Goal: Task Accomplishment & Management: Use online tool/utility

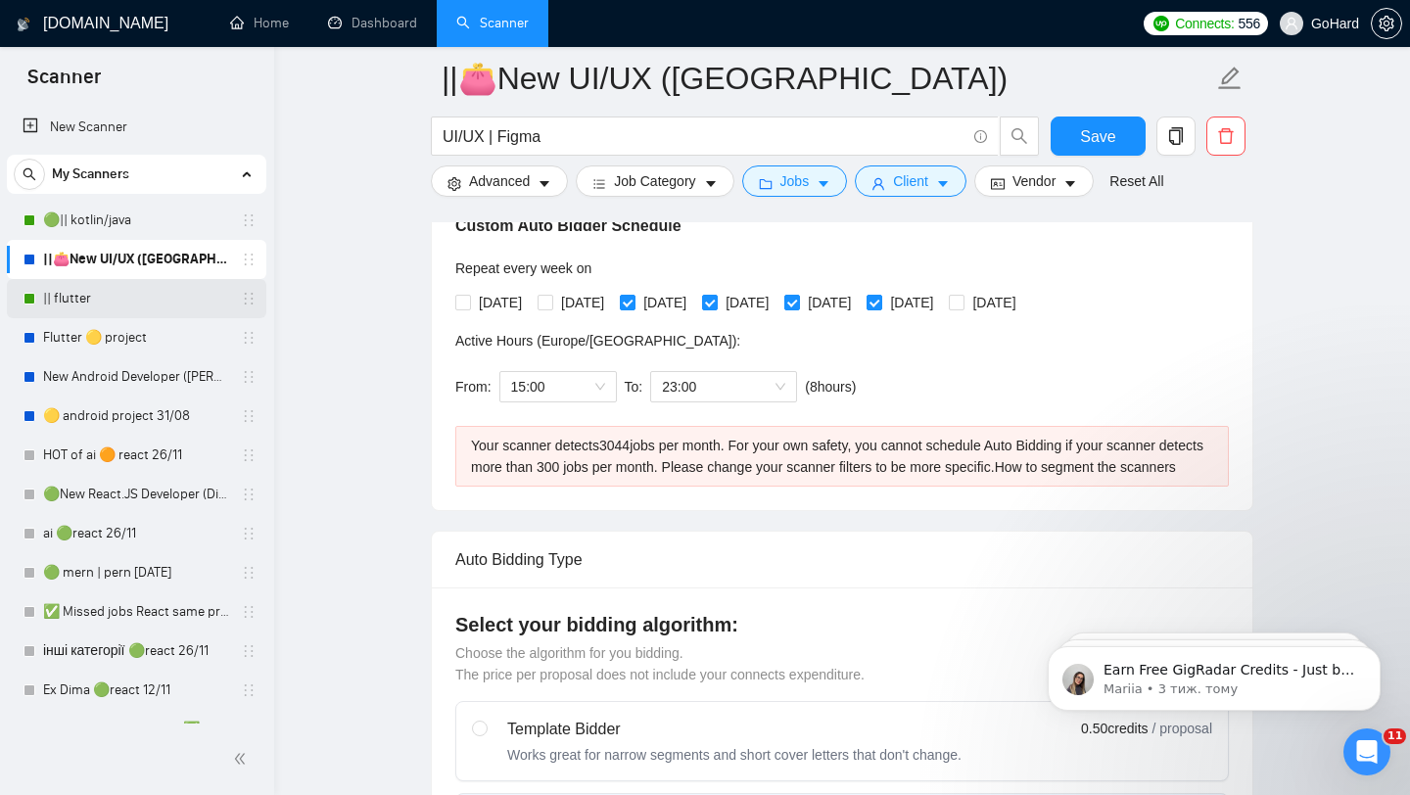
click at [98, 296] on link "|| flutter" at bounding box center [136, 298] width 186 height 39
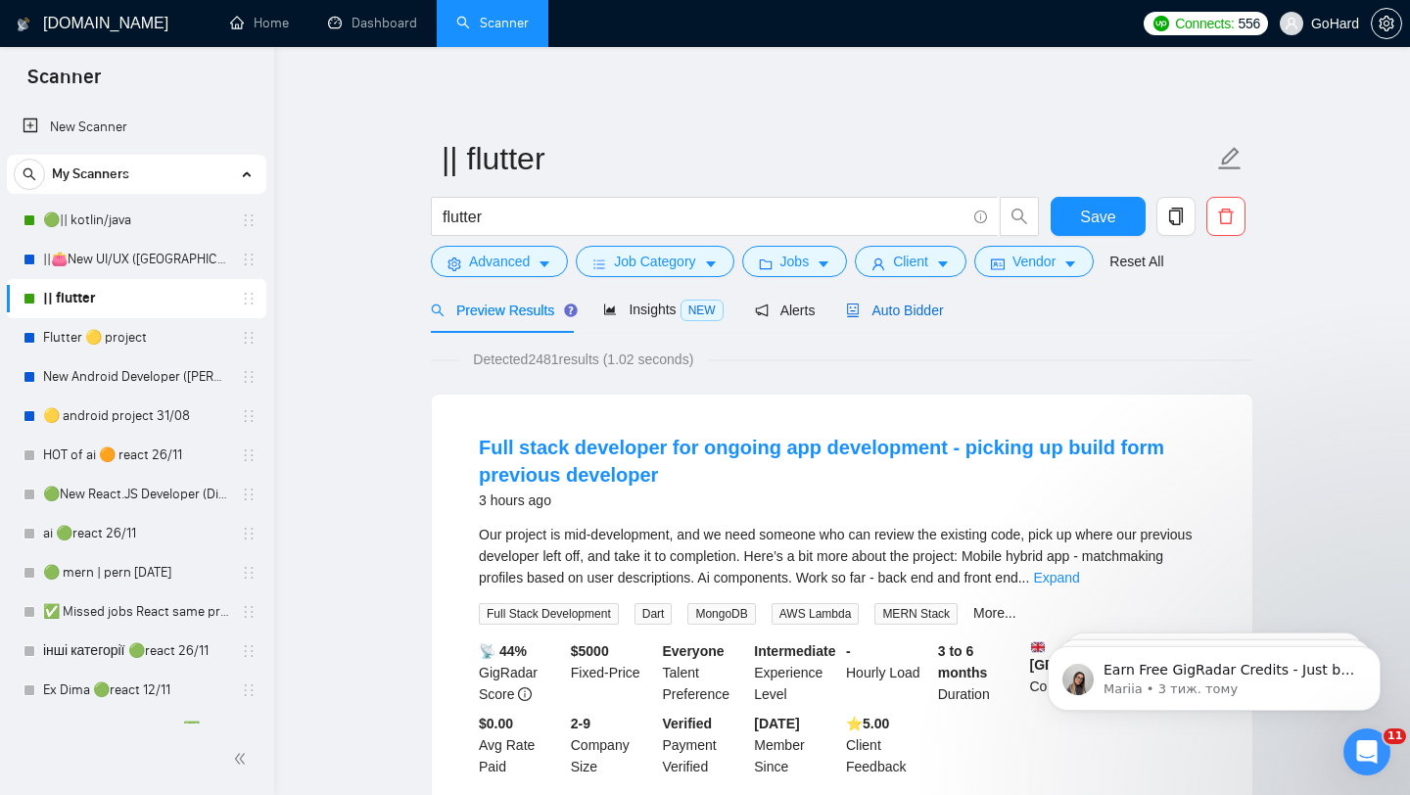
click at [910, 306] on span "Auto Bidder" at bounding box center [894, 310] width 97 height 16
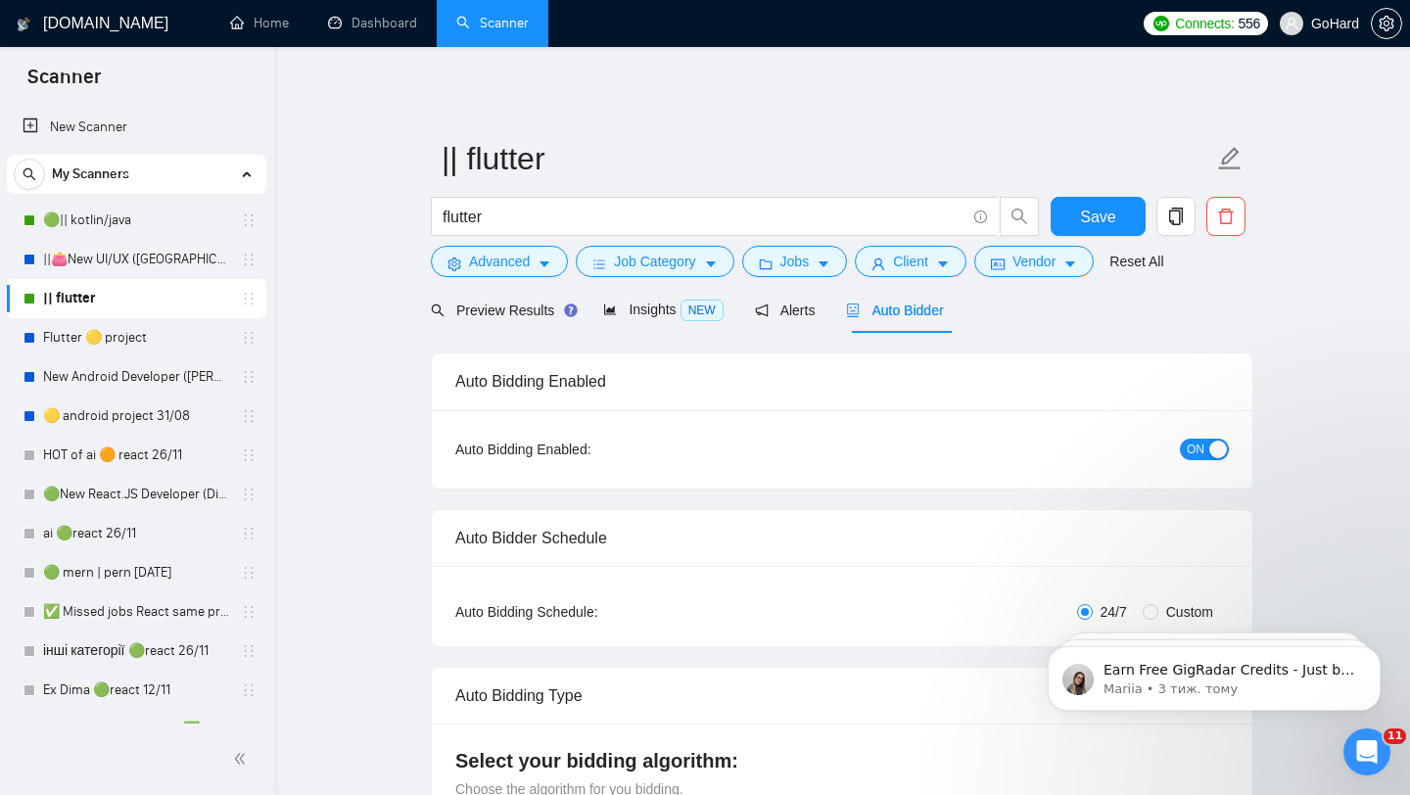
radio input "false"
radio input "true"
checkbox input "true"
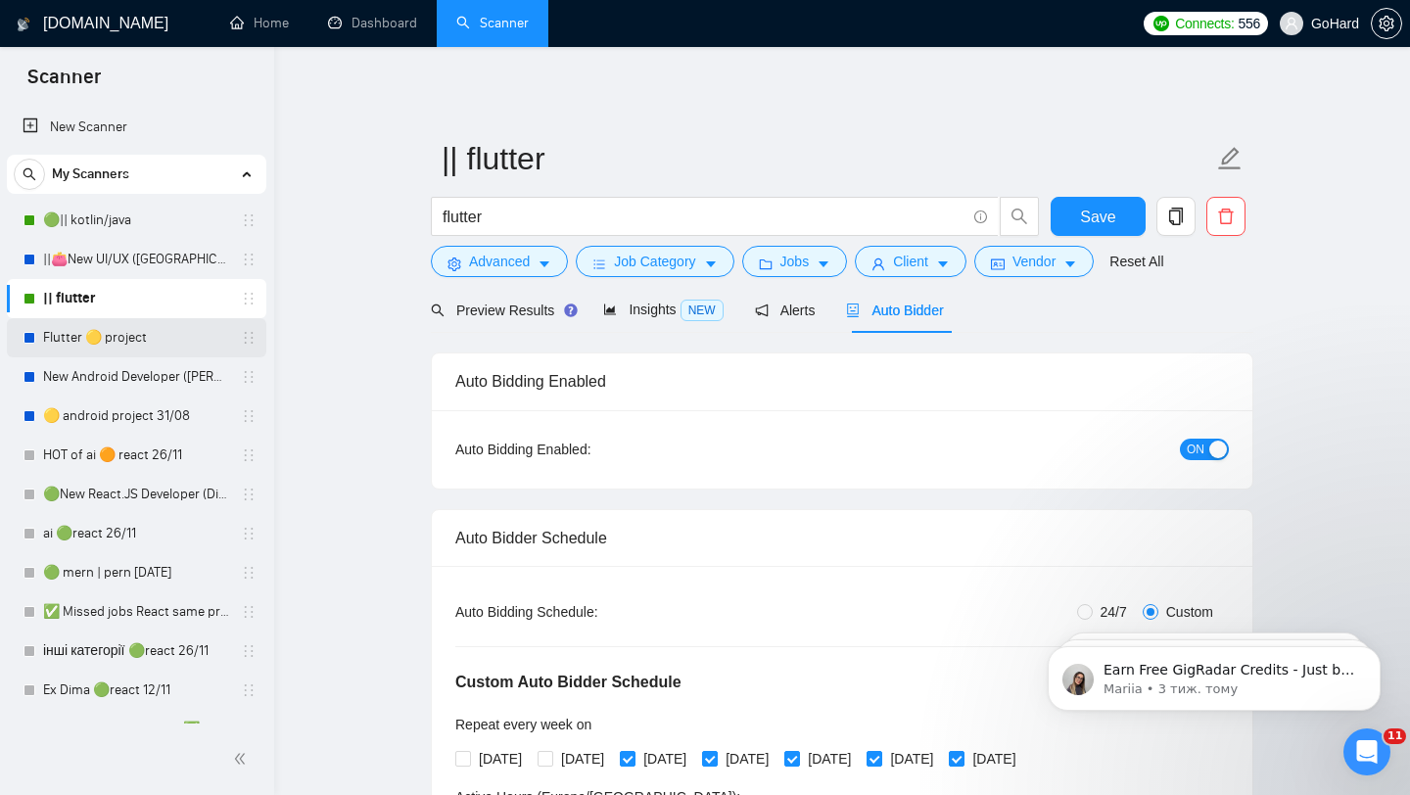
click at [120, 340] on link "Flutter 🟡 project" at bounding box center [136, 337] width 186 height 39
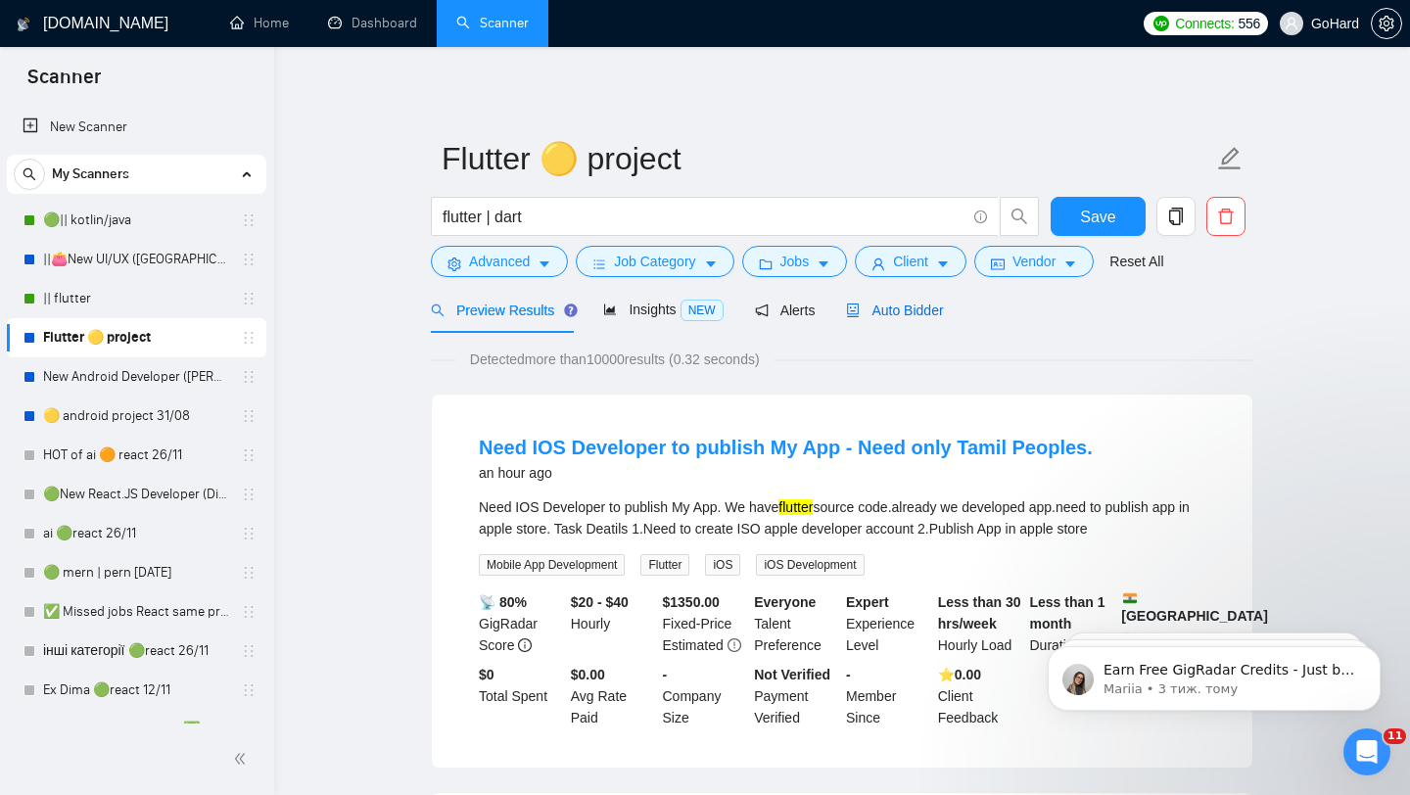
click at [928, 308] on span "Auto Bidder" at bounding box center [894, 310] width 97 height 16
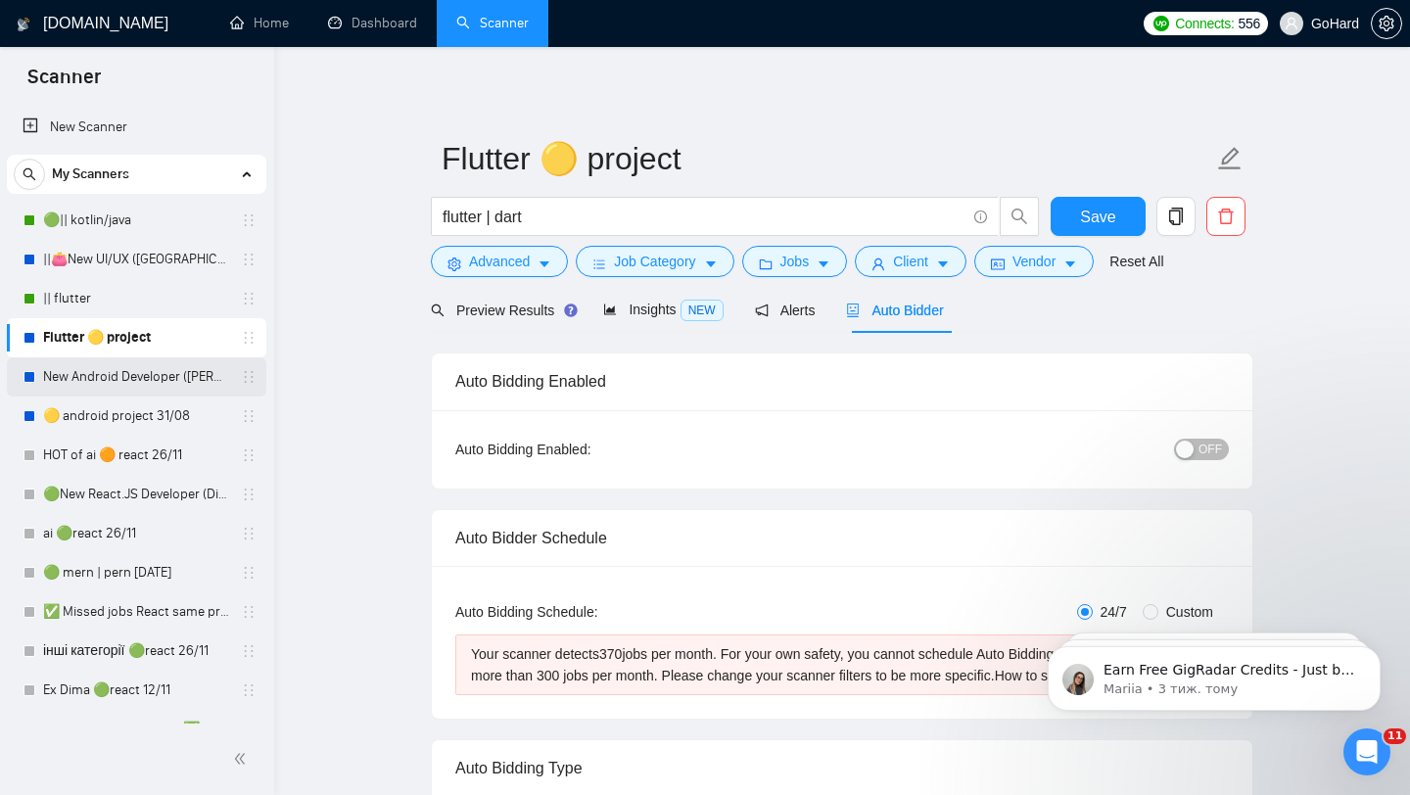
click at [141, 384] on link "New Android Developer ([PERSON_NAME])" at bounding box center [136, 376] width 186 height 39
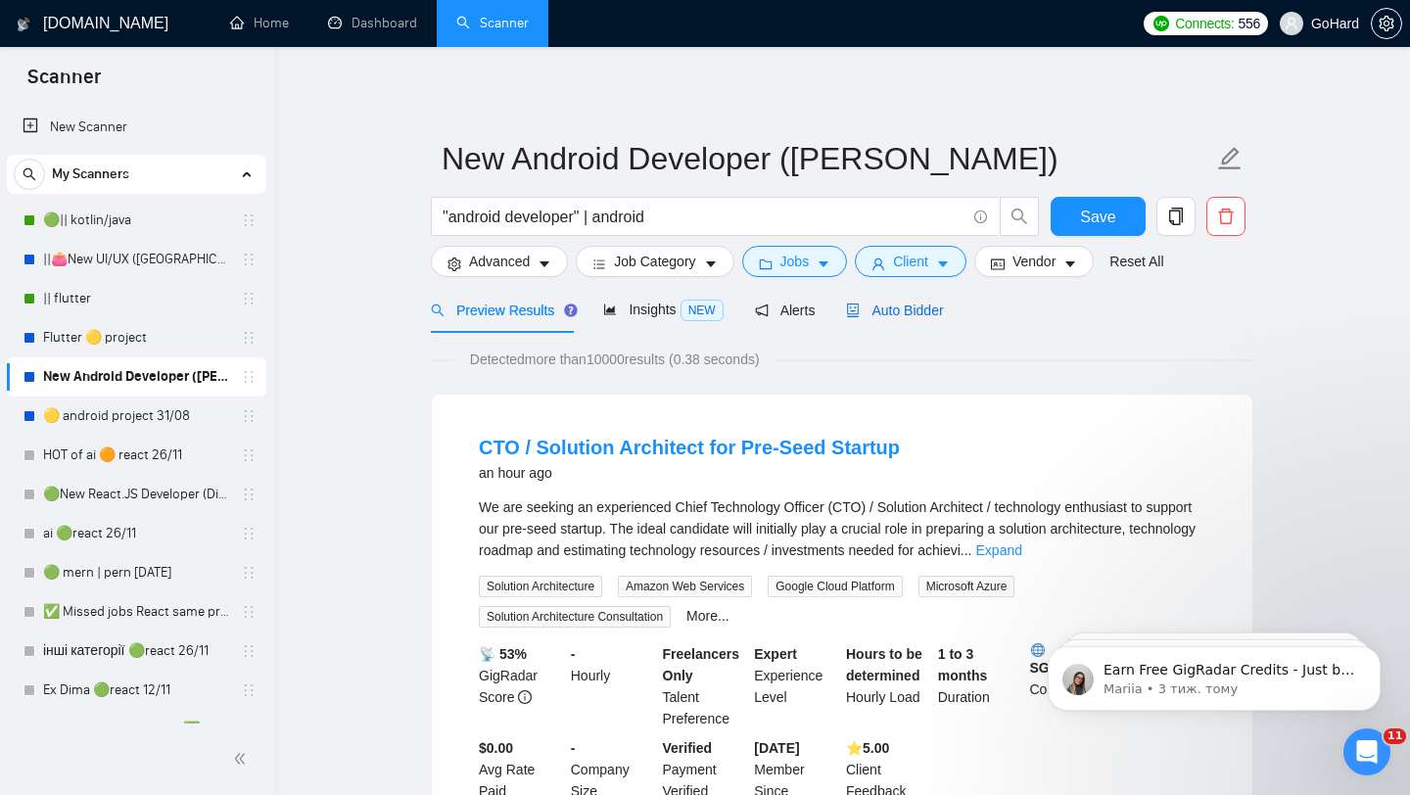
click at [924, 302] on span "Auto Bidder" at bounding box center [894, 310] width 97 height 16
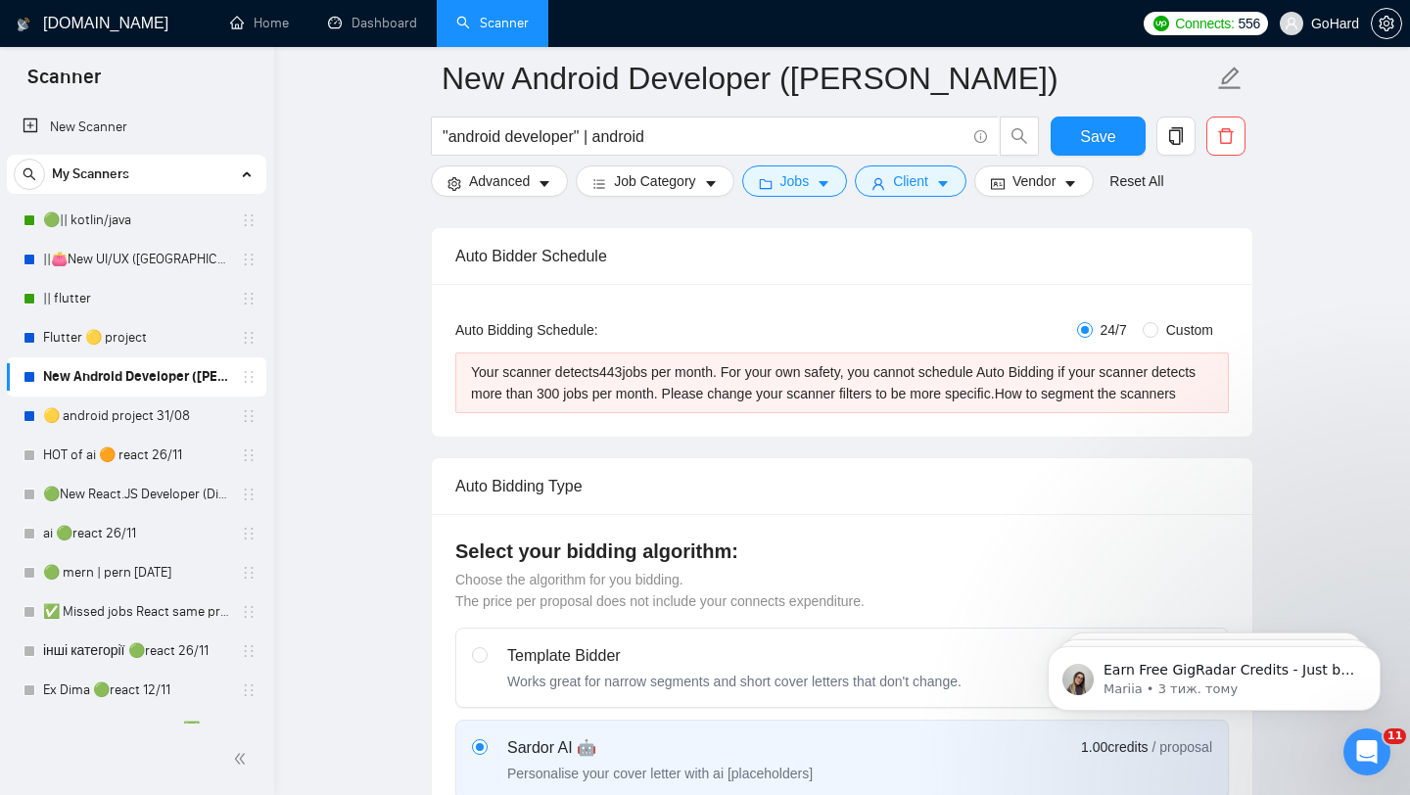
scroll to position [325, 0]
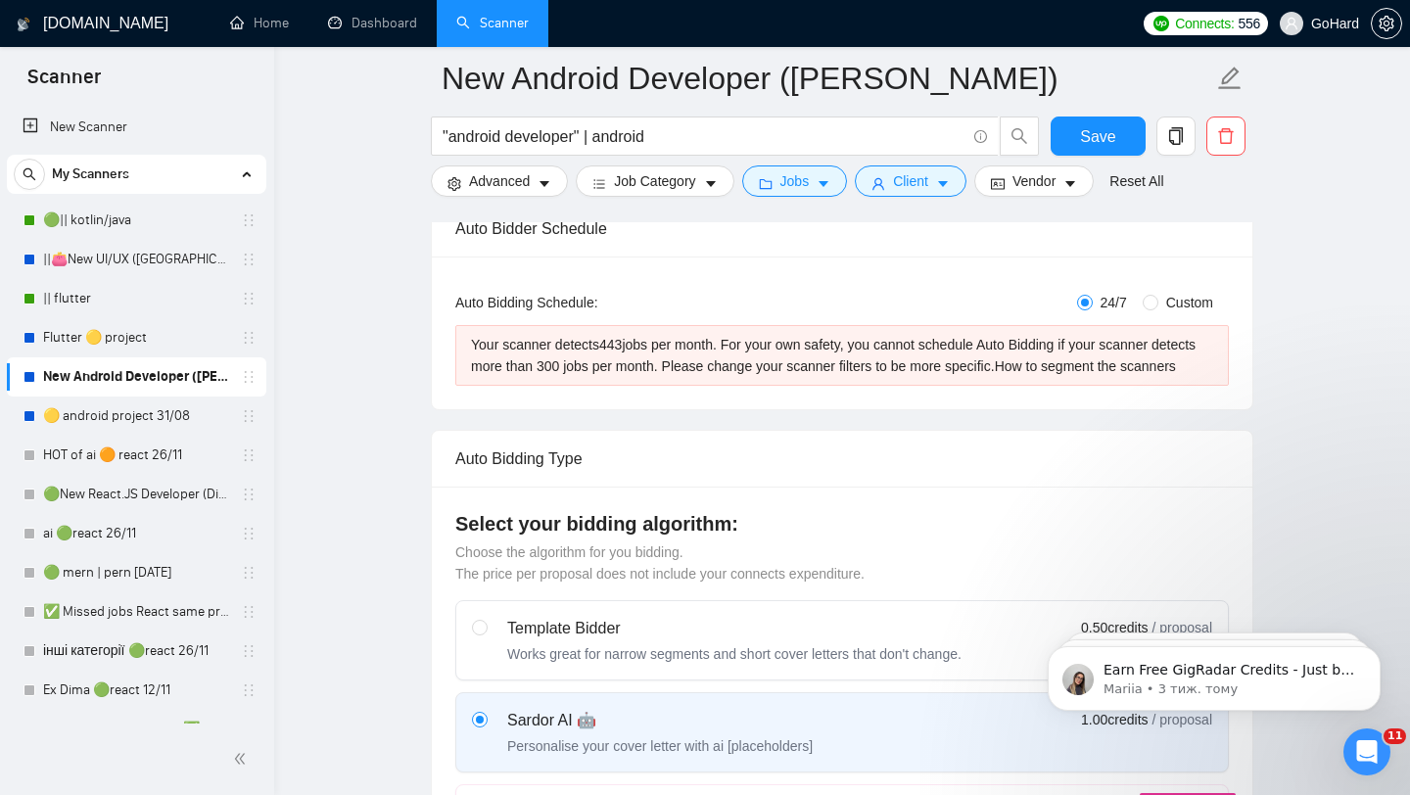
click at [487, 647] on div "Template Bidder Works great for narrow segments and short cover letters that do…" at bounding box center [716, 640] width 489 height 47
click at [486, 633] on input "radio" at bounding box center [479, 627] width 14 height 14
radio input "true"
radio input "false"
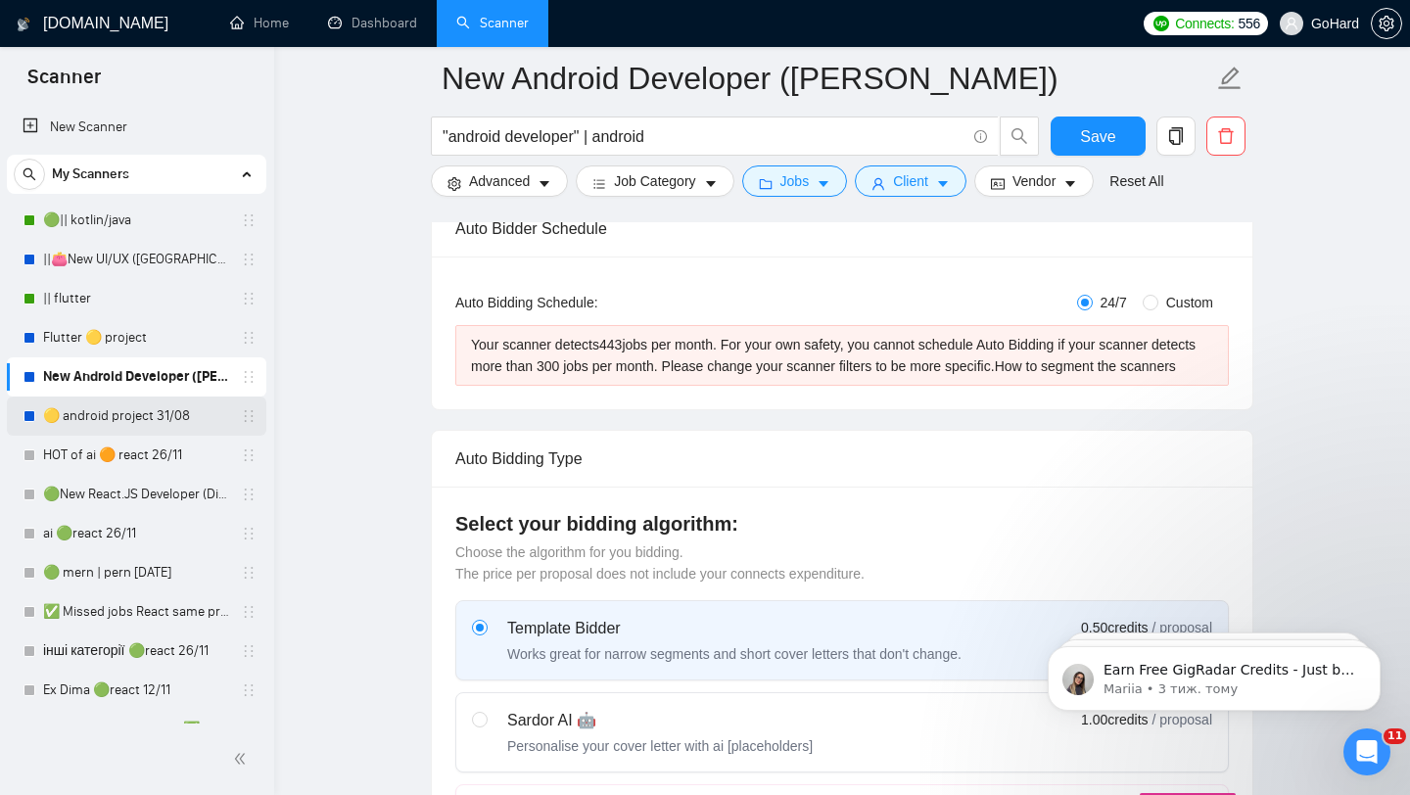
click at [103, 415] on link "🟡 android project 31/08" at bounding box center [136, 415] width 186 height 39
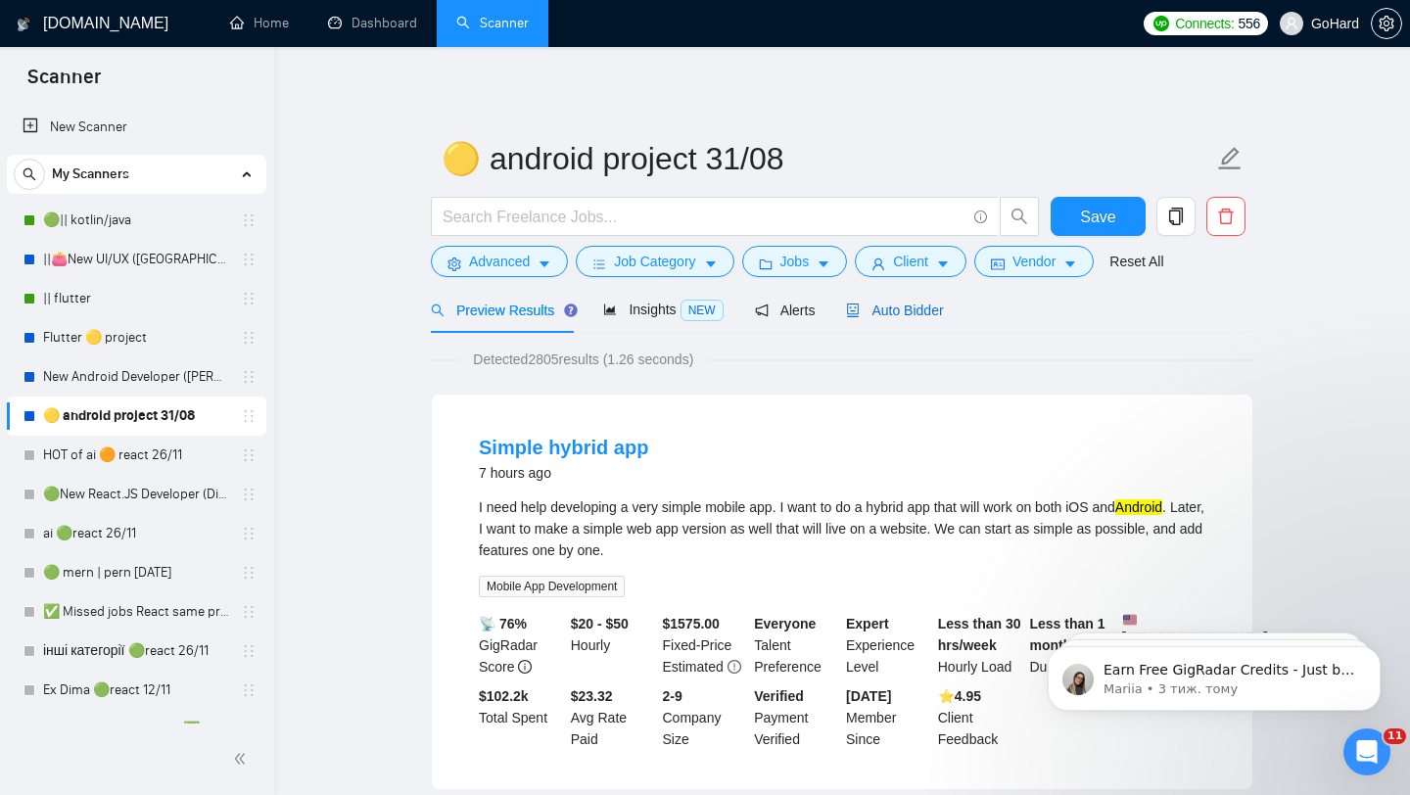
click at [917, 306] on span "Auto Bidder" at bounding box center [894, 310] width 97 height 16
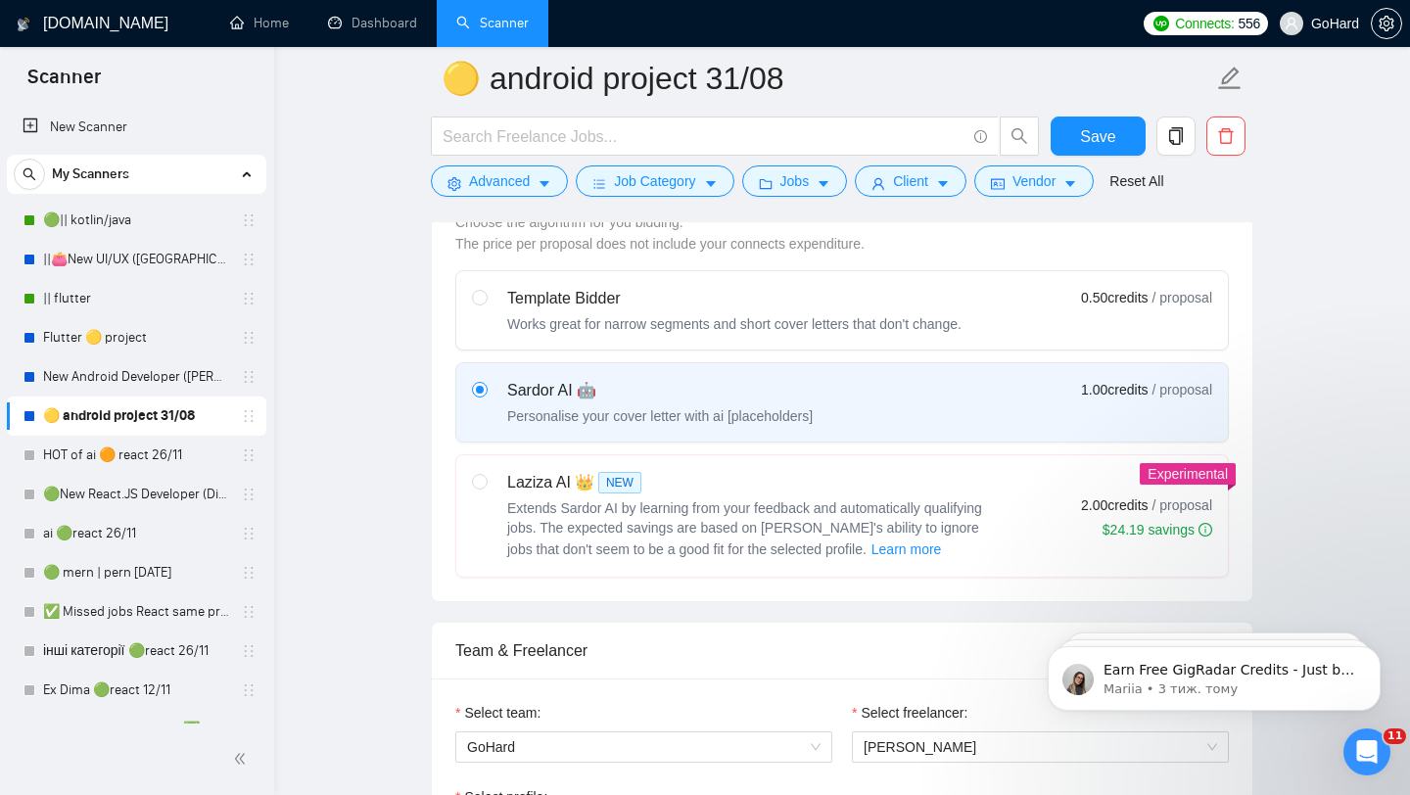
scroll to position [583, 0]
click at [479, 295] on input "radio" at bounding box center [479, 296] width 14 height 14
radio input "true"
radio input "false"
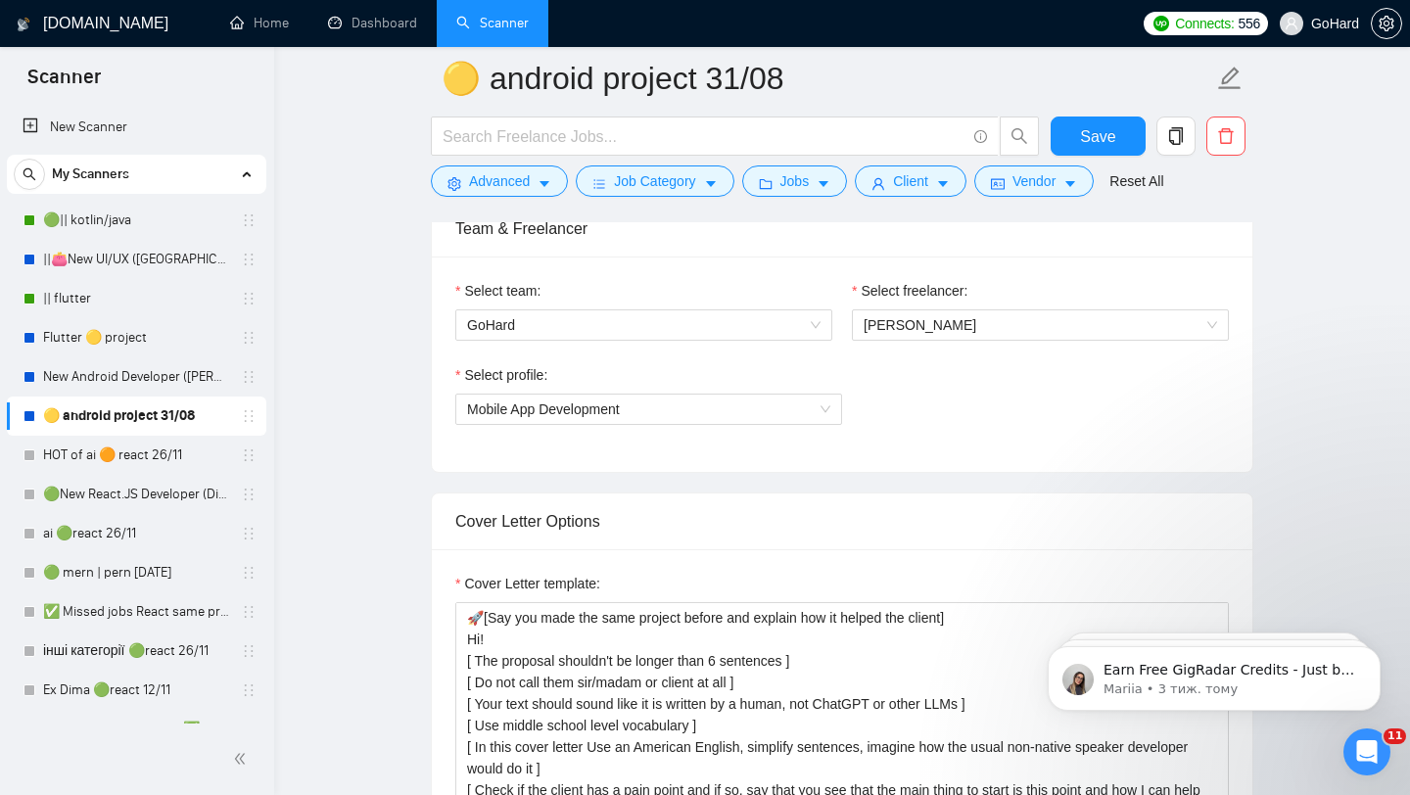
scroll to position [999, 0]
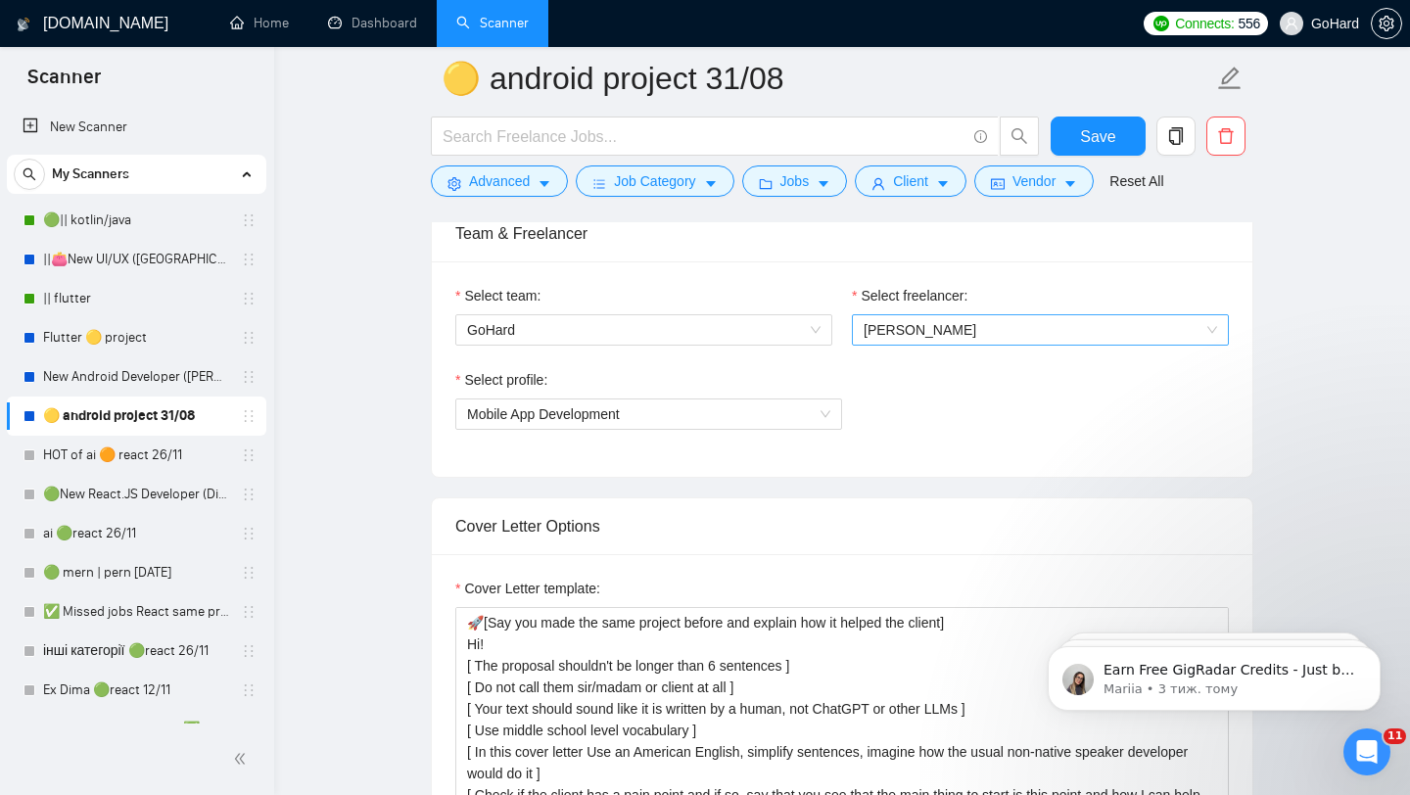
click at [1219, 337] on div "[PERSON_NAME]" at bounding box center [1040, 329] width 377 height 31
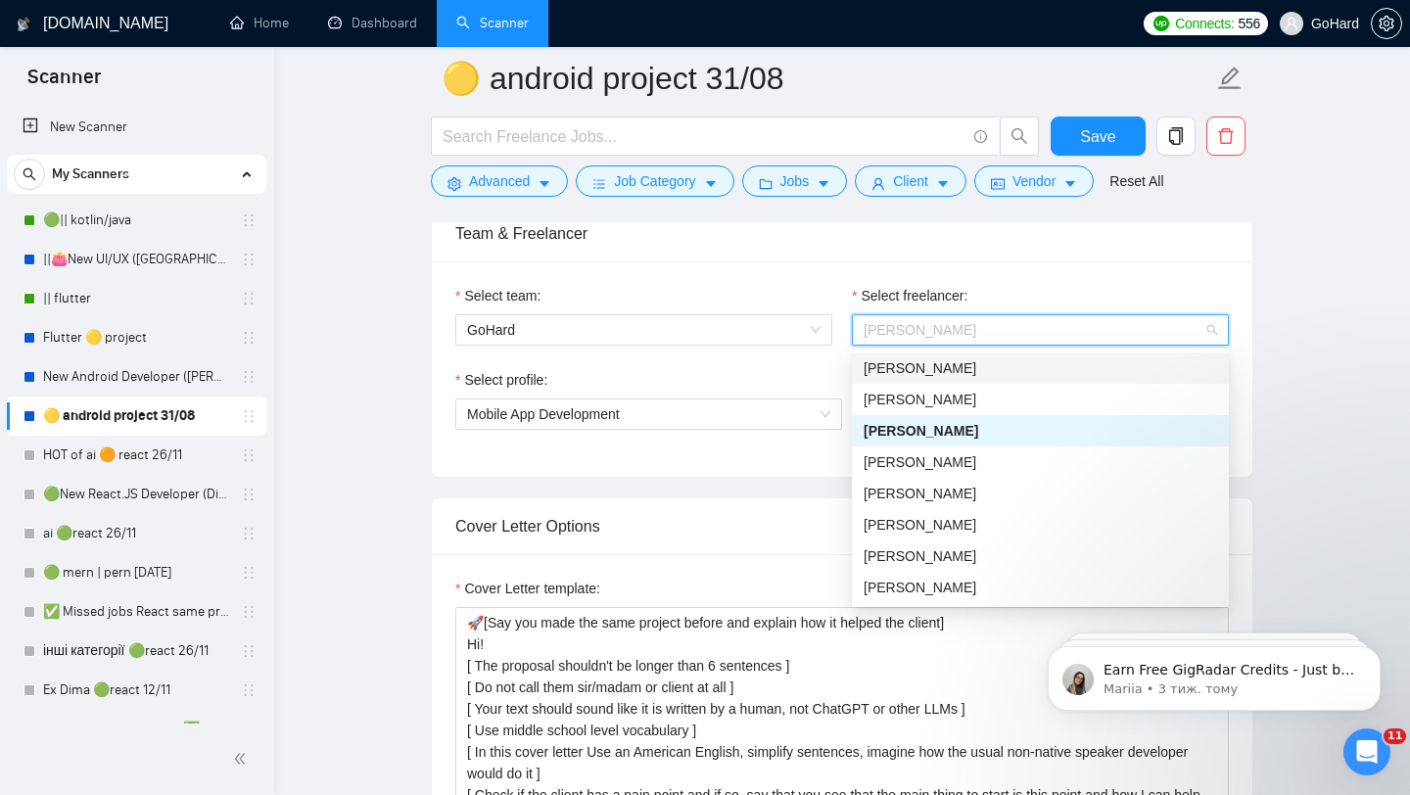
click at [949, 372] on div "[PERSON_NAME]" at bounding box center [1039, 368] width 353 height 22
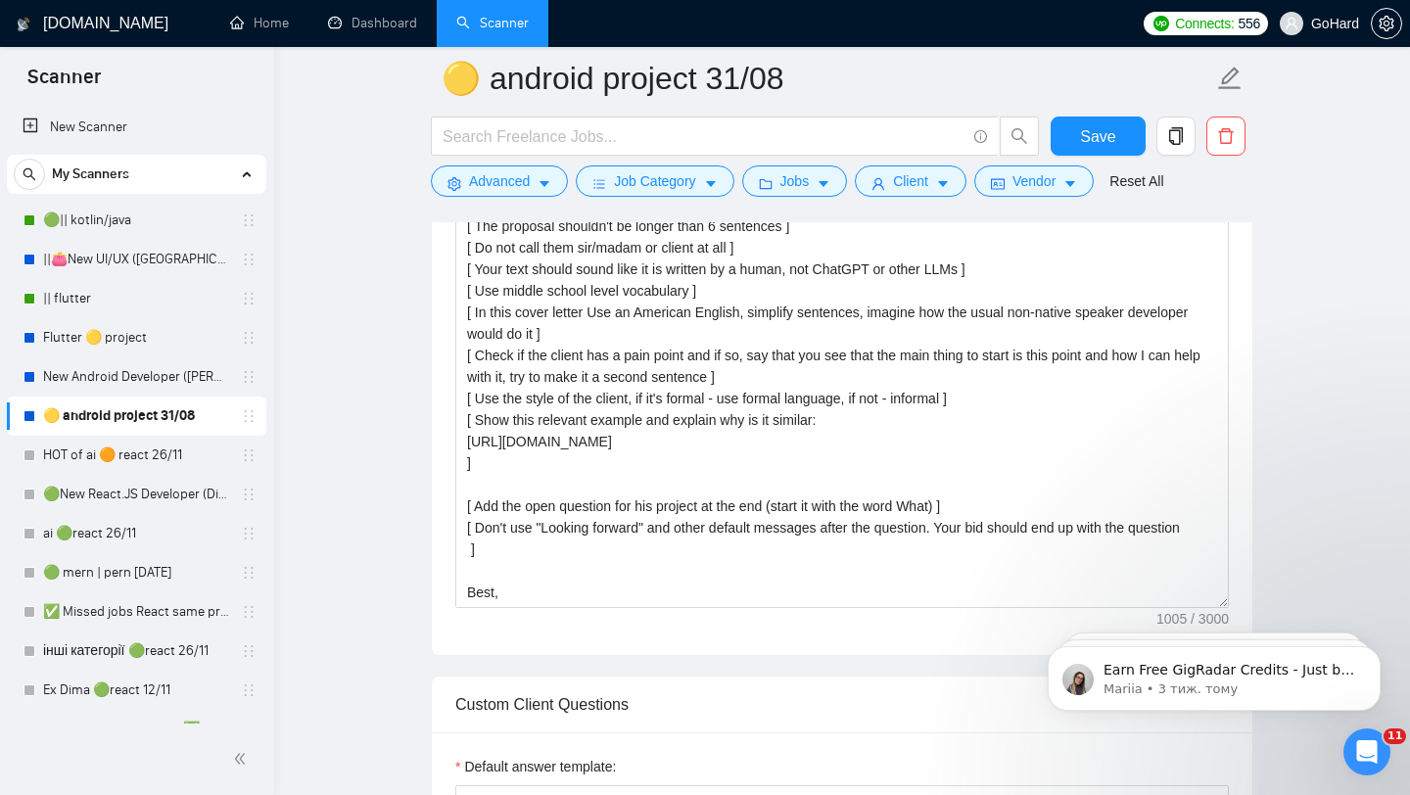
scroll to position [1349, 0]
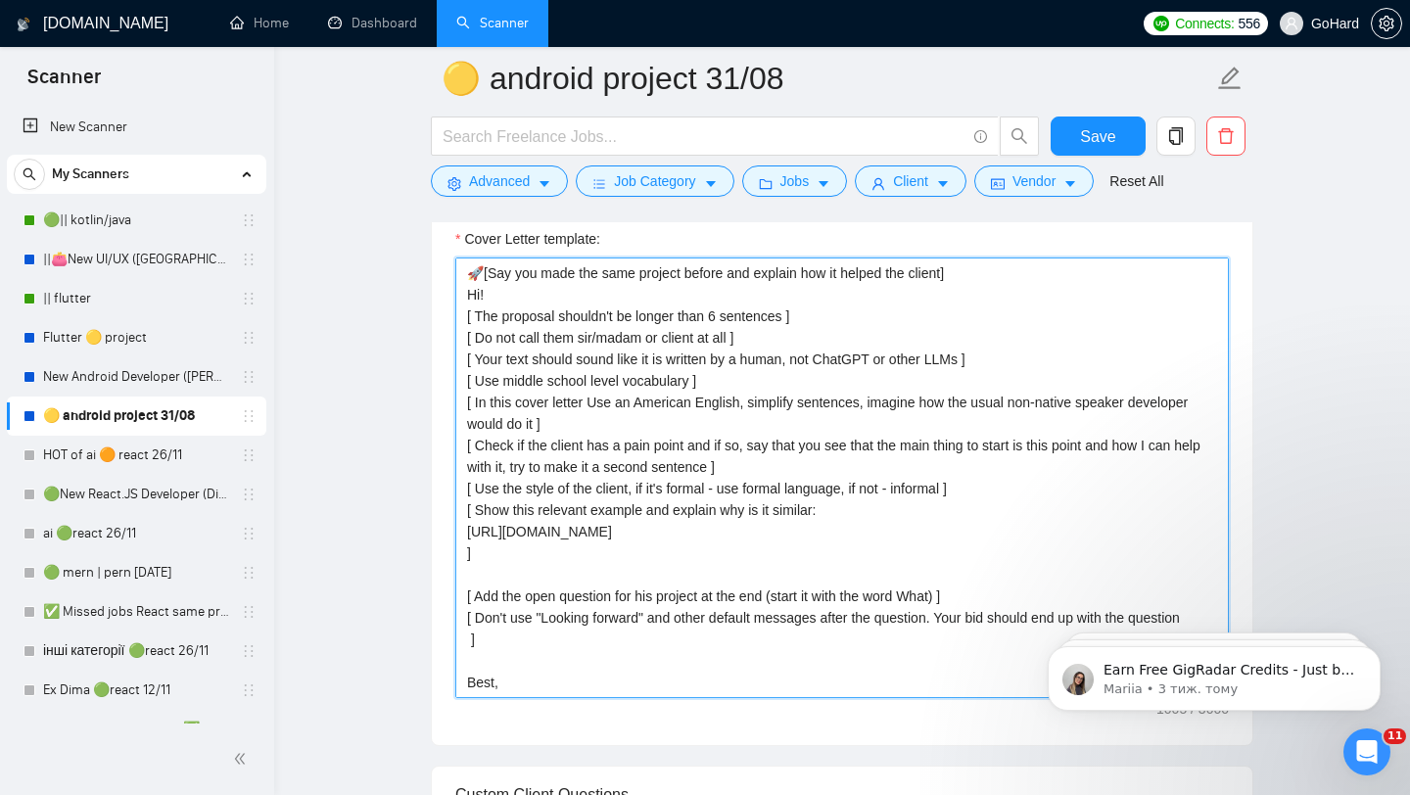
click at [793, 453] on textarea "🚀[Say you made the same project before and explain how it helped the client] Hi…" at bounding box center [841, 477] width 773 height 440
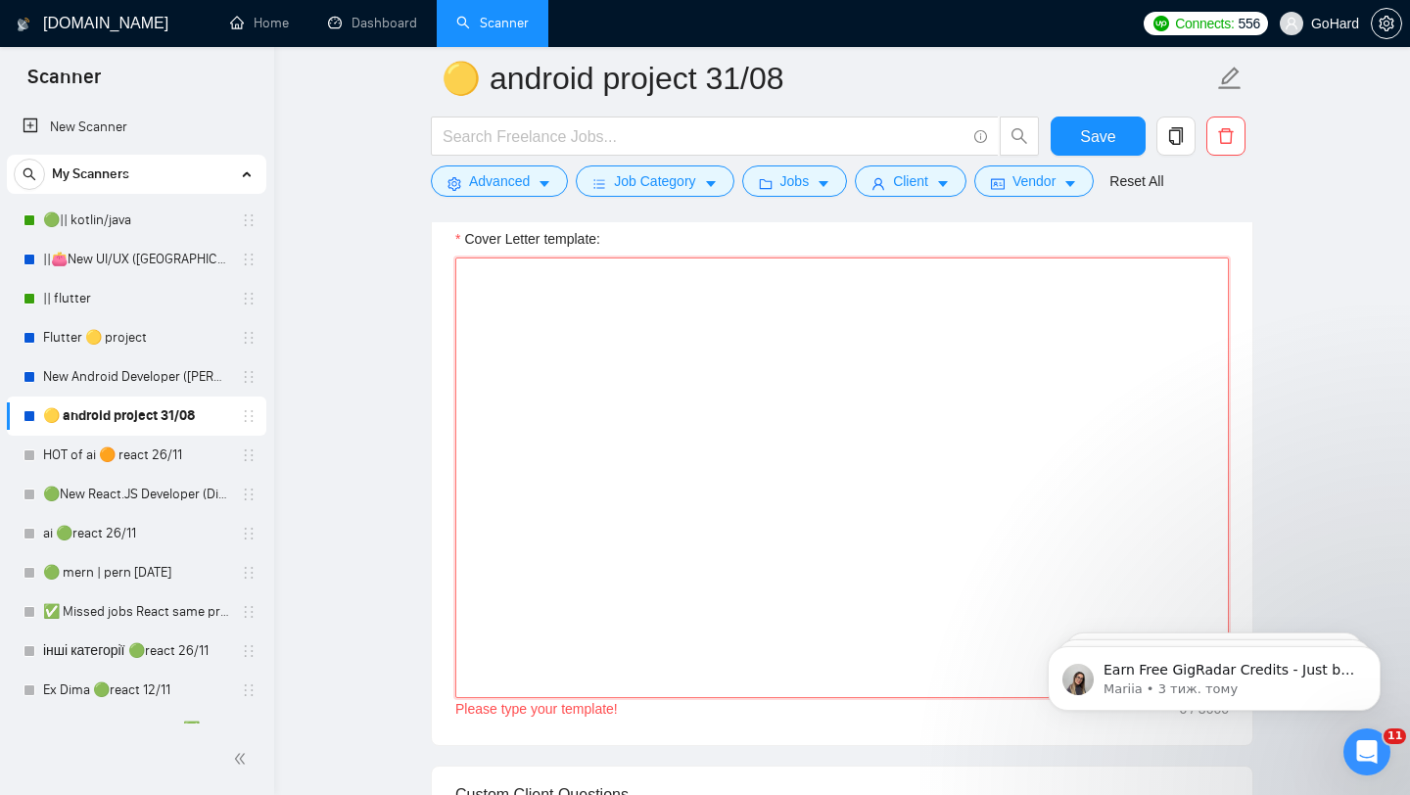
paste textarea "Hello! It would be great to cooperate with you as I am a Flutter (cross-platfor…"
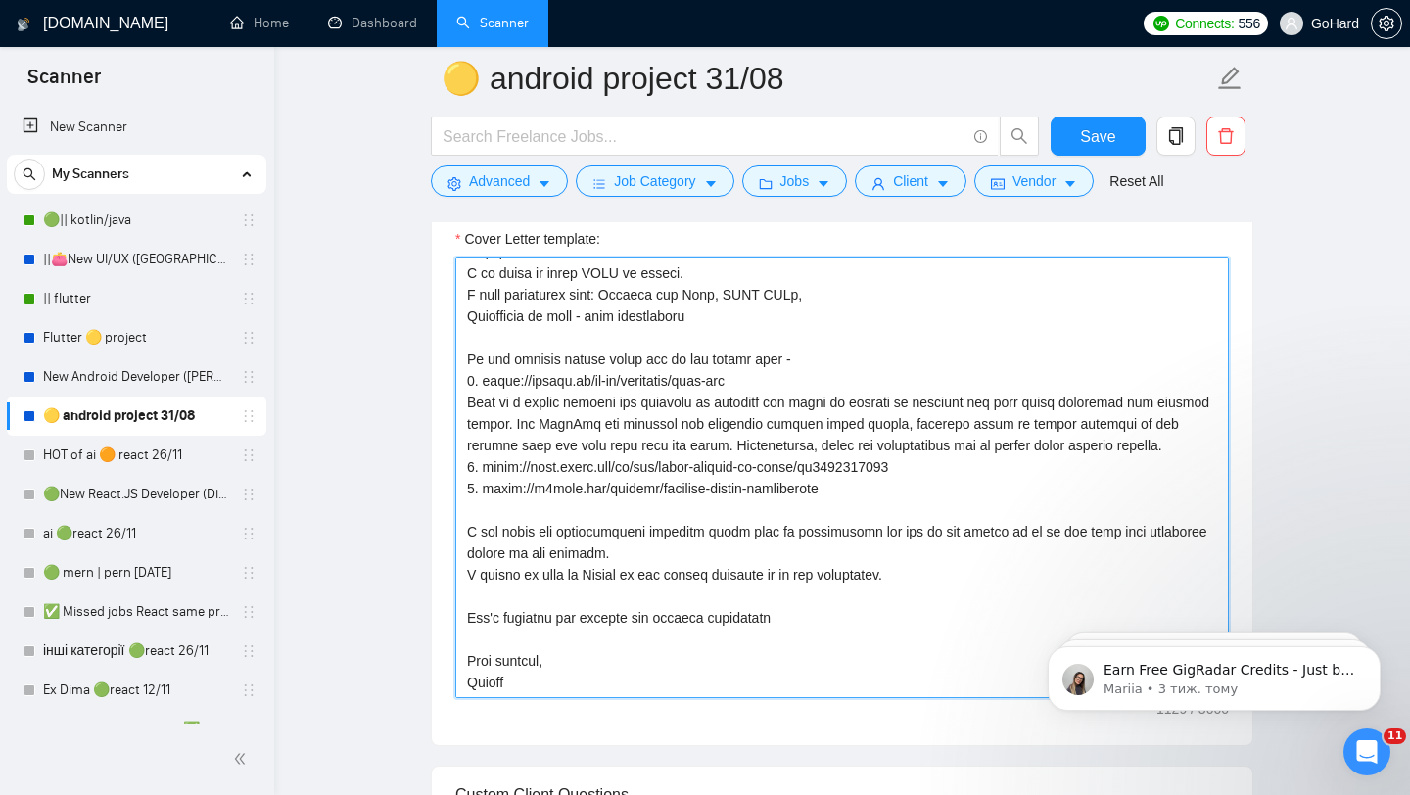
scroll to position [0, 0]
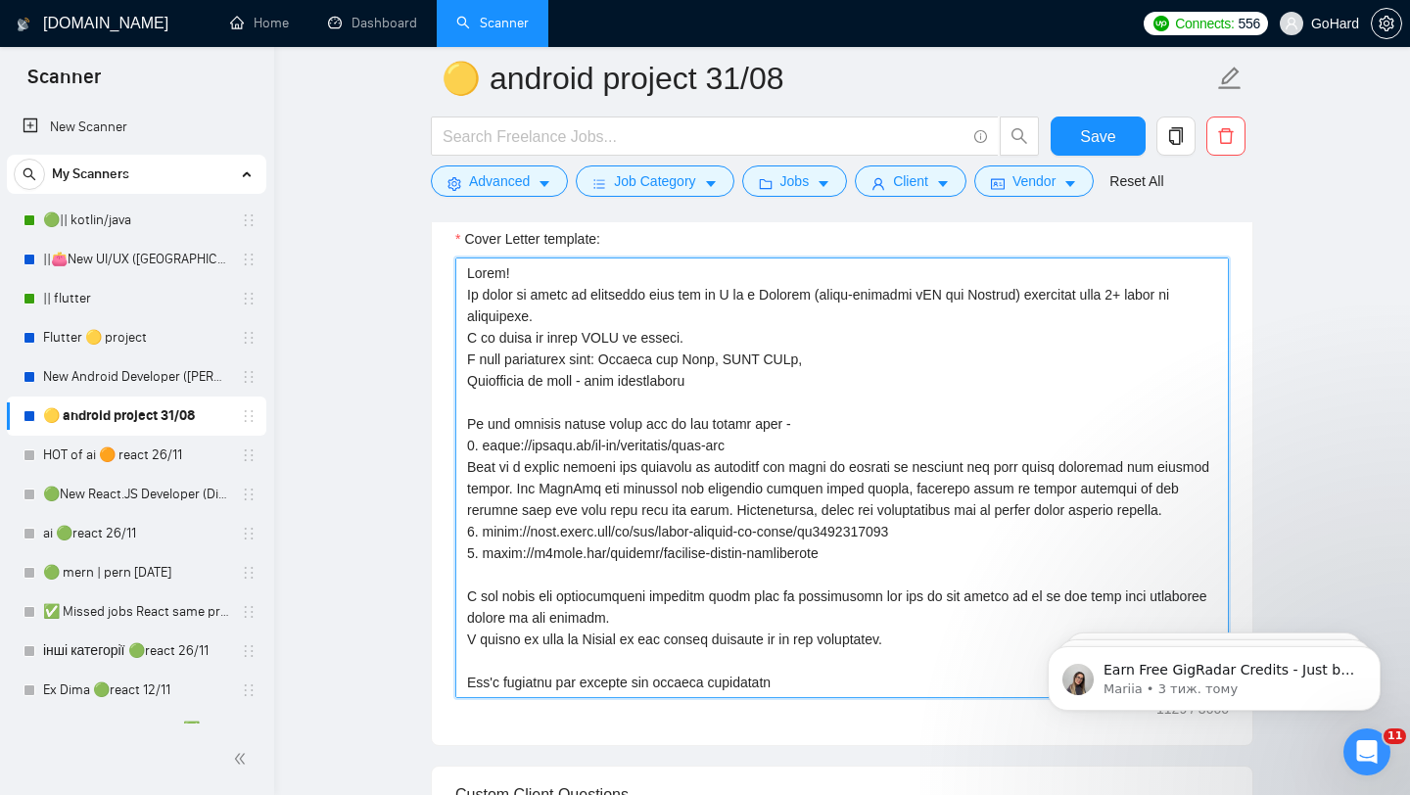
drag, startPoint x: 776, startPoint y: 293, endPoint x: 975, endPoint y: 295, distance: 198.7
click at [975, 295] on textarea "Cover Letter template:" at bounding box center [841, 477] width 773 height 440
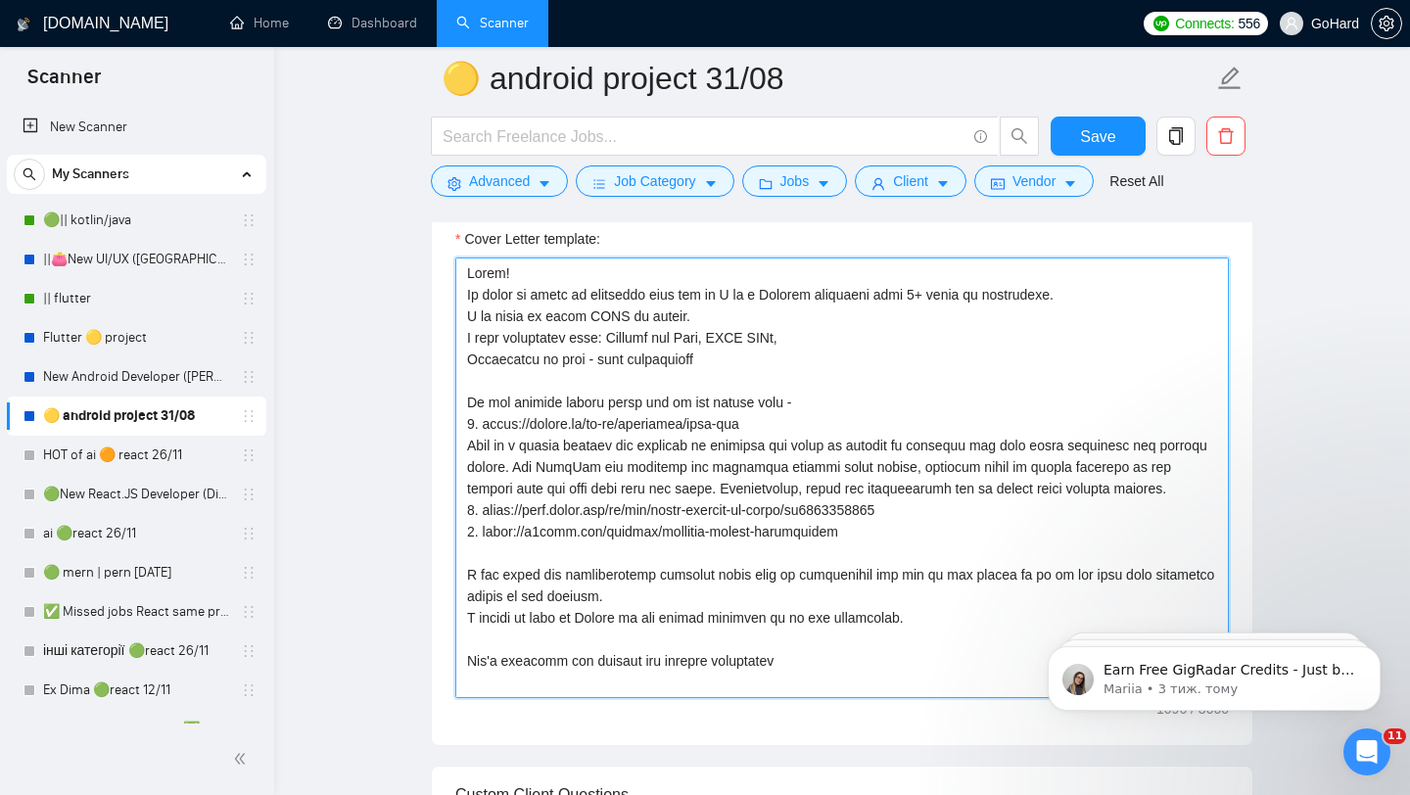
drag, startPoint x: 811, startPoint y: 339, endPoint x: 448, endPoint y: 348, distance: 363.3
click at [448, 348] on div "Cover Letter template:" at bounding box center [842, 475] width 820 height 540
drag, startPoint x: 842, startPoint y: 342, endPoint x: 451, endPoint y: 345, distance: 390.6
click at [451, 345] on div "Cover Letter template:" at bounding box center [842, 475] width 820 height 540
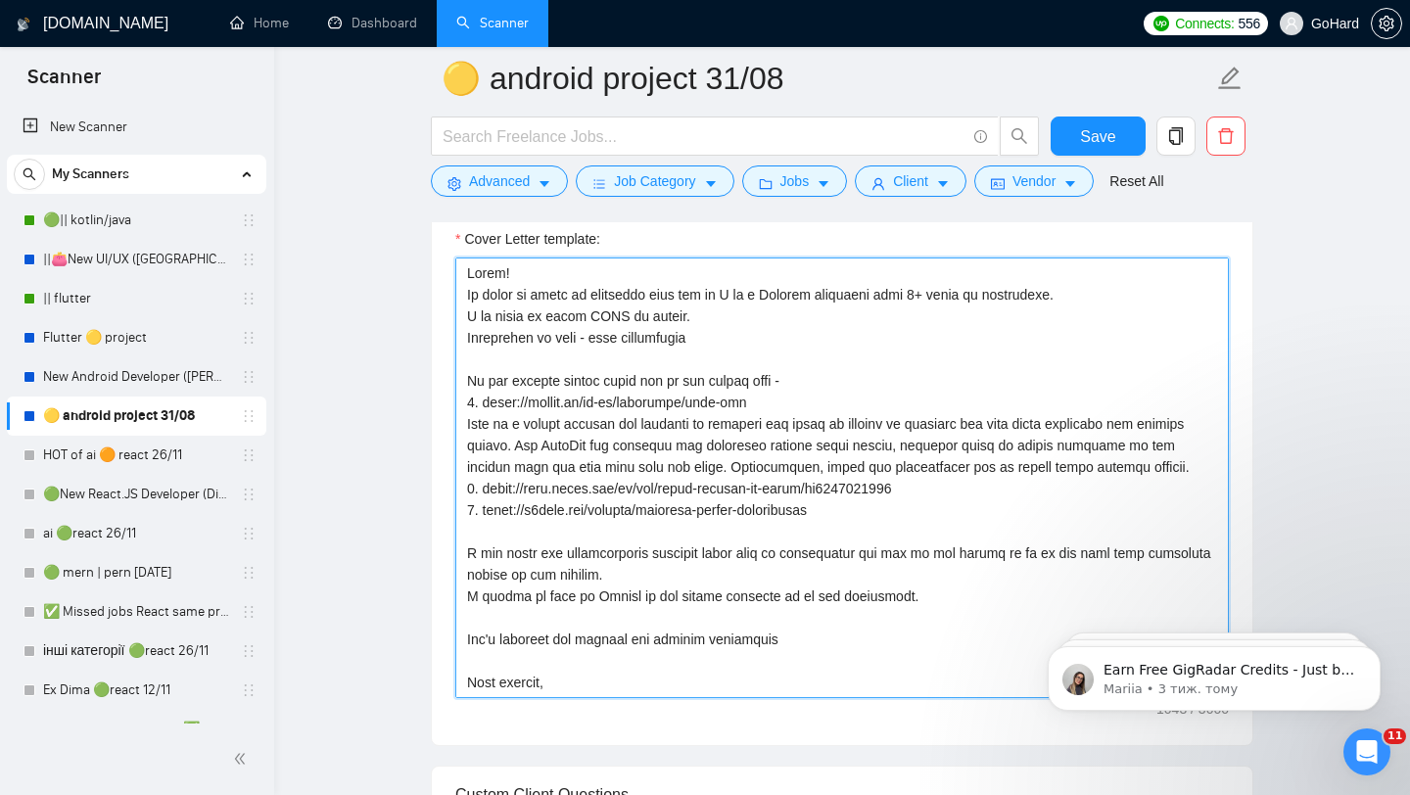
click at [712, 338] on textarea "Cover Letter template:" at bounding box center [841, 477] width 773 height 440
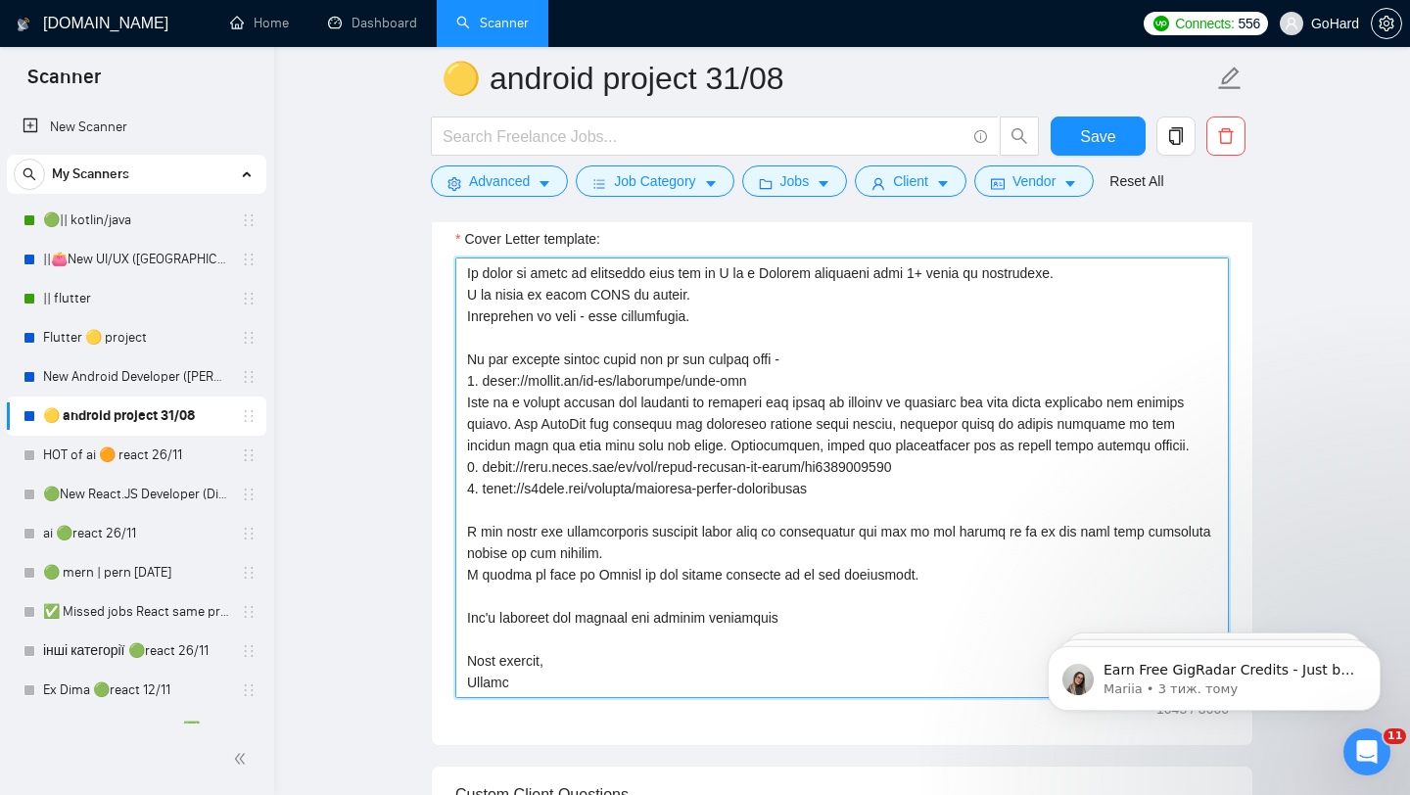
scroll to position [43, 0]
click at [532, 652] on textarea "Cover Letter template:" at bounding box center [841, 477] width 773 height 440
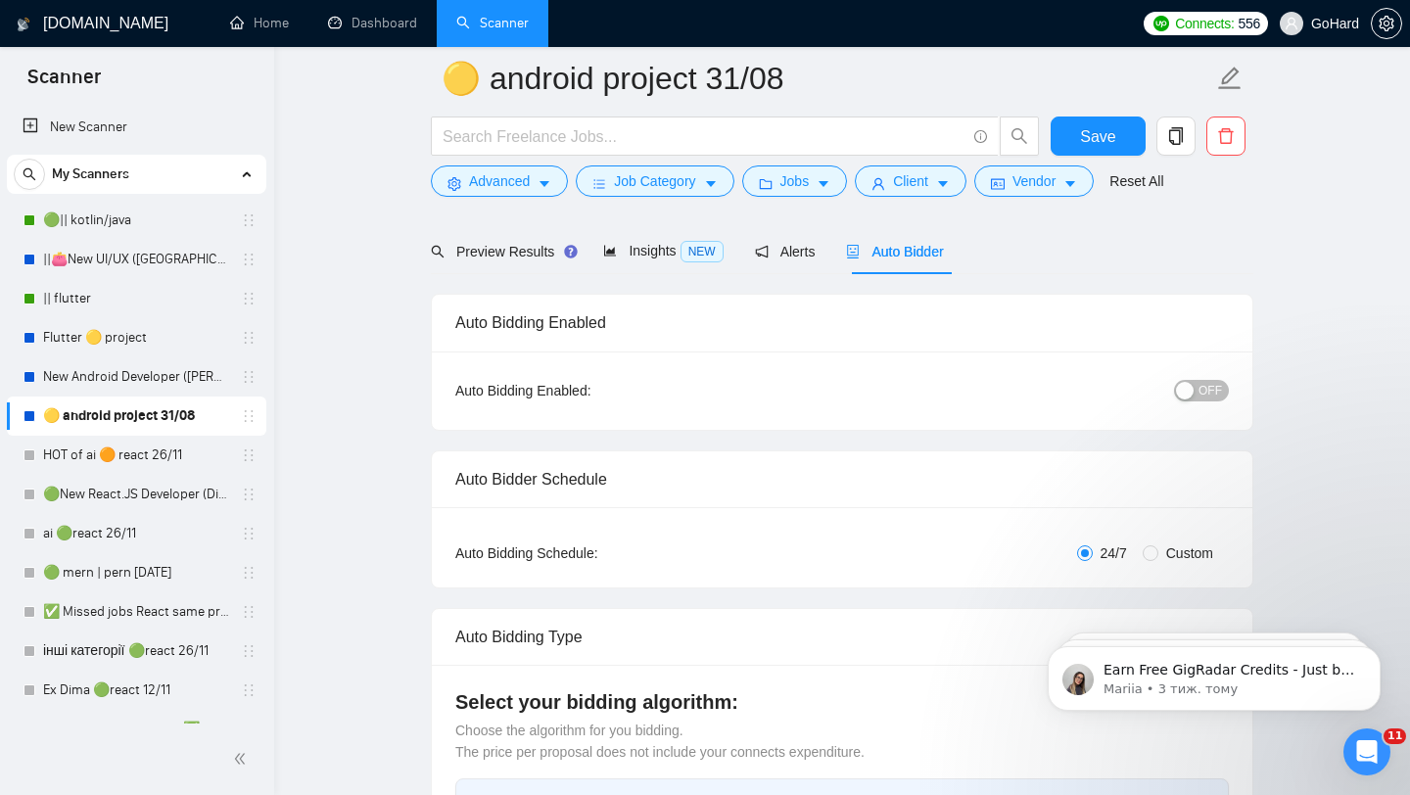
scroll to position [141, 0]
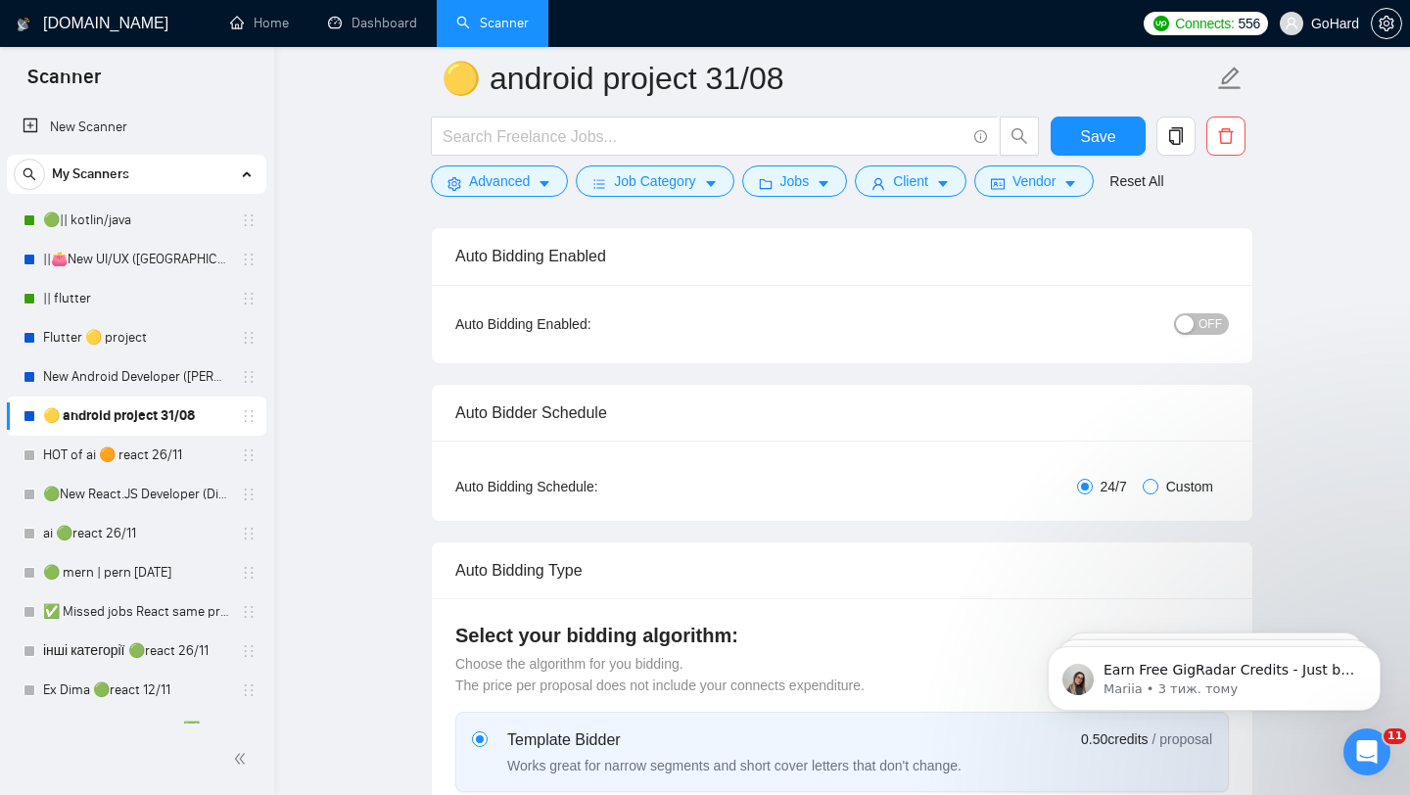
type textarea "Hello! It would be great to cooperate with you as I am a Android developer with…"
click at [1150, 488] on input "Custom" at bounding box center [1150, 487] width 16 height 16
radio input "true"
radio input "false"
checkbox input "true"
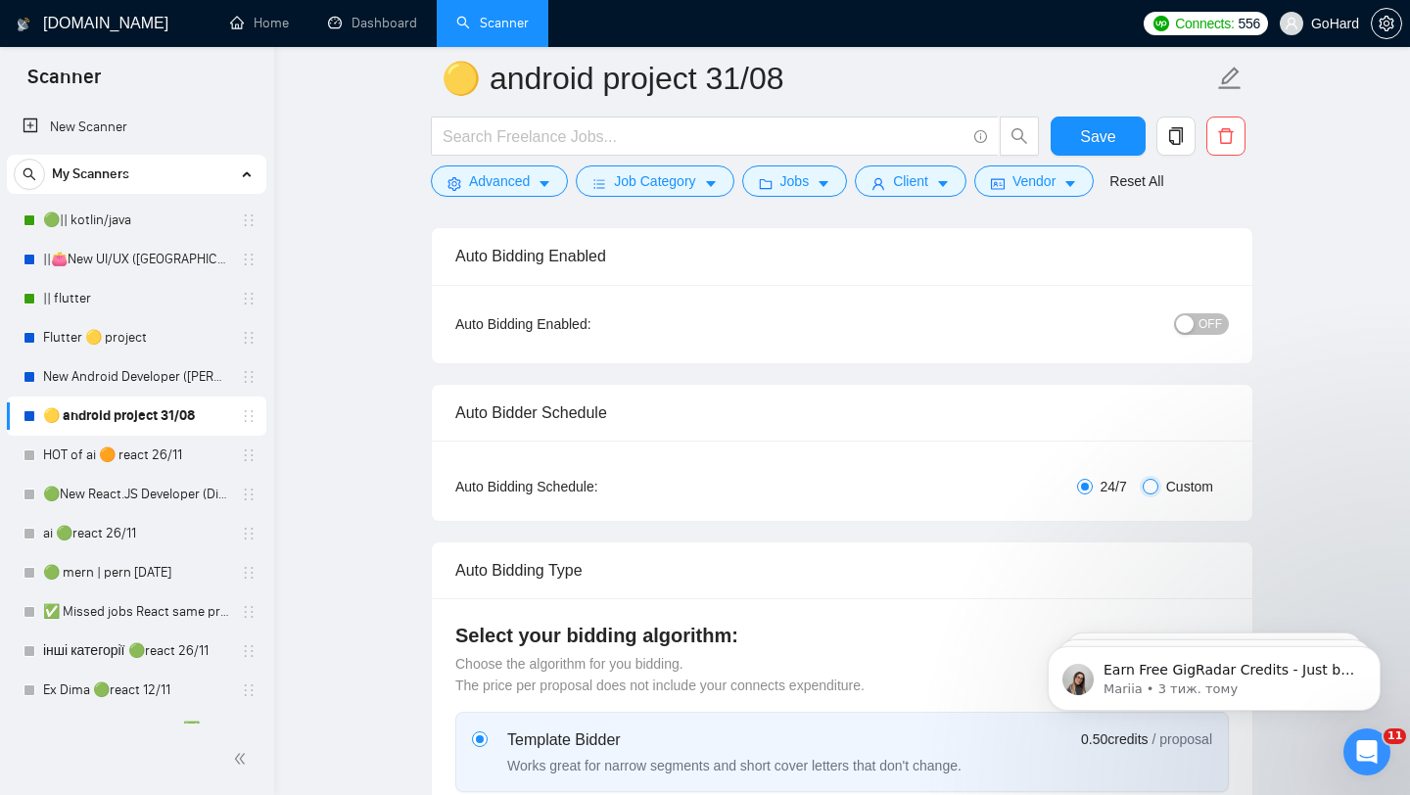
checkbox input "true"
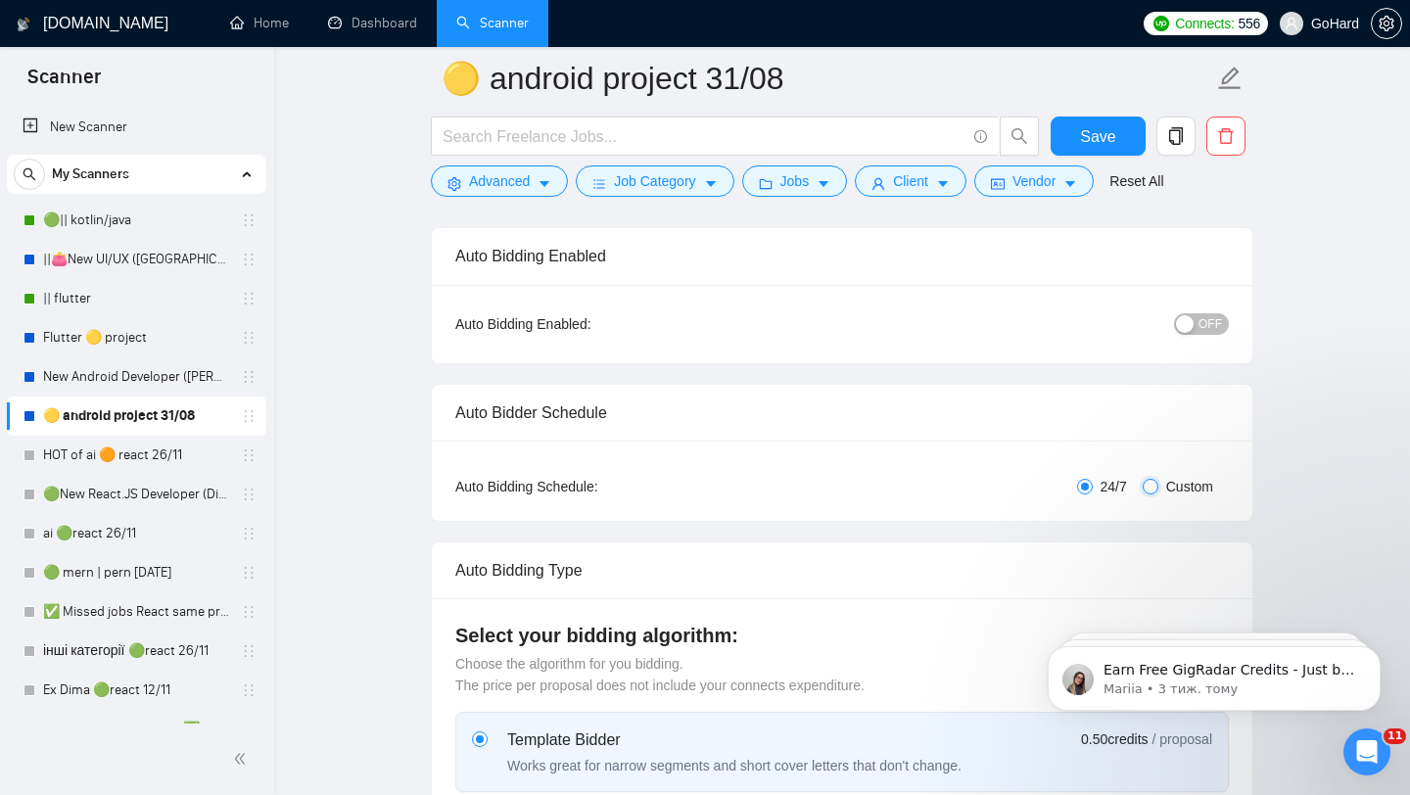
checkbox input "true"
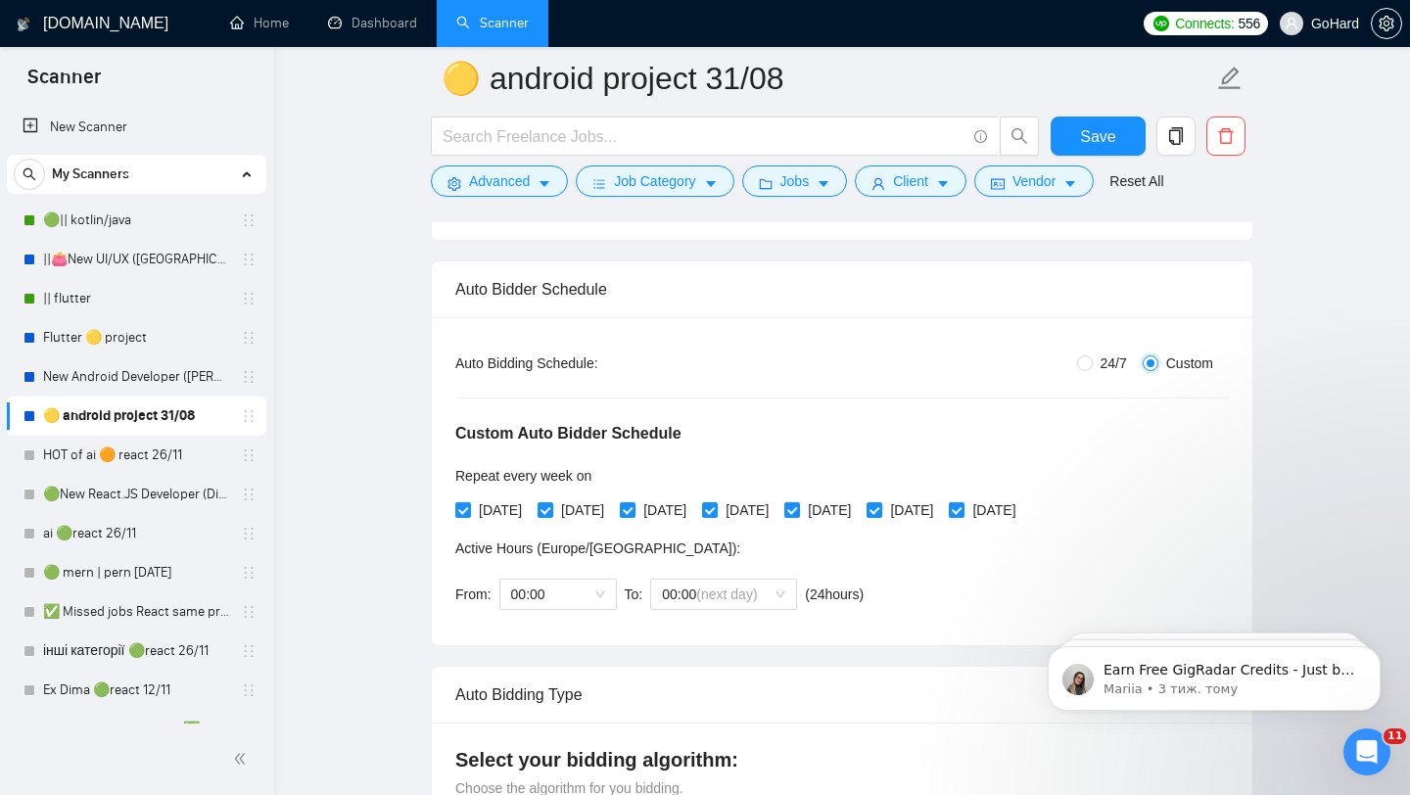
scroll to position [292, 0]
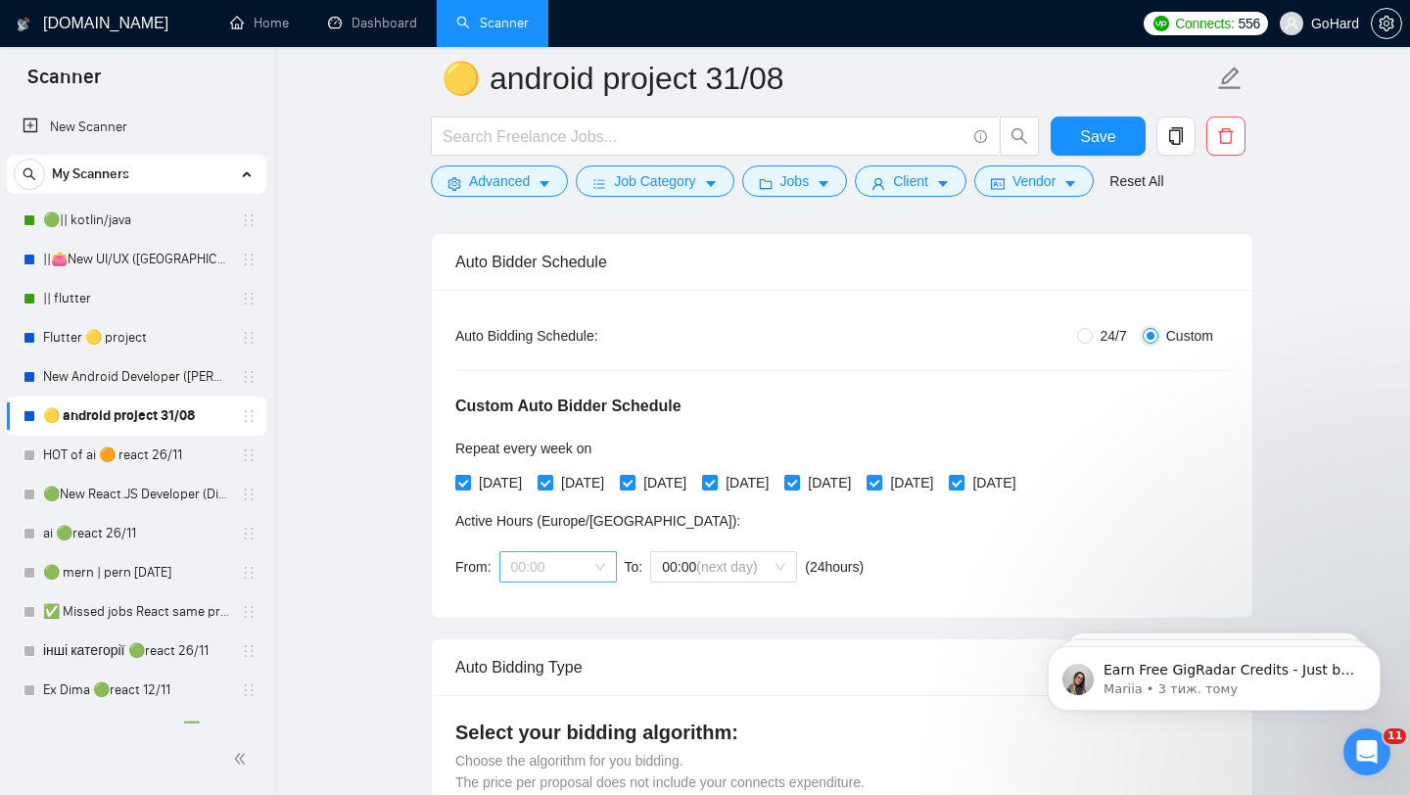
click at [595, 567] on span "00:00" at bounding box center [558, 566] width 94 height 29
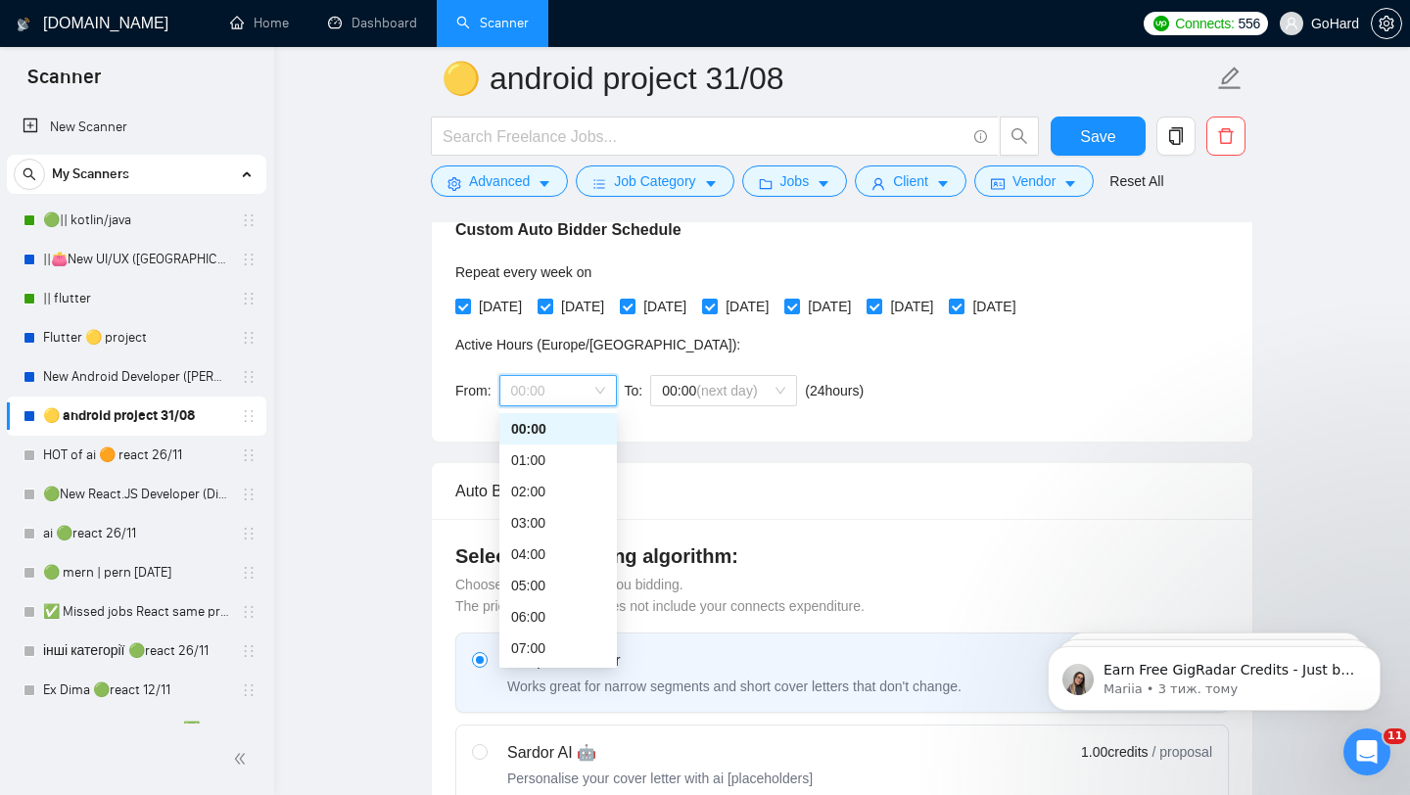
scroll to position [467, 0]
click at [738, 424] on div "Auto Bidding Type: Automated (recommended) Semi-automated Auto Bidding Schedule…" at bounding box center [842, 279] width 820 height 328
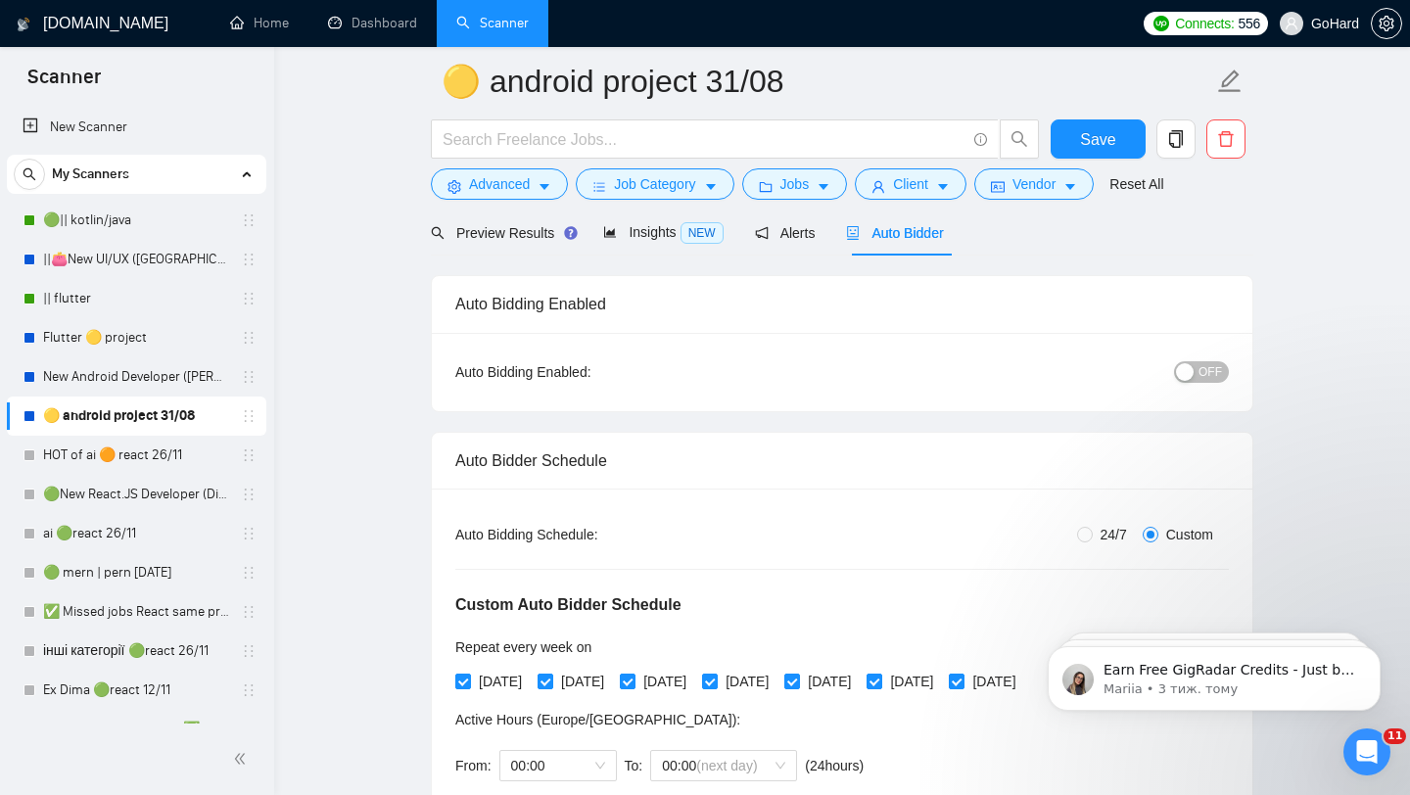
scroll to position [0, 0]
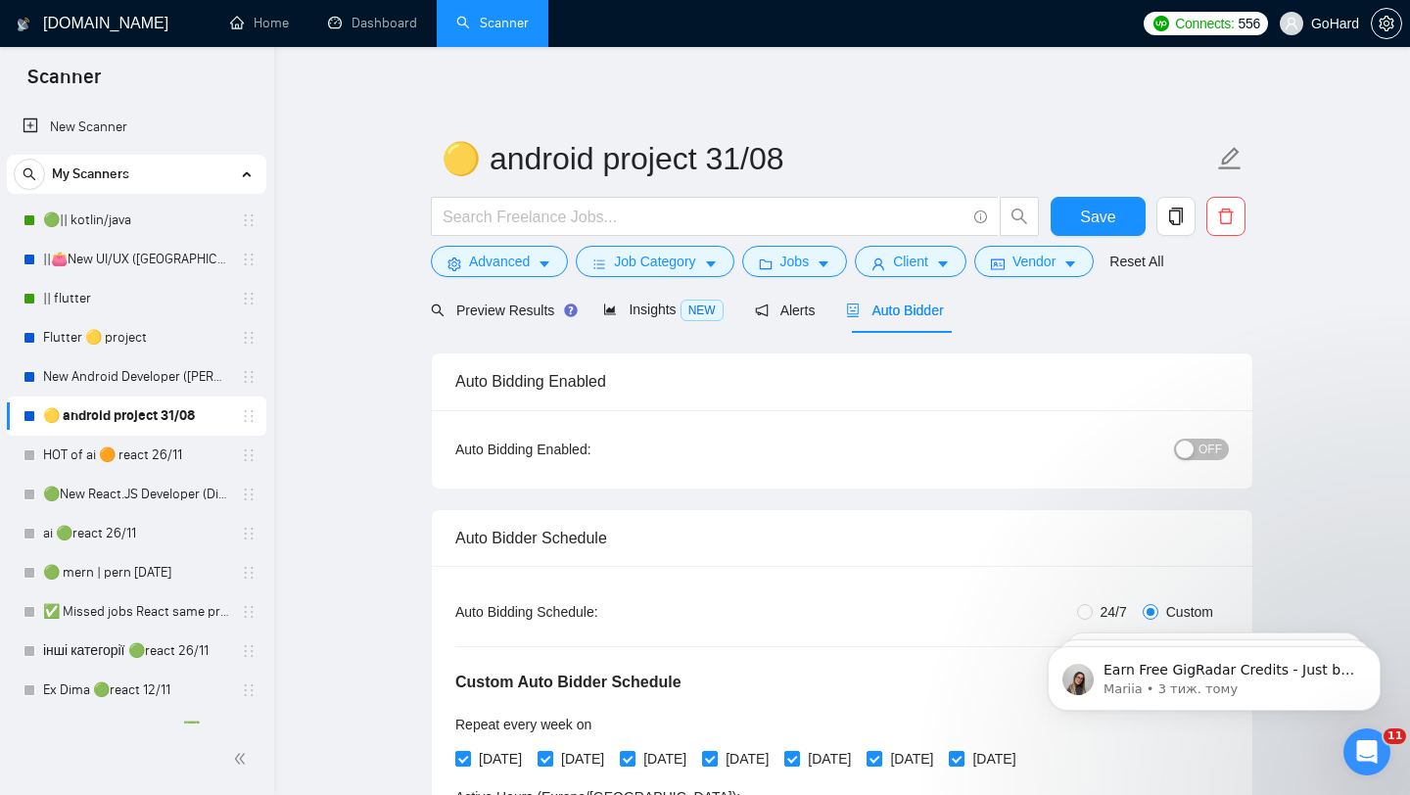
click at [1196, 444] on button "OFF" at bounding box center [1201, 450] width 55 height 22
click at [1109, 215] on div "Reset all filters" at bounding box center [1145, 224] width 106 height 33
click at [1076, 210] on button "Save" at bounding box center [1097, 216] width 95 height 39
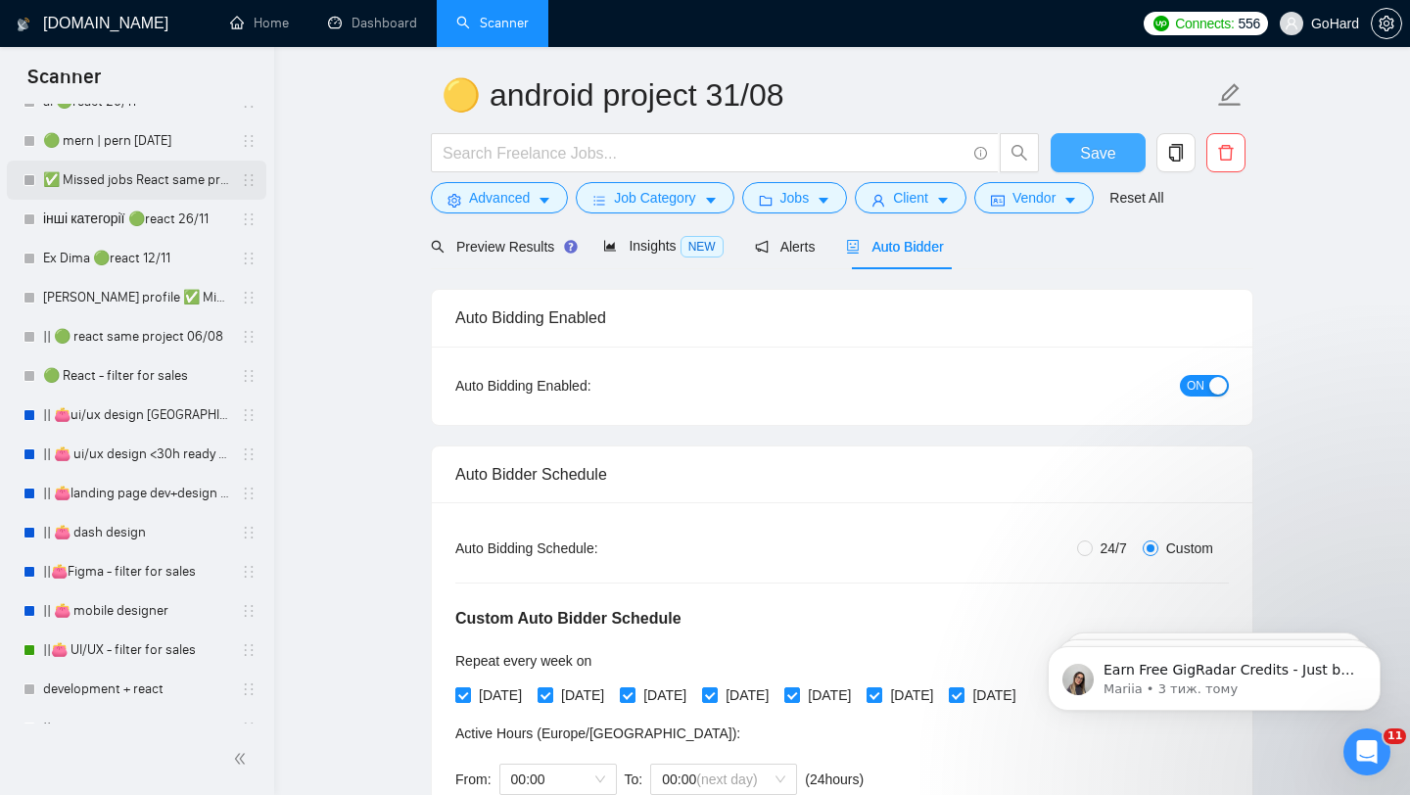
scroll to position [413, 0]
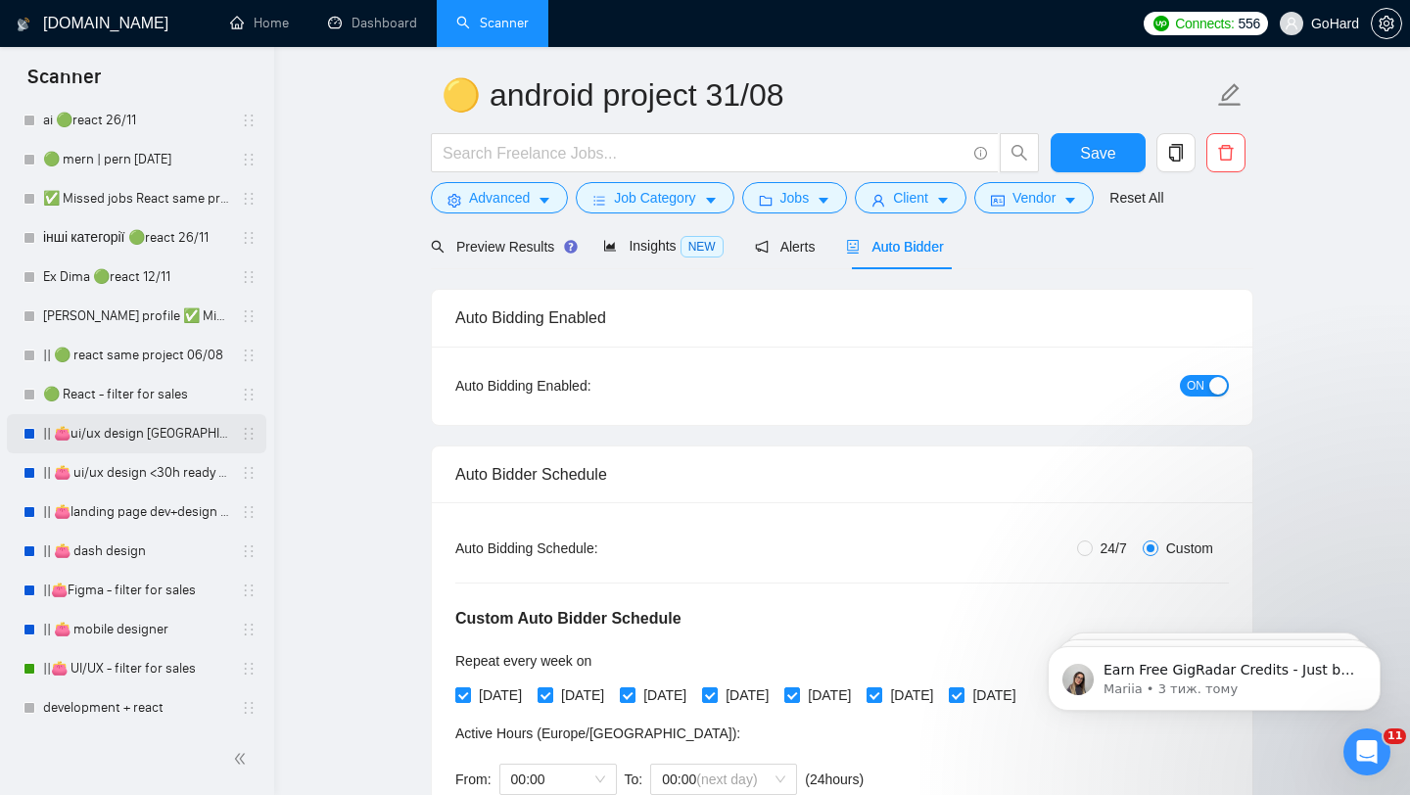
click at [111, 434] on link "|| 👛ui/ux design [GEOGRAPHIC_DATA] 08/02" at bounding box center [136, 433] width 186 height 39
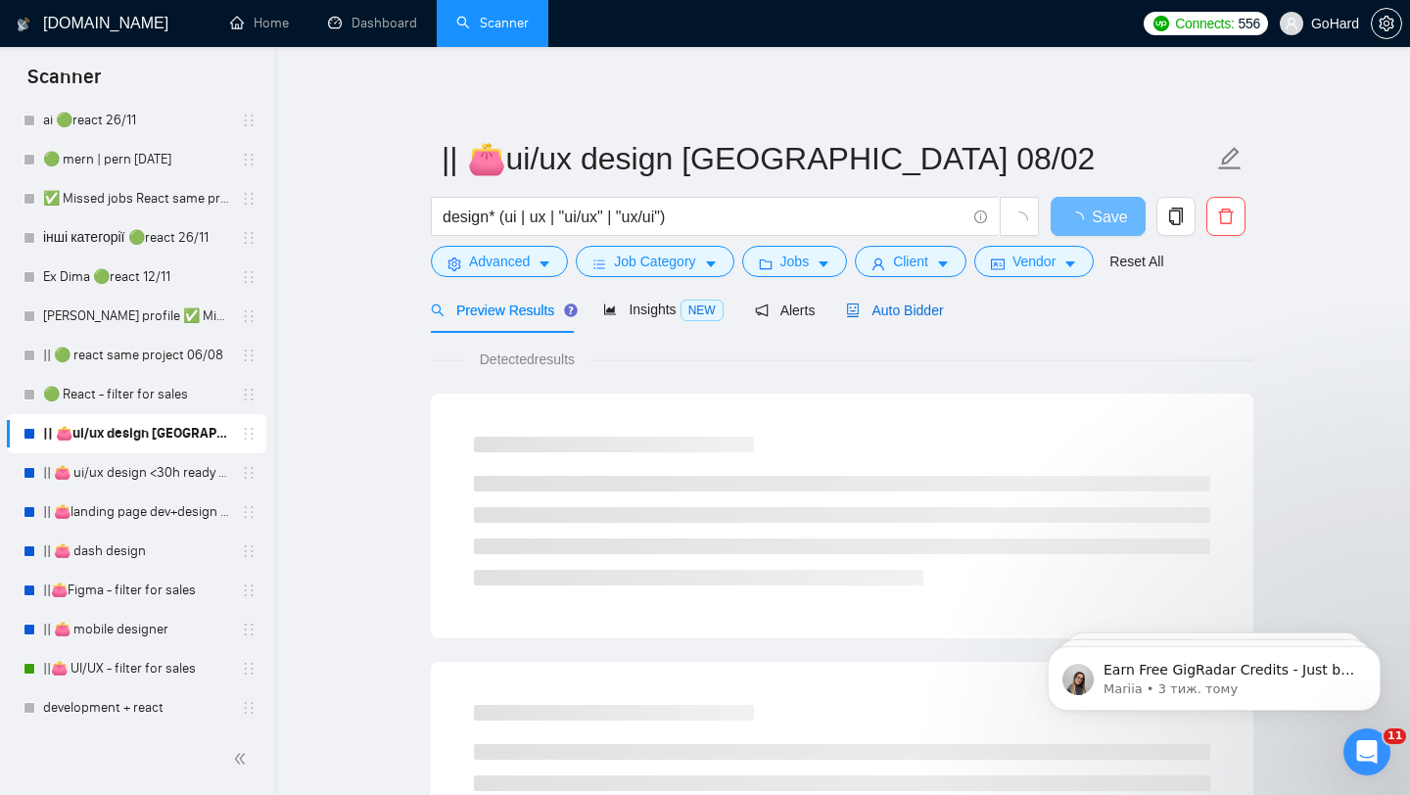
click at [915, 305] on span "Auto Bidder" at bounding box center [894, 310] width 97 height 16
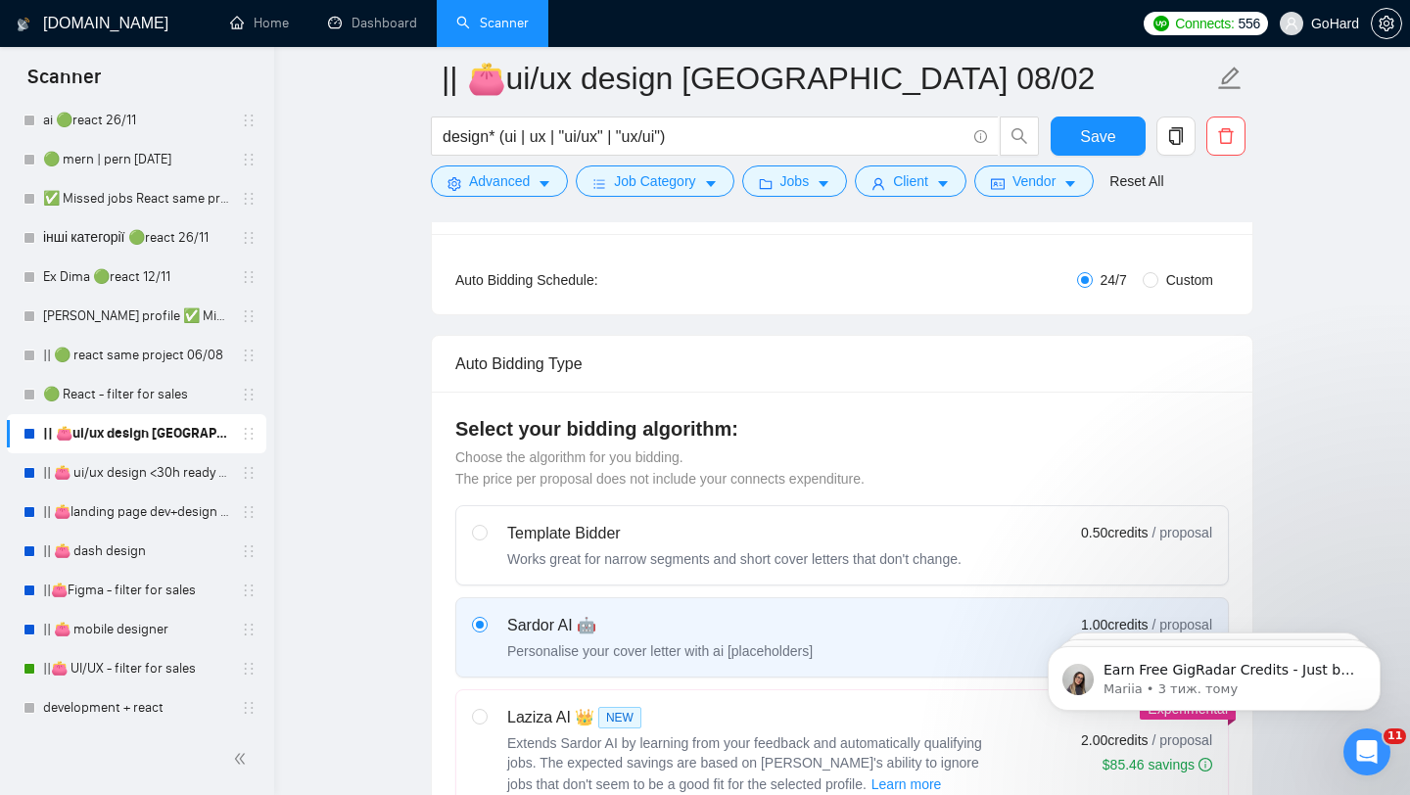
scroll to position [377, 0]
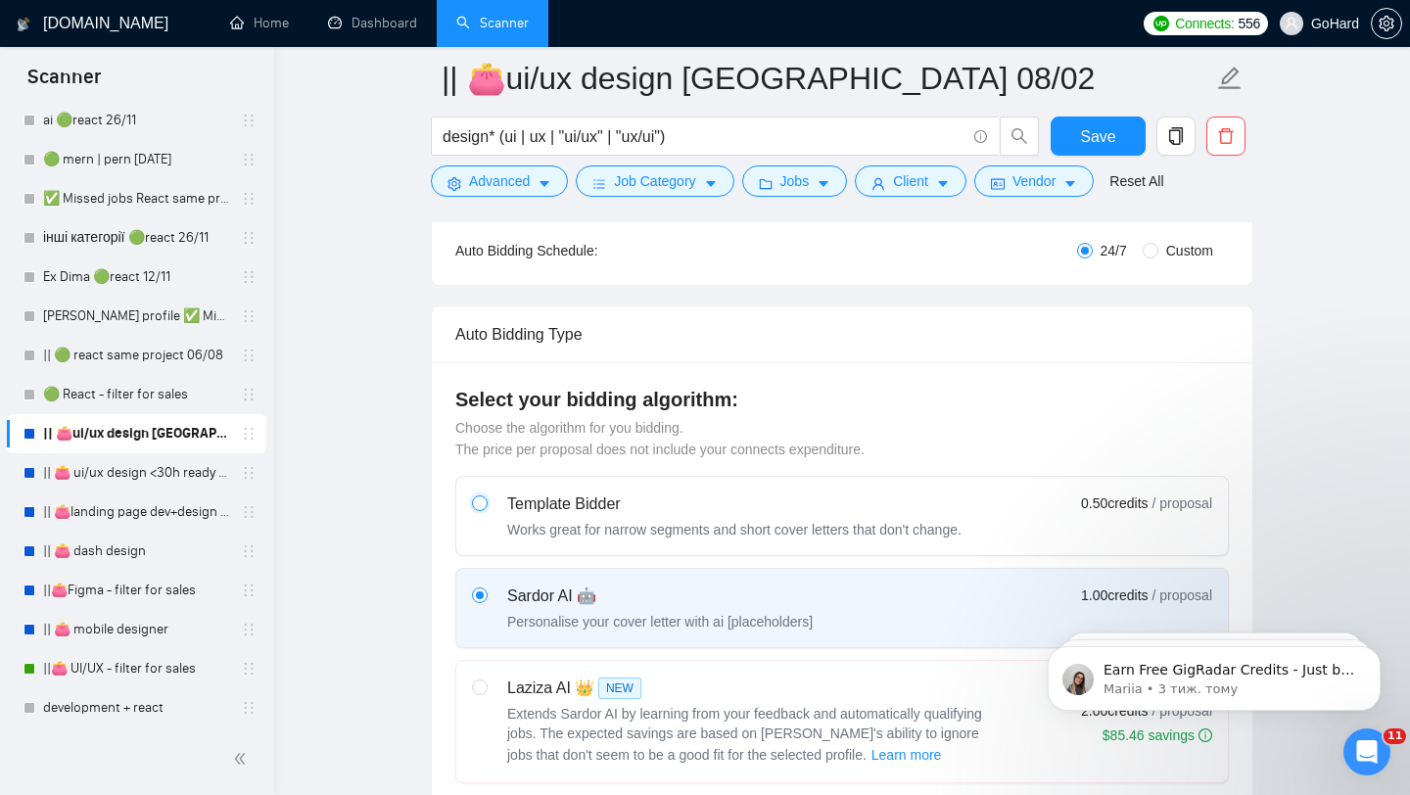
click at [482, 500] on input "radio" at bounding box center [479, 502] width 14 height 14
radio input "true"
radio input "false"
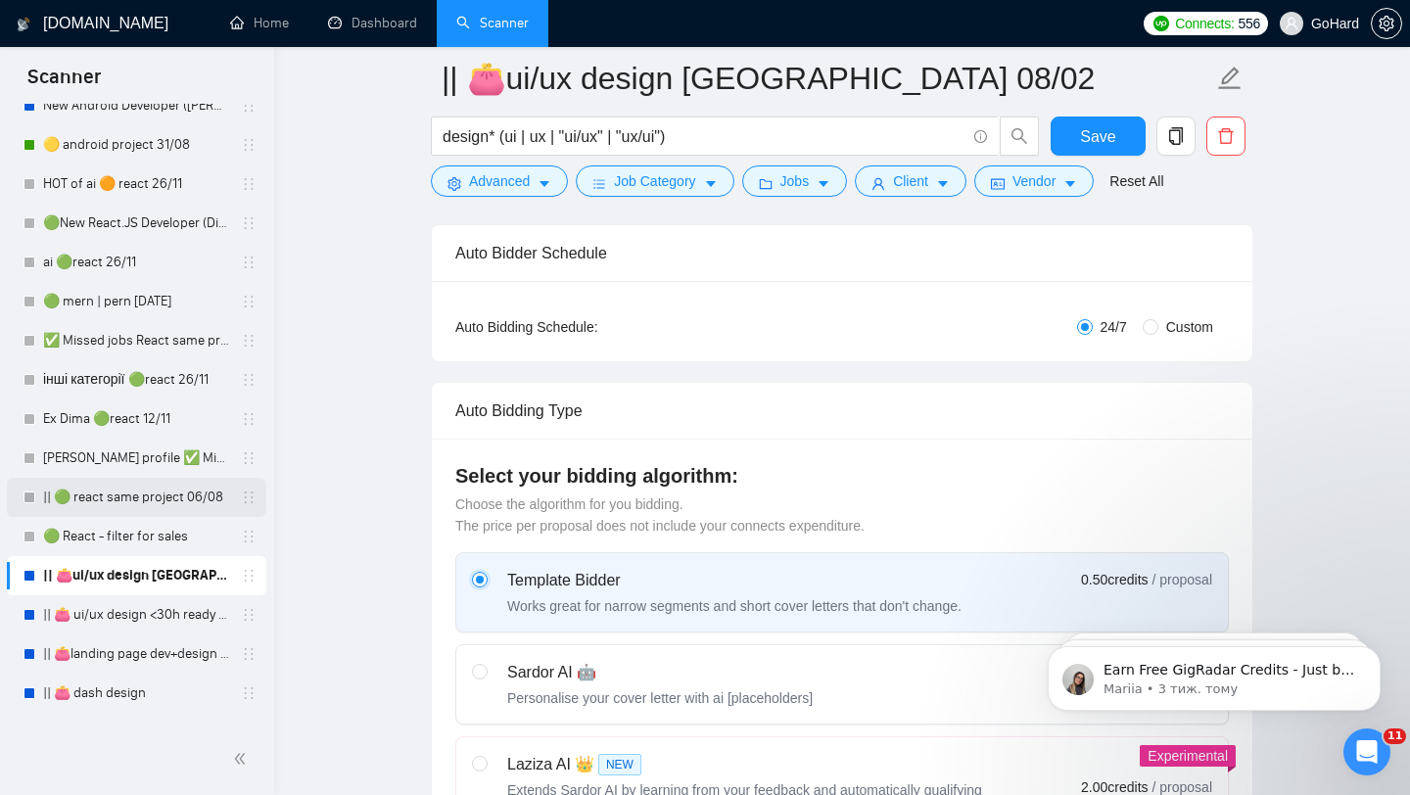
scroll to position [0, 0]
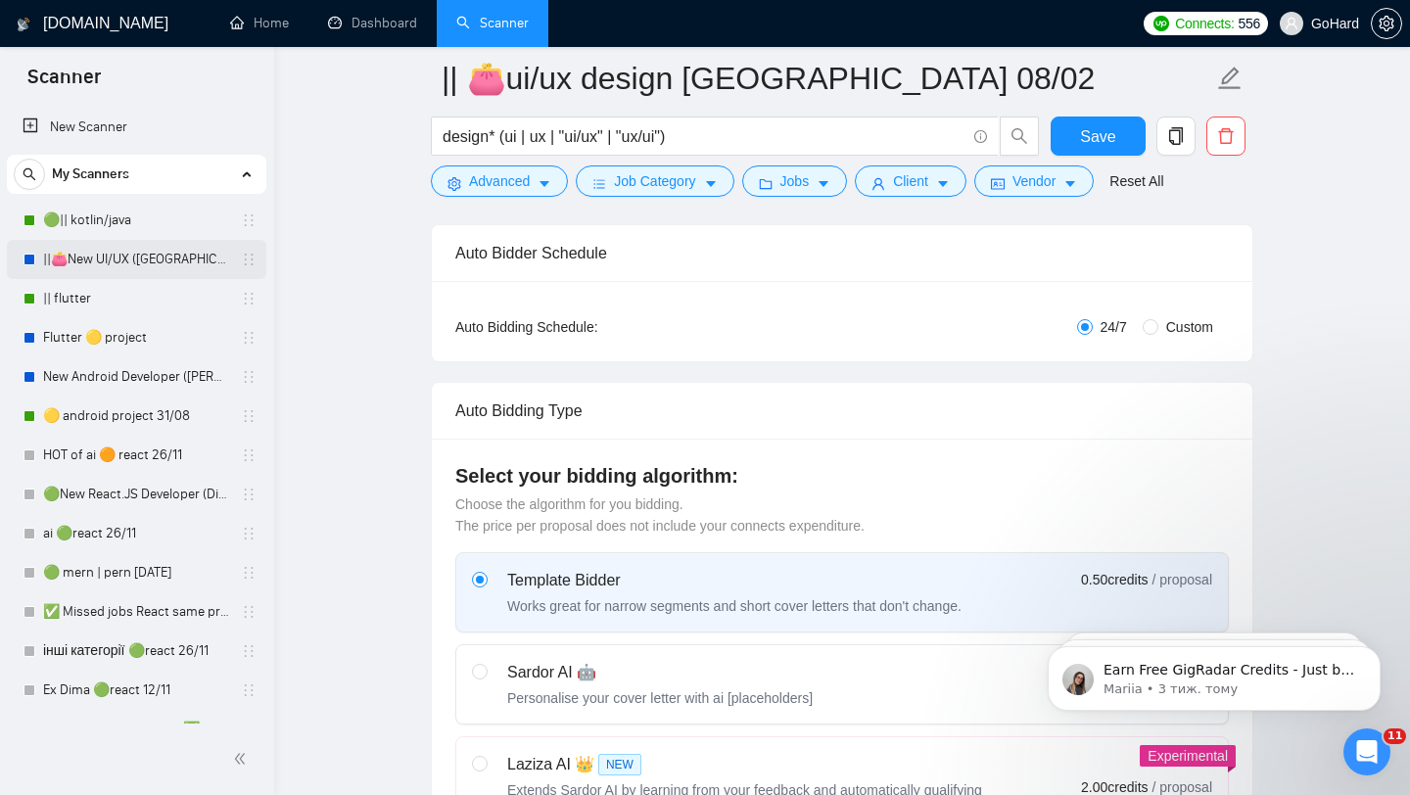
click at [103, 261] on link "||👛New UI/UX ([GEOGRAPHIC_DATA])" at bounding box center [136, 259] width 186 height 39
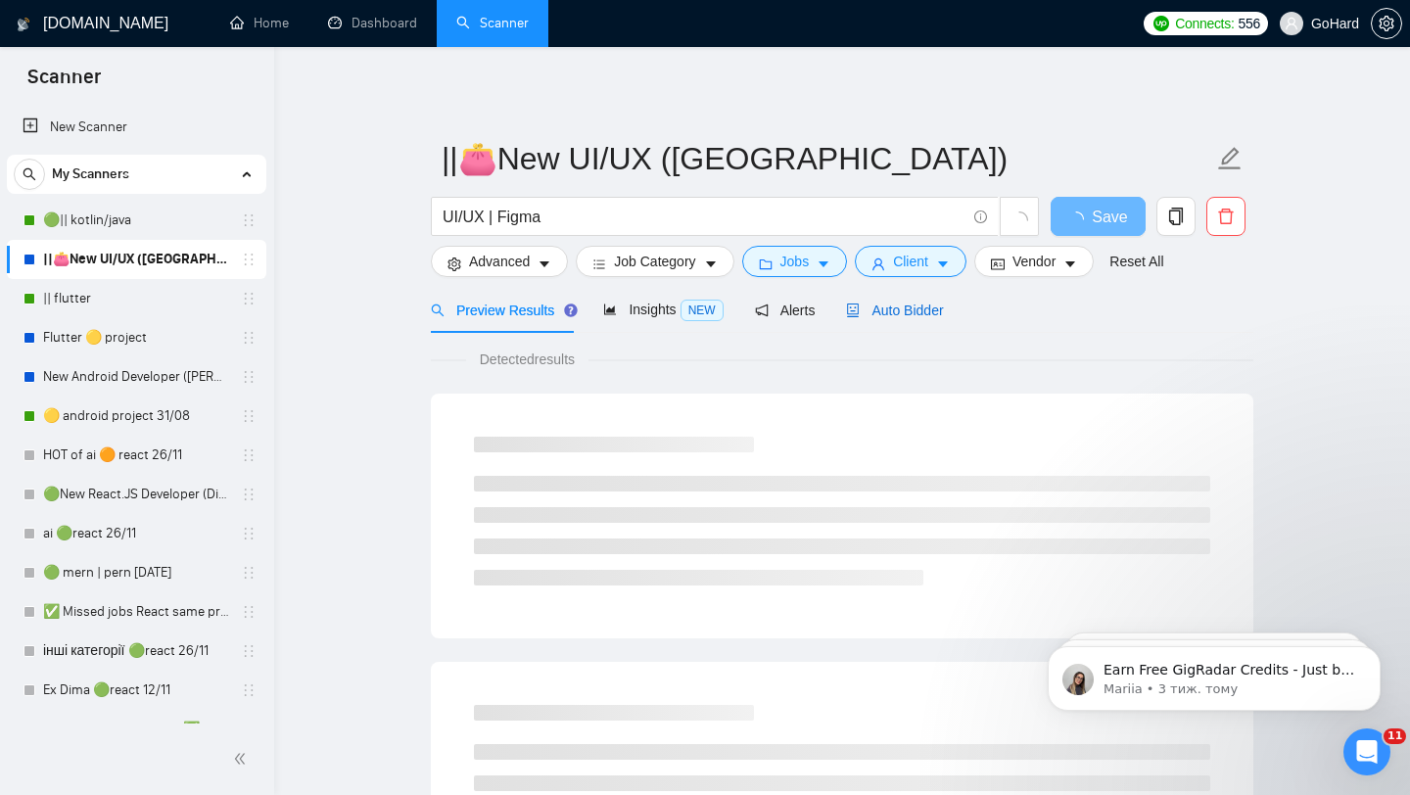
click at [935, 307] on span "Auto Bidder" at bounding box center [894, 310] width 97 height 16
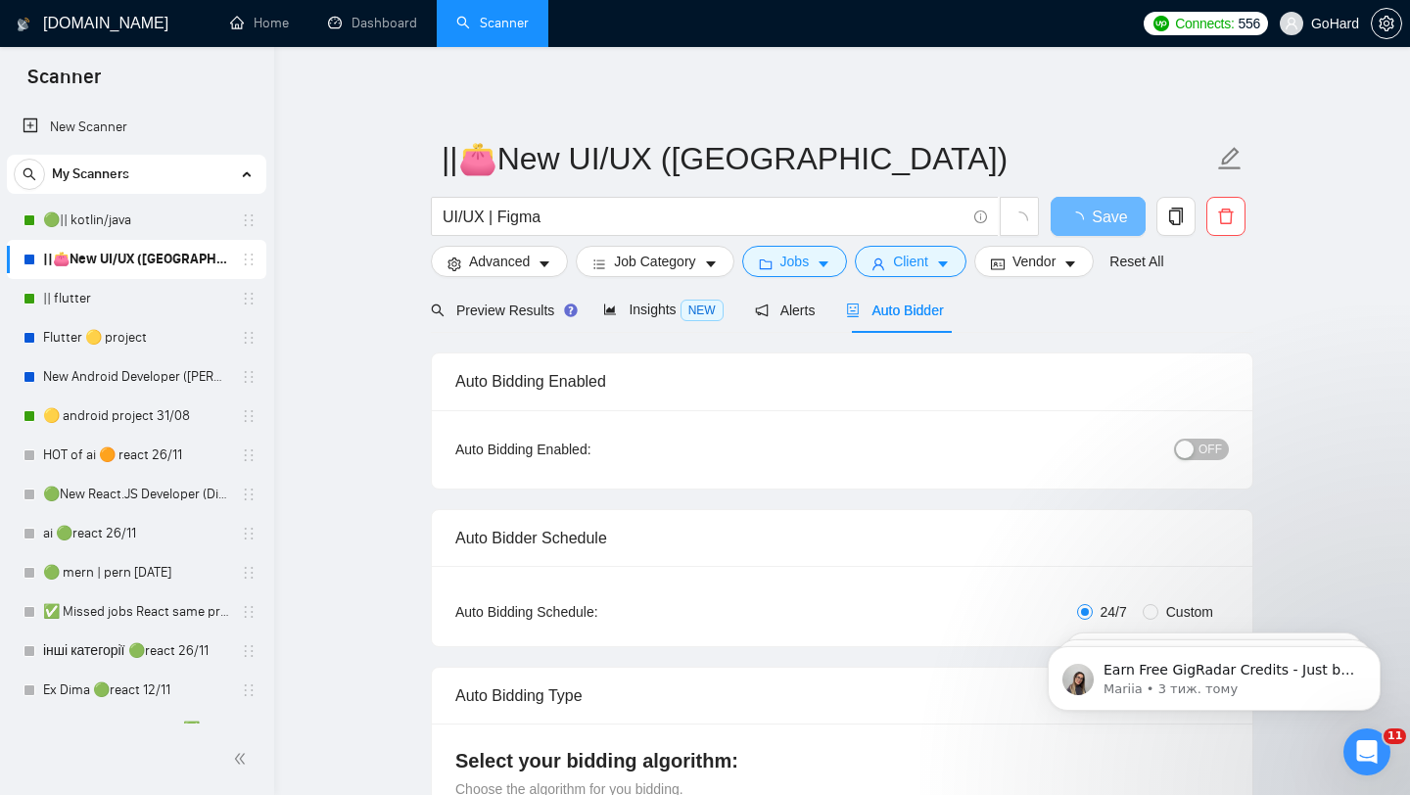
radio input "false"
radio input "true"
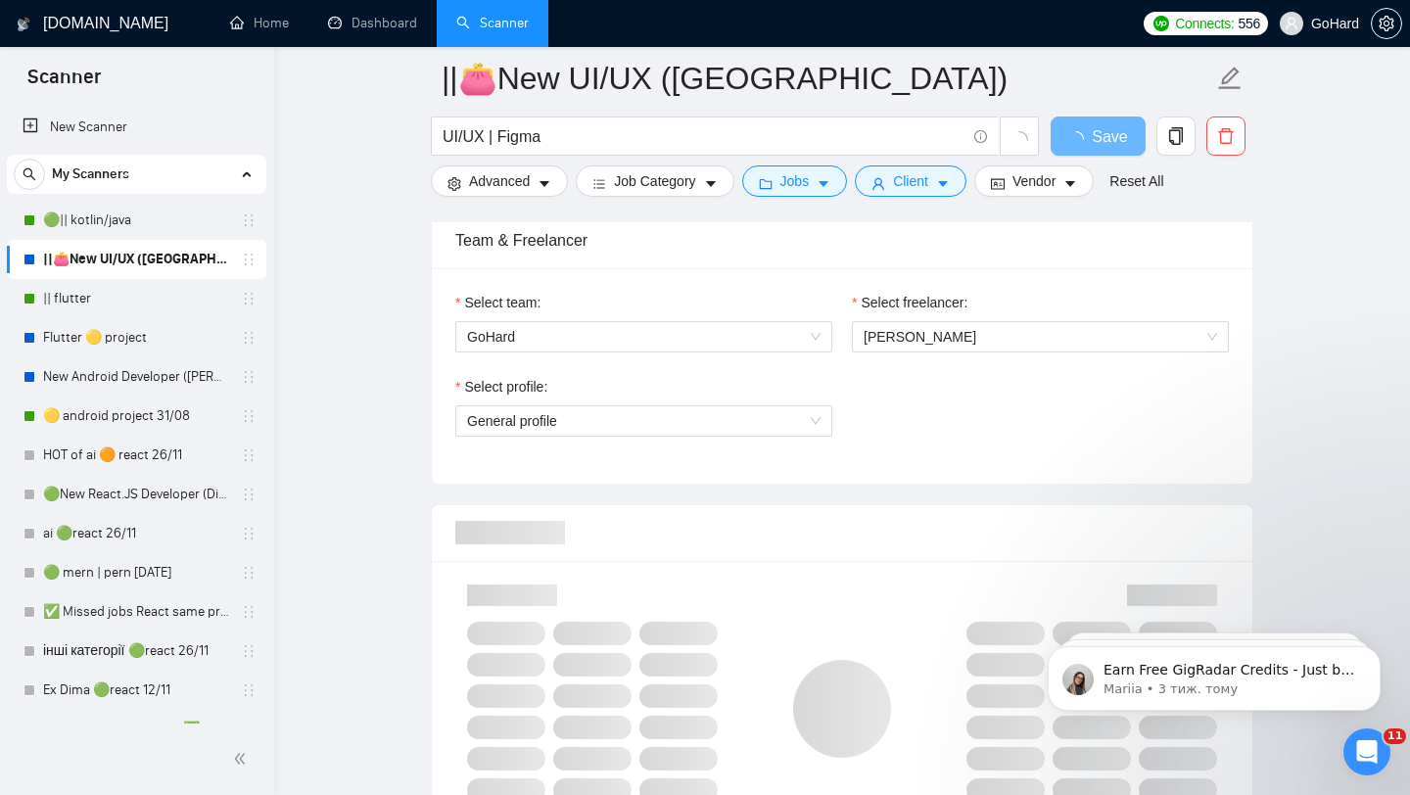
scroll to position [720, 0]
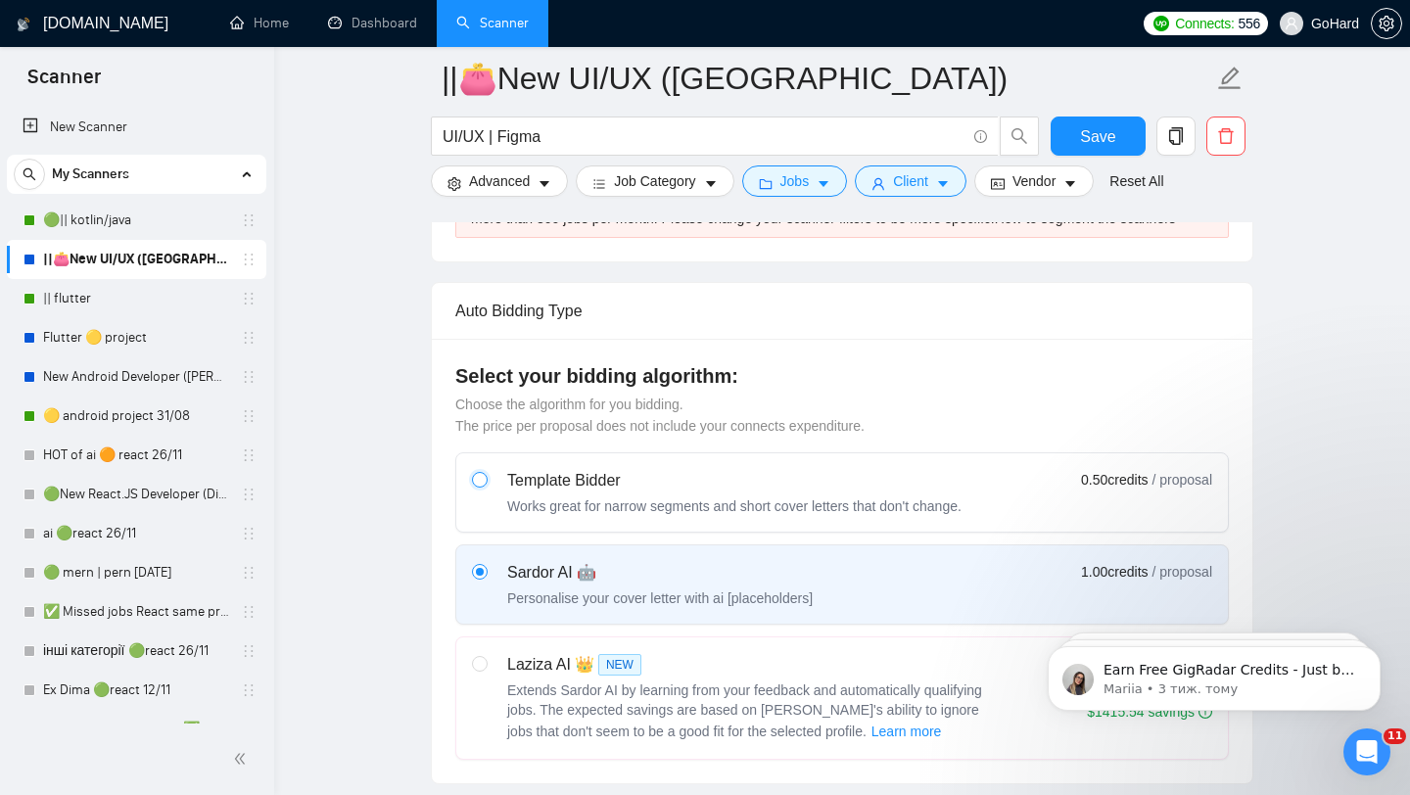
click at [478, 486] on input "radio" at bounding box center [479, 479] width 14 height 14
radio input "true"
radio input "false"
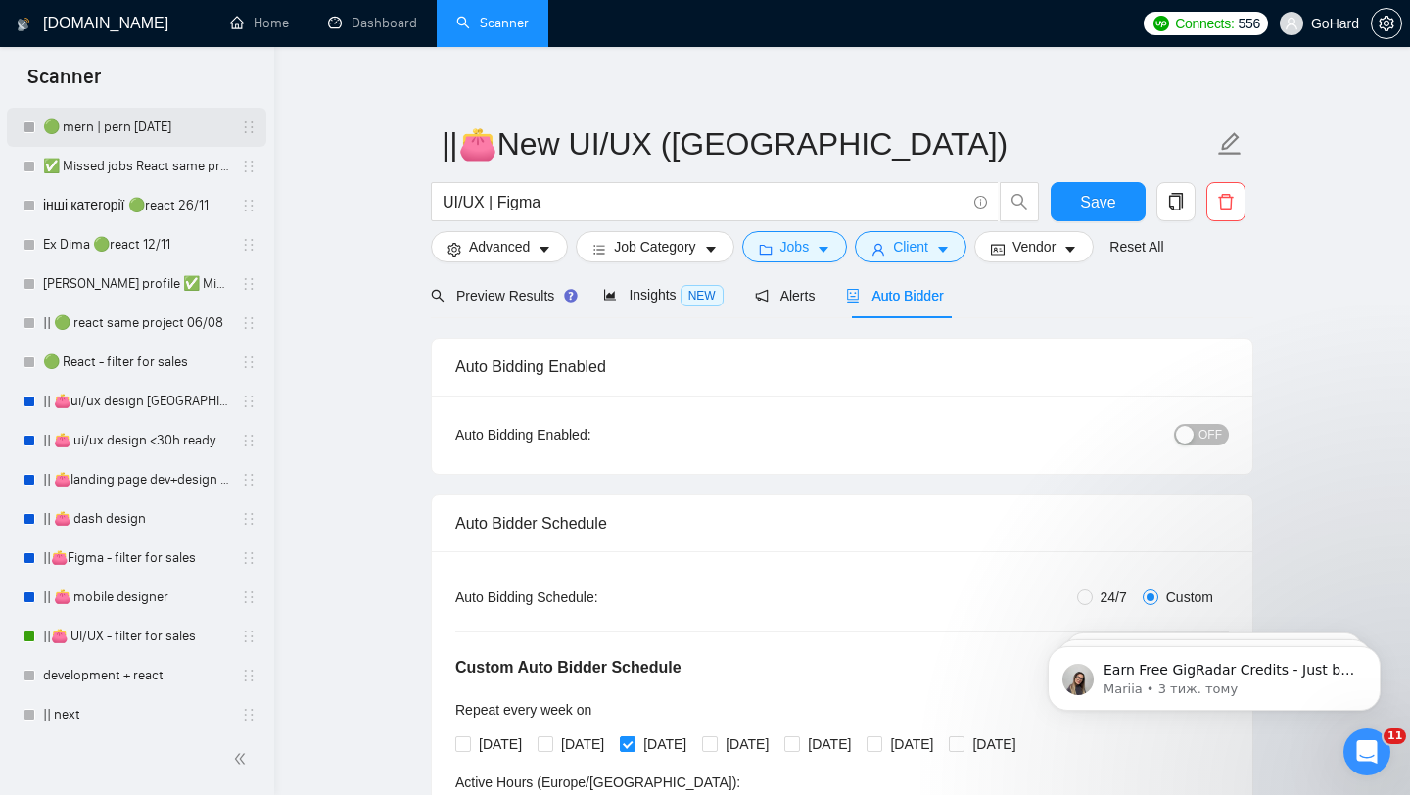
scroll to position [444, 0]
click at [115, 640] on link "||👛 UI/UX - filter for sales" at bounding box center [136, 637] width 186 height 39
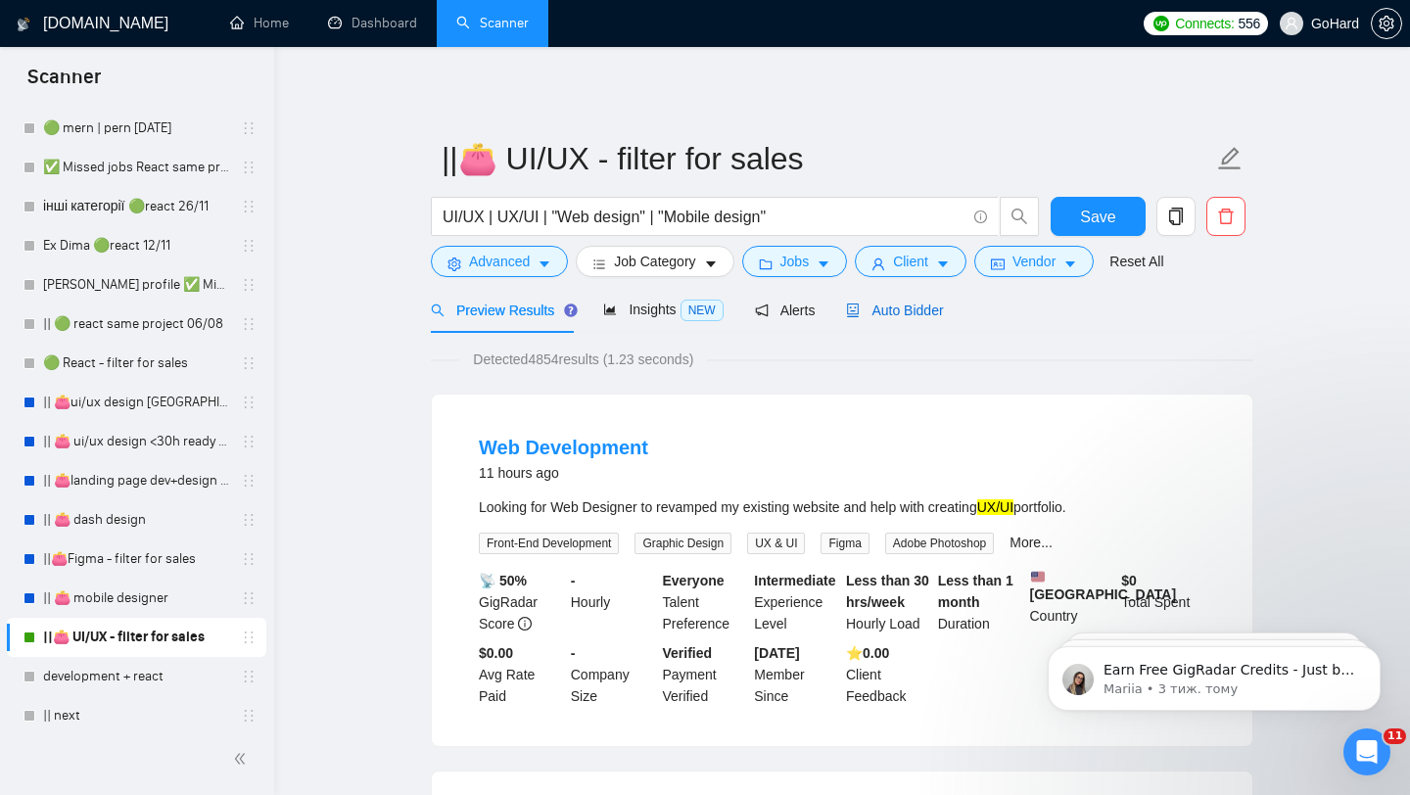
click at [890, 303] on span "Auto Bidder" at bounding box center [894, 310] width 97 height 16
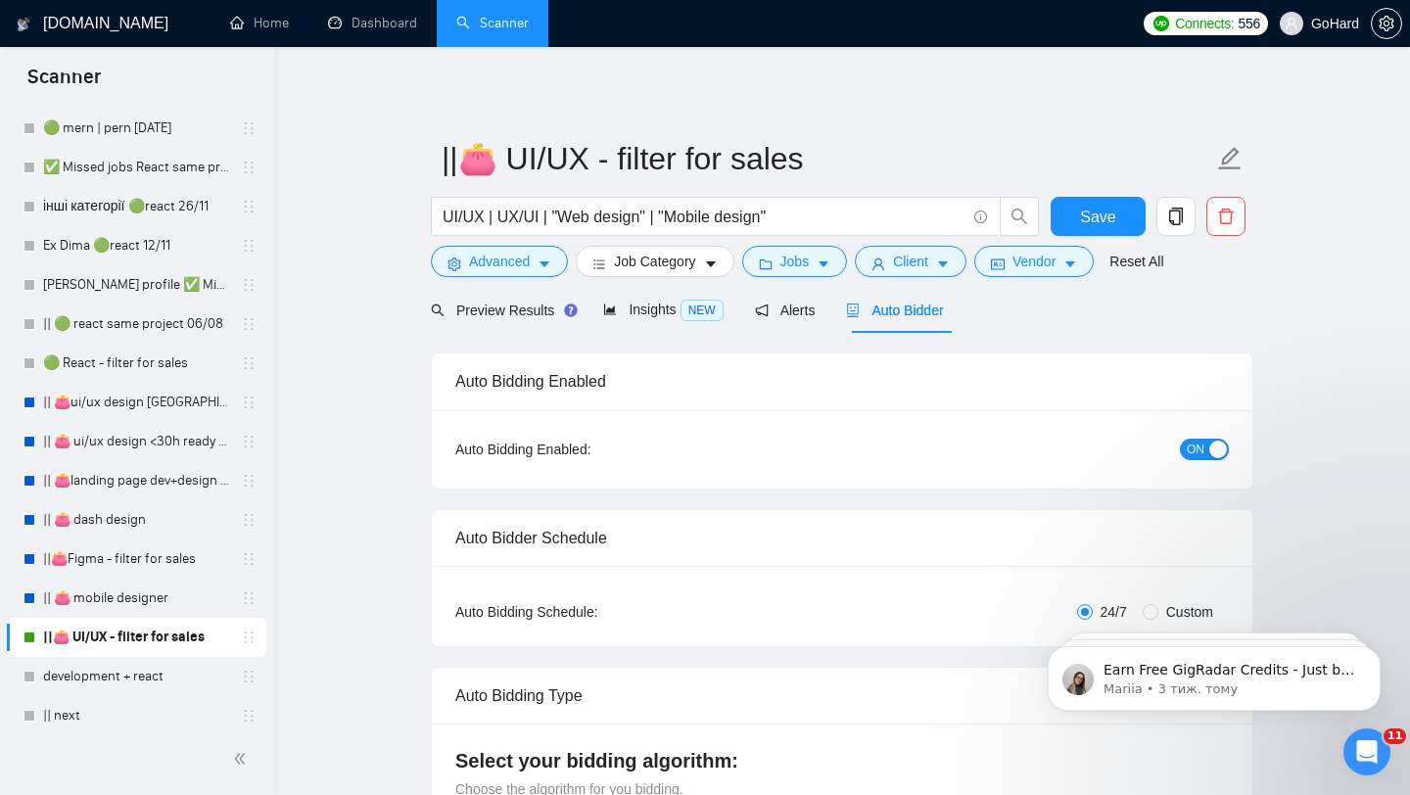
radio input "false"
radio input "true"
checkbox input "true"
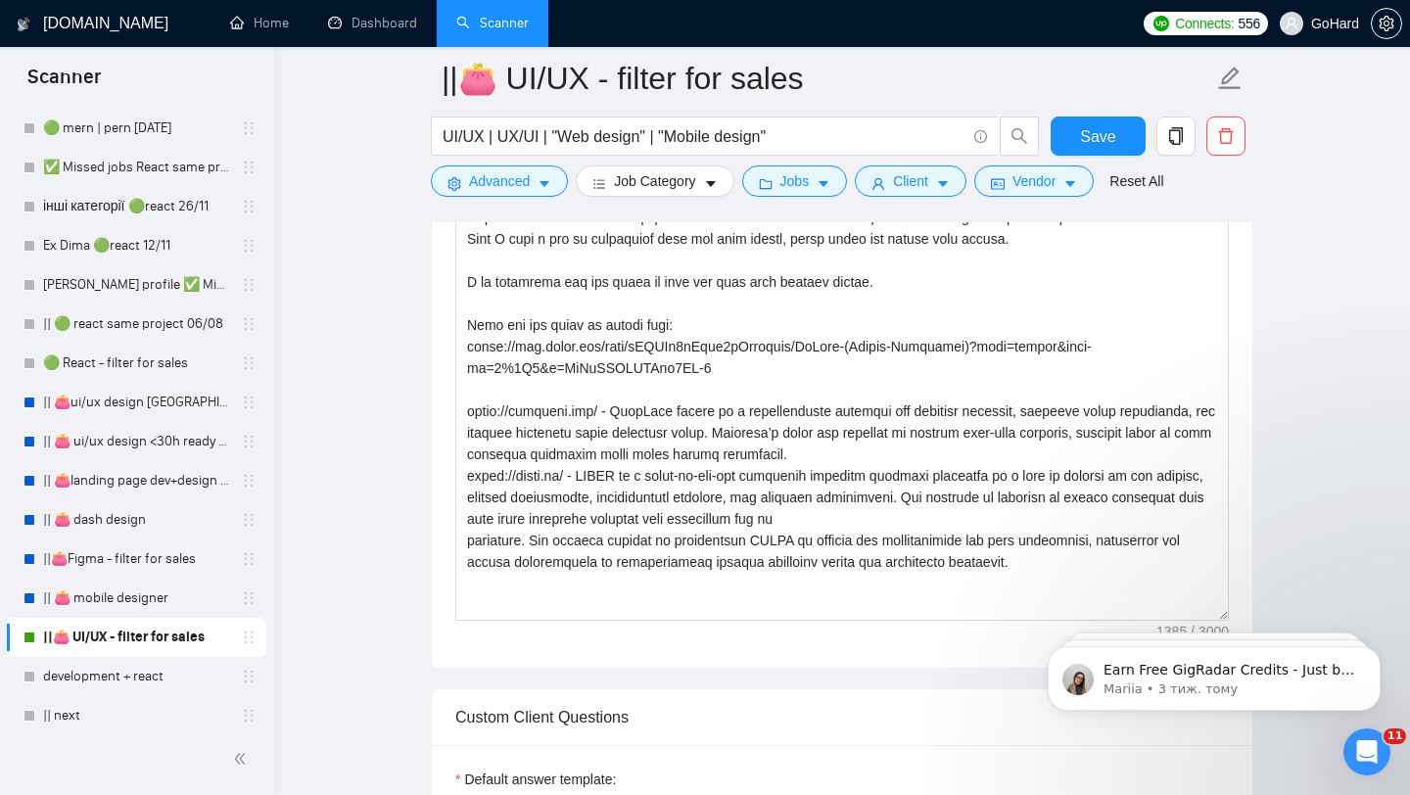
scroll to position [1680, 0]
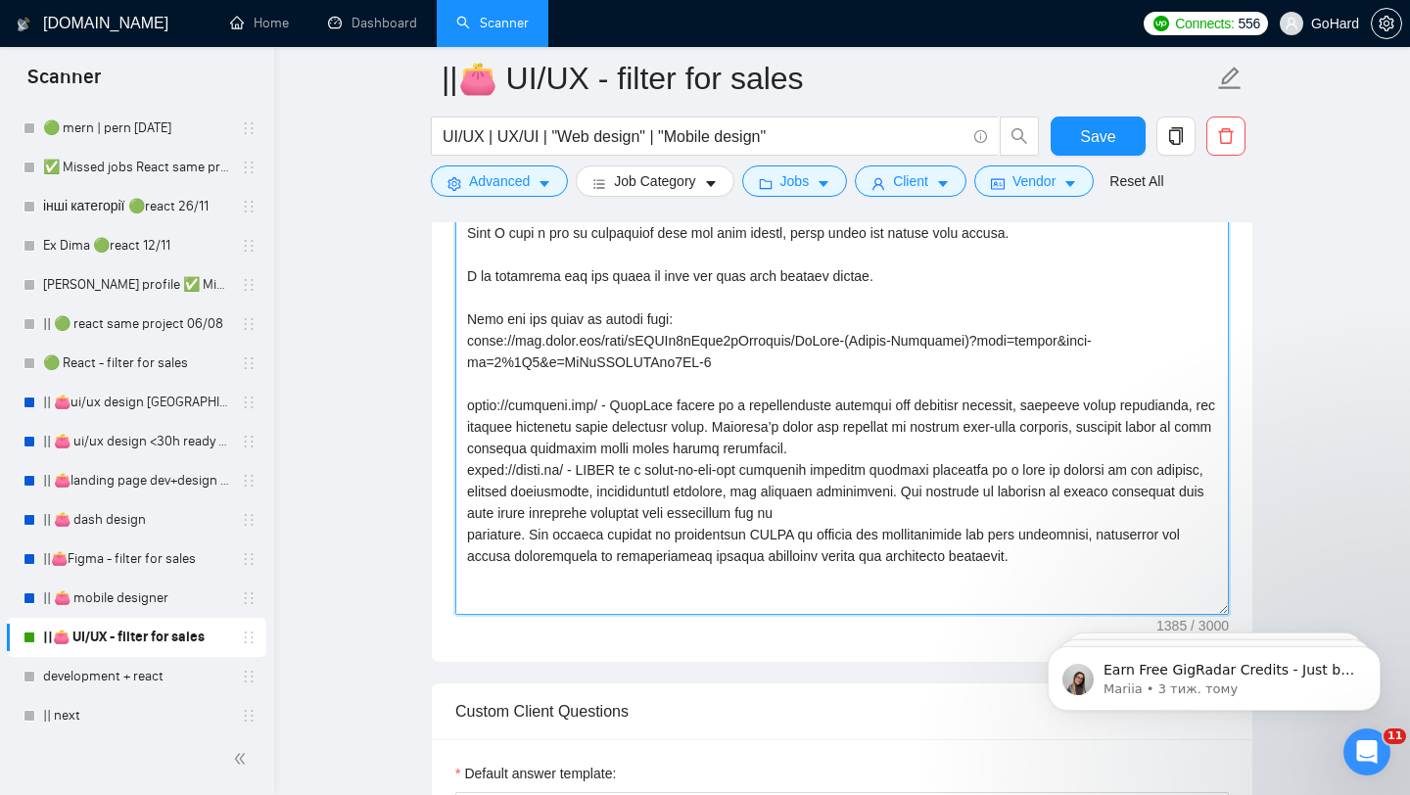
click at [741, 464] on textarea "Cover Letter template:" at bounding box center [841, 394] width 773 height 440
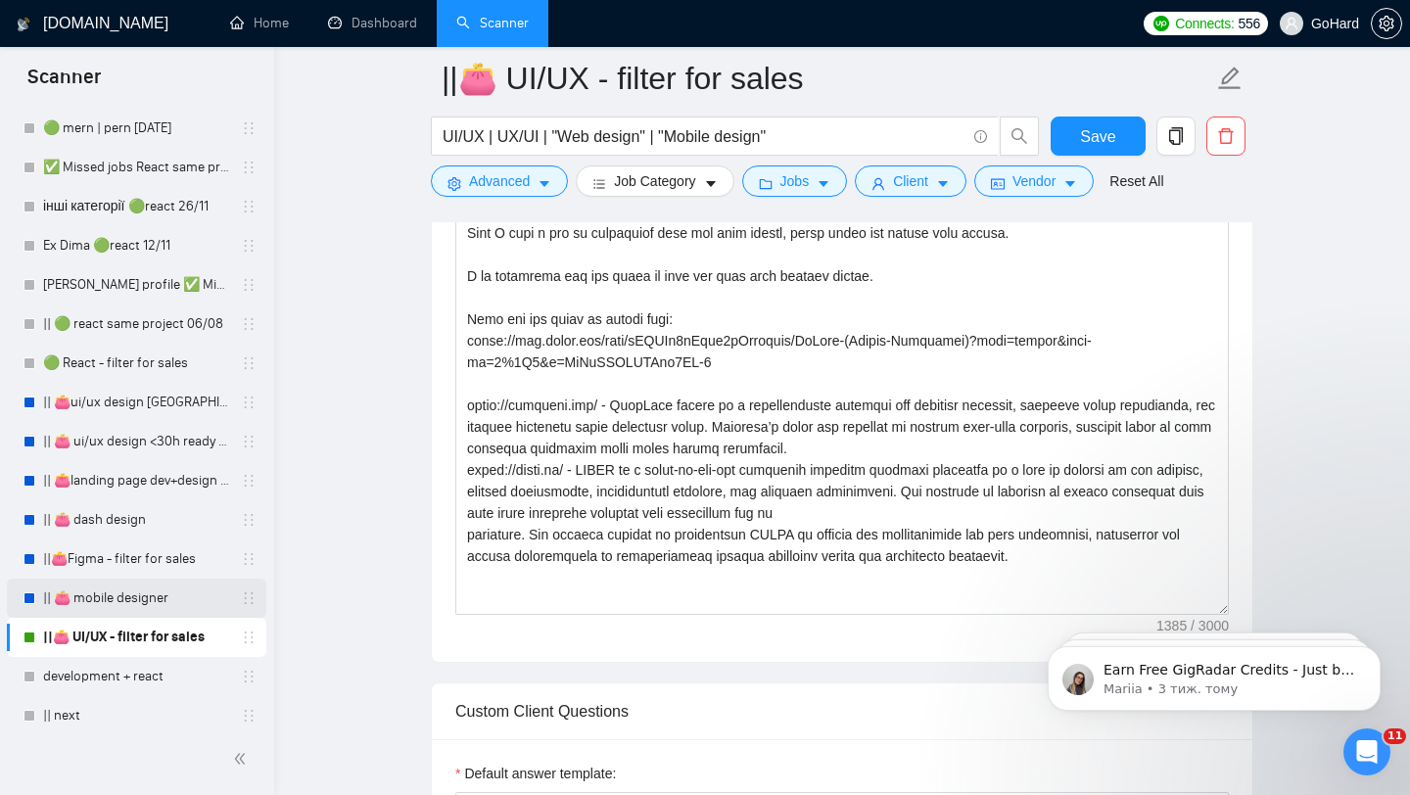
click at [98, 592] on link "|| 👛 mobile designer" at bounding box center [136, 598] width 186 height 39
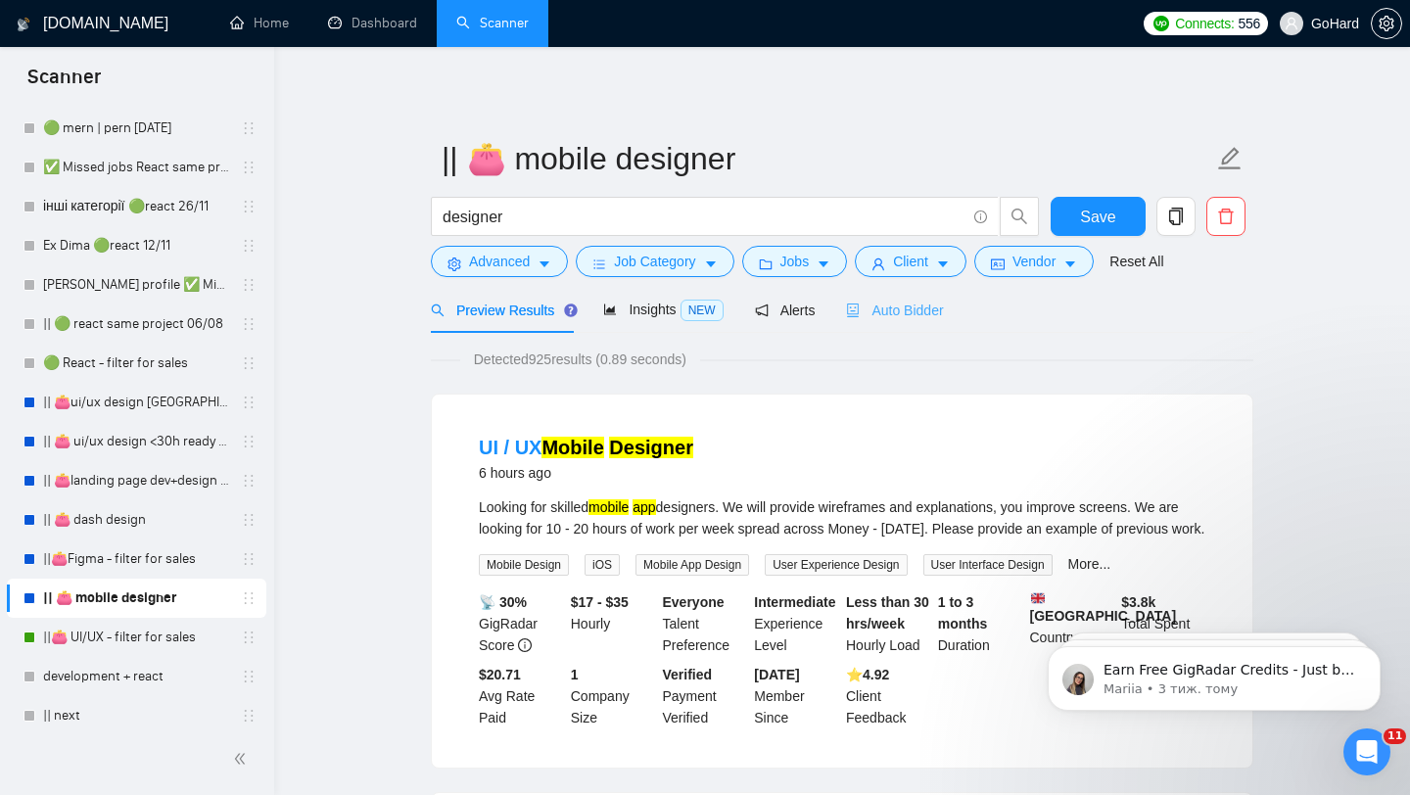
click at [890, 297] on div "Auto Bidder" at bounding box center [894, 310] width 97 height 46
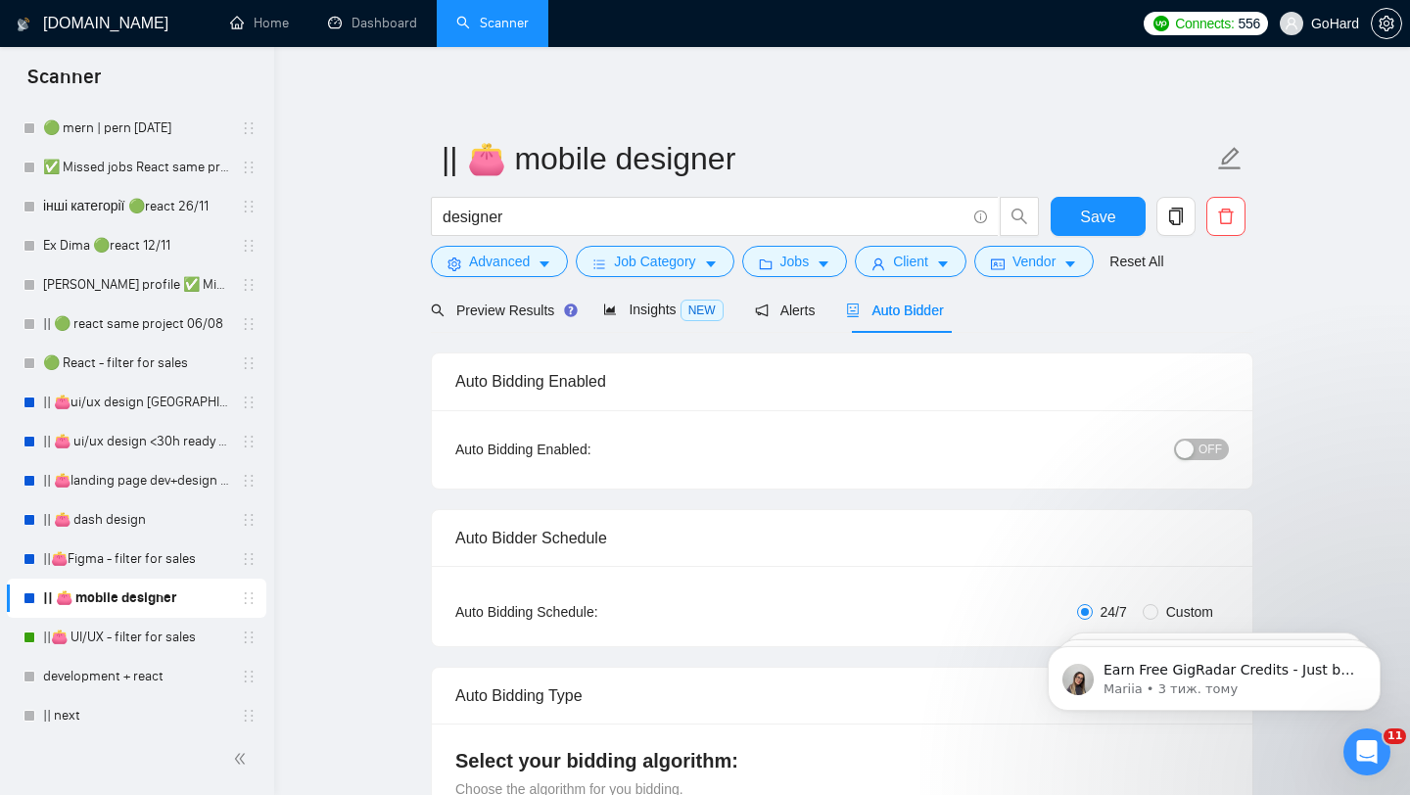
click at [1195, 449] on button "OFF" at bounding box center [1201, 450] width 55 height 22
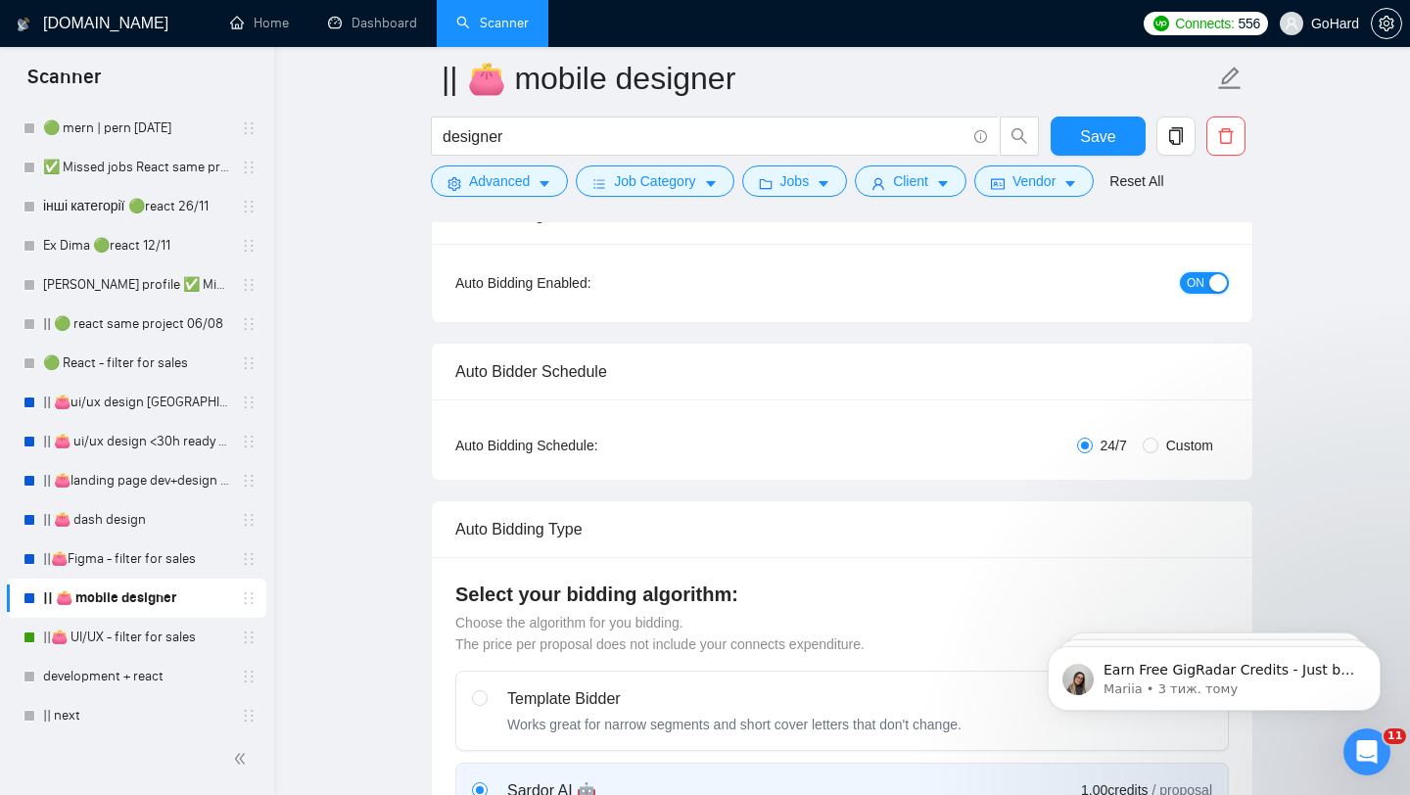
scroll to position [287, 0]
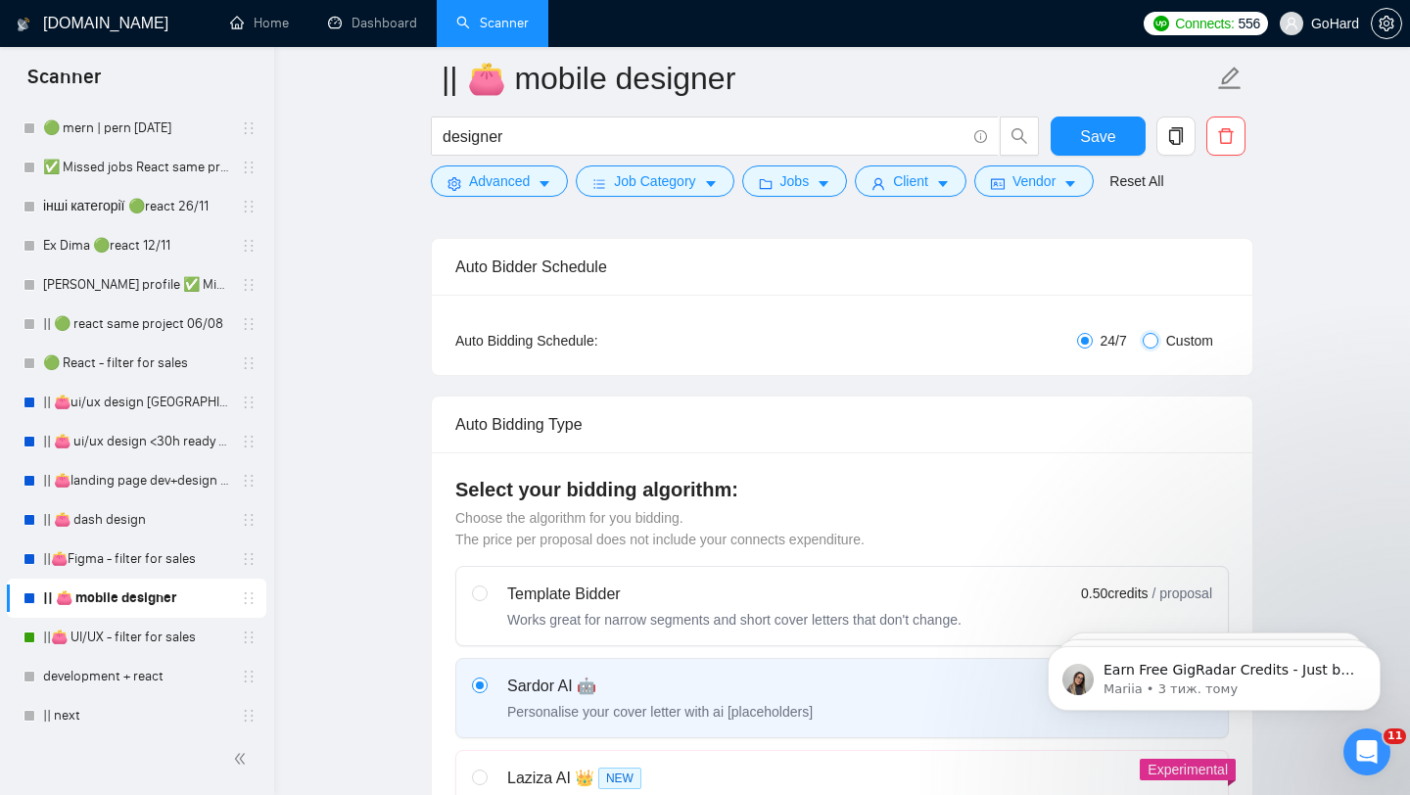
click at [1146, 334] on input "Custom" at bounding box center [1150, 341] width 16 height 16
radio input "true"
radio input "false"
checkbox input "true"
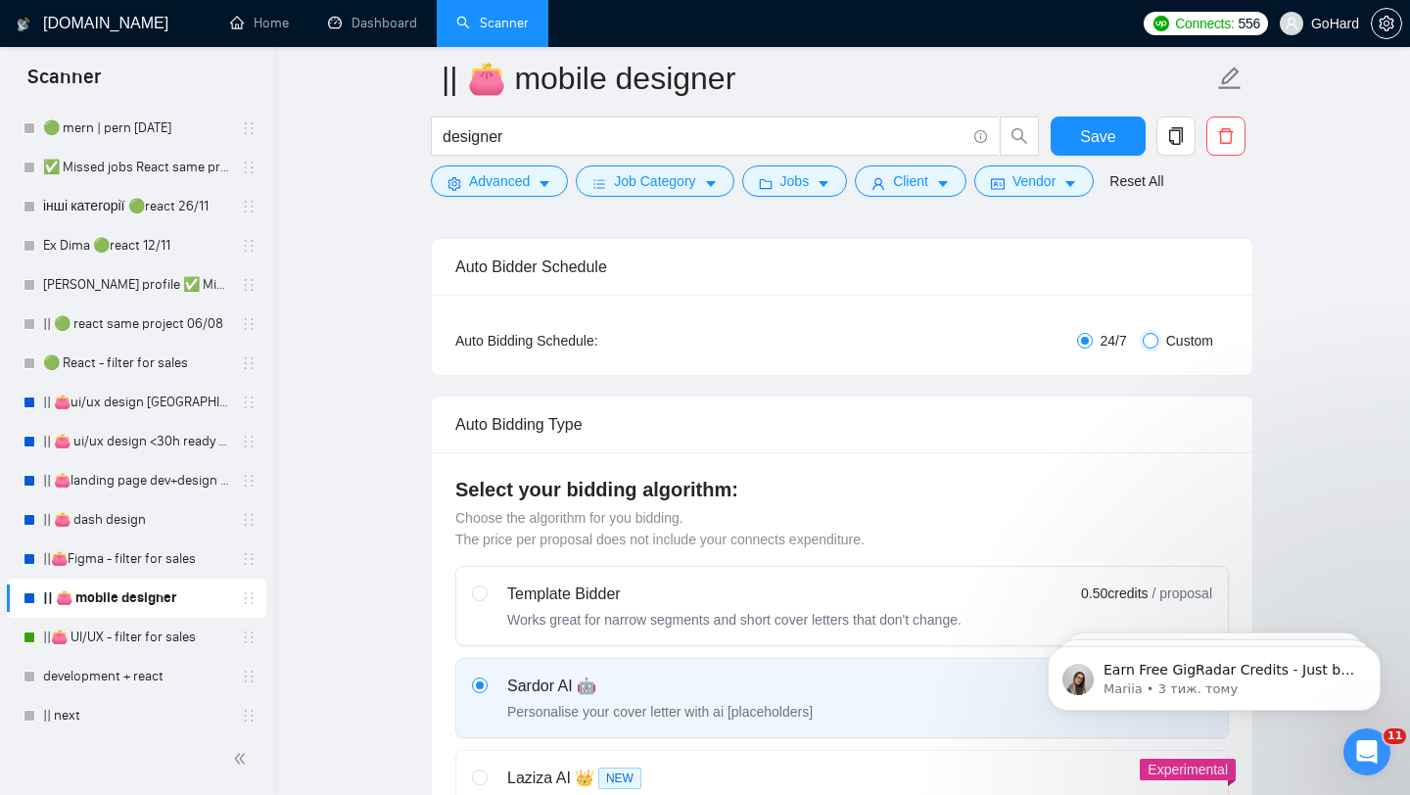
checkbox input "true"
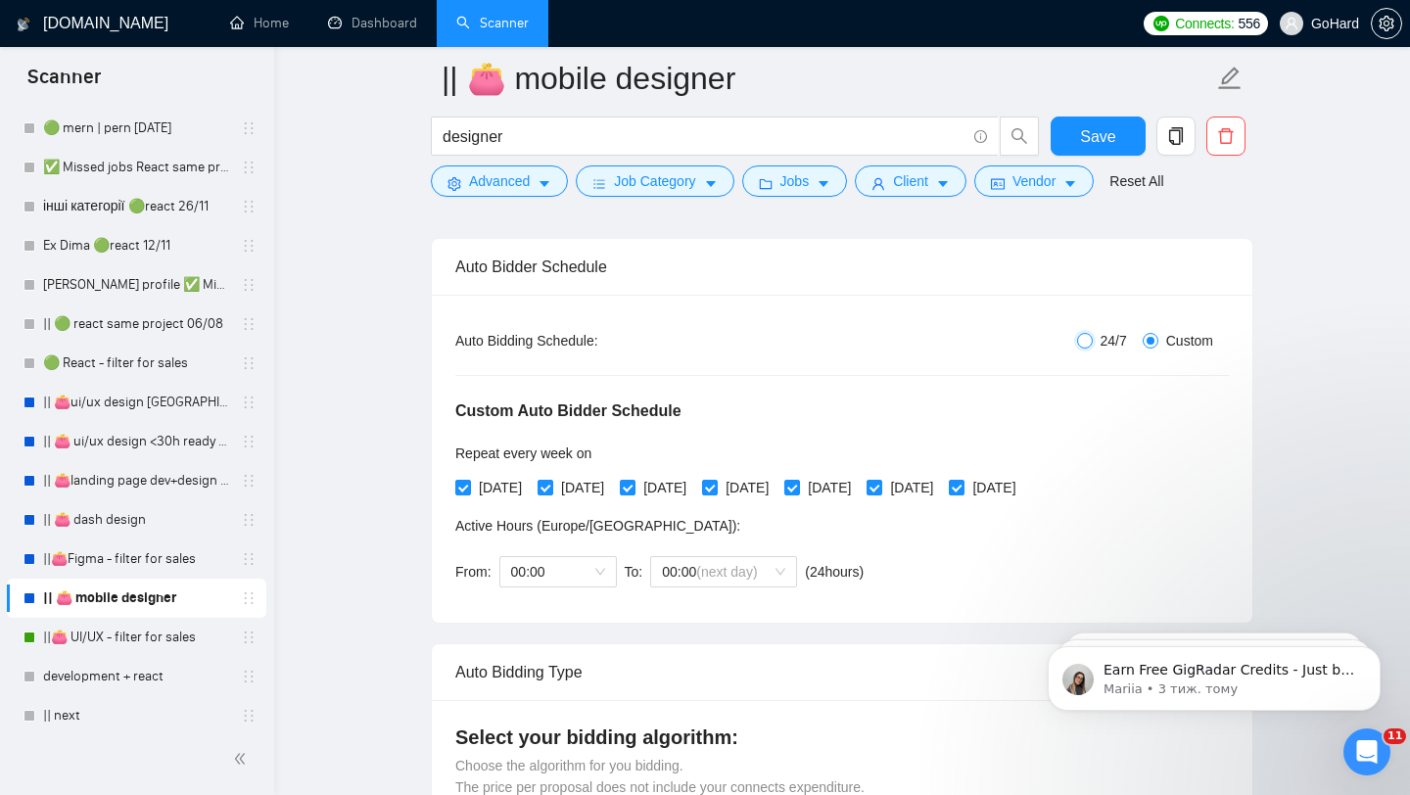
click at [1084, 341] on input "24/7" at bounding box center [1085, 341] width 16 height 16
radio input "true"
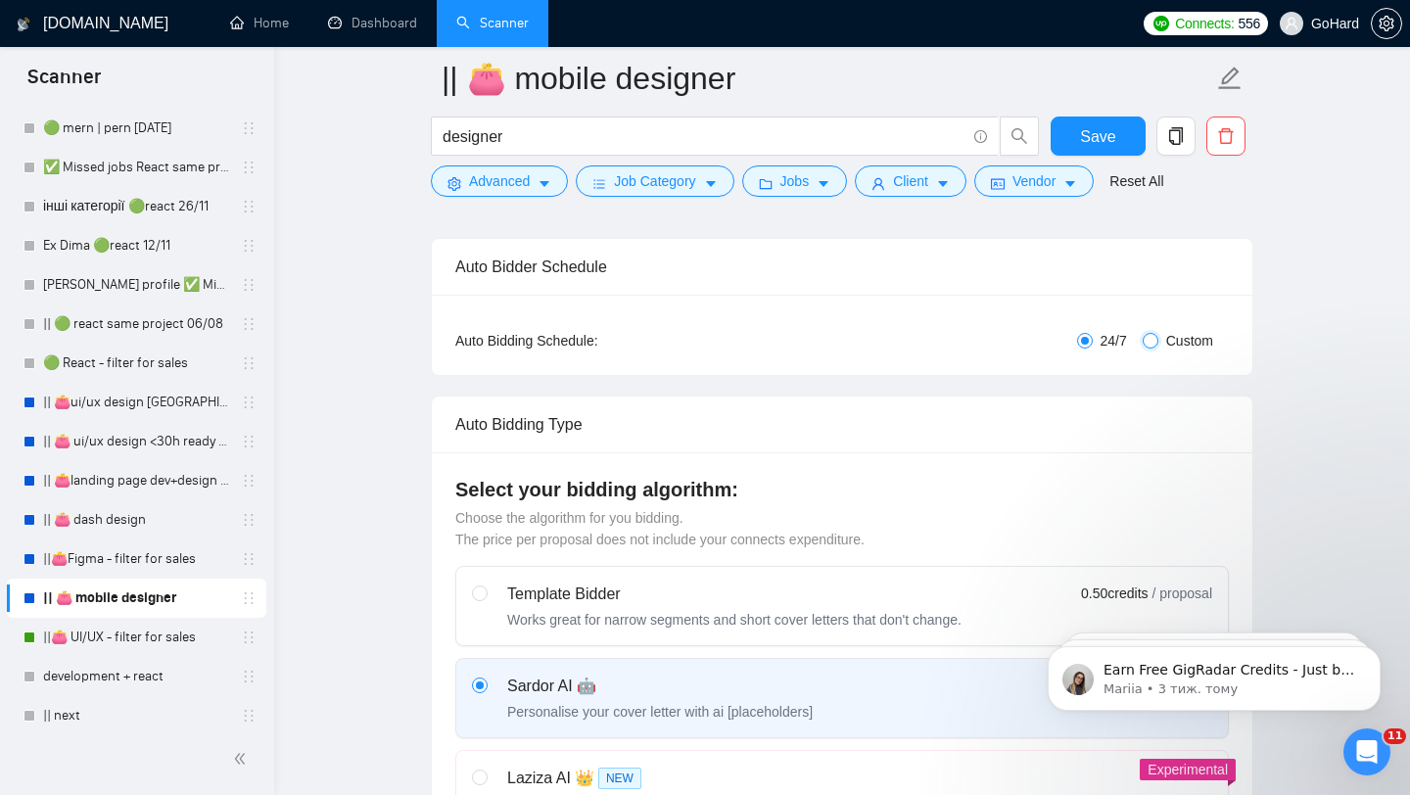
click at [1146, 341] on input "Custom" at bounding box center [1150, 341] width 16 height 16
radio input "true"
radio input "false"
checkbox input "true"
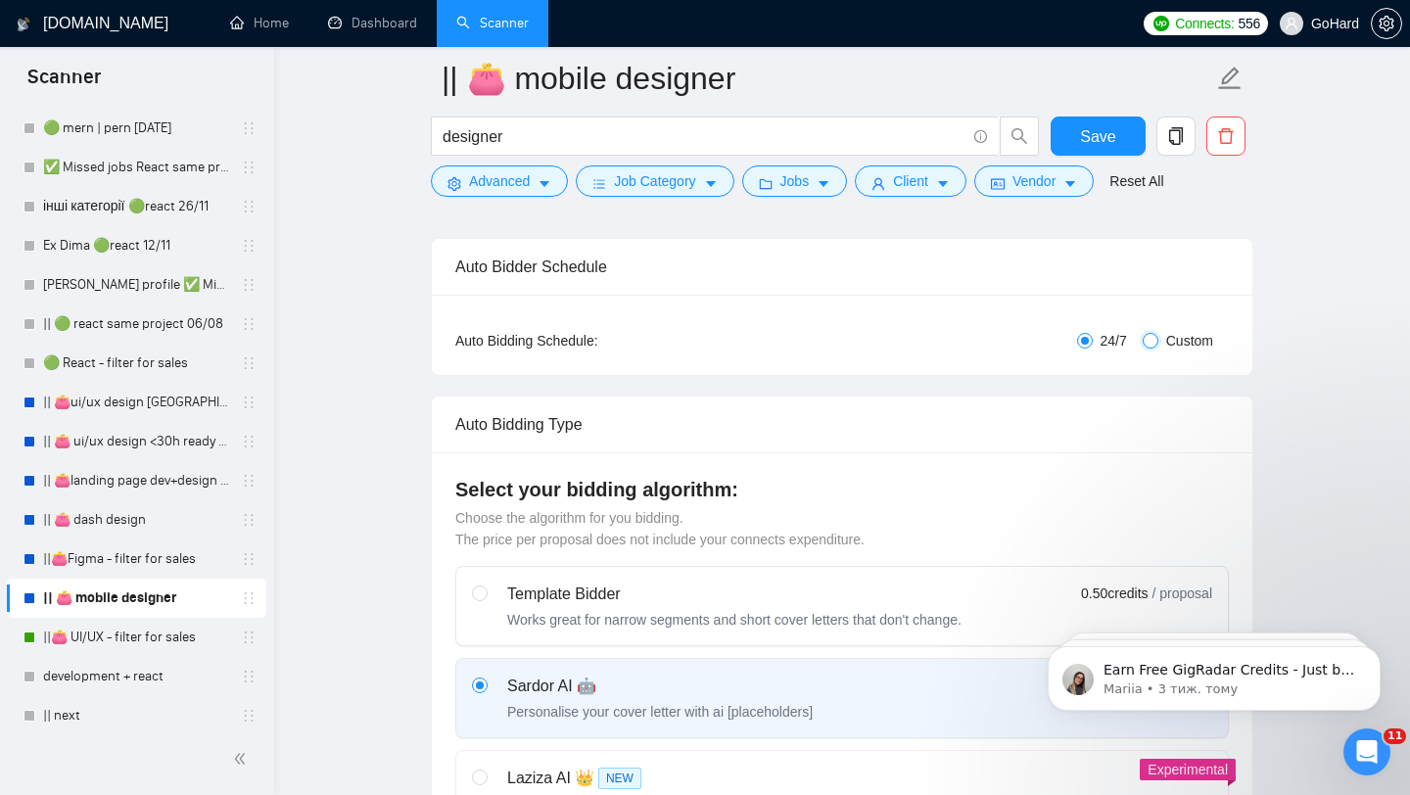
checkbox input "true"
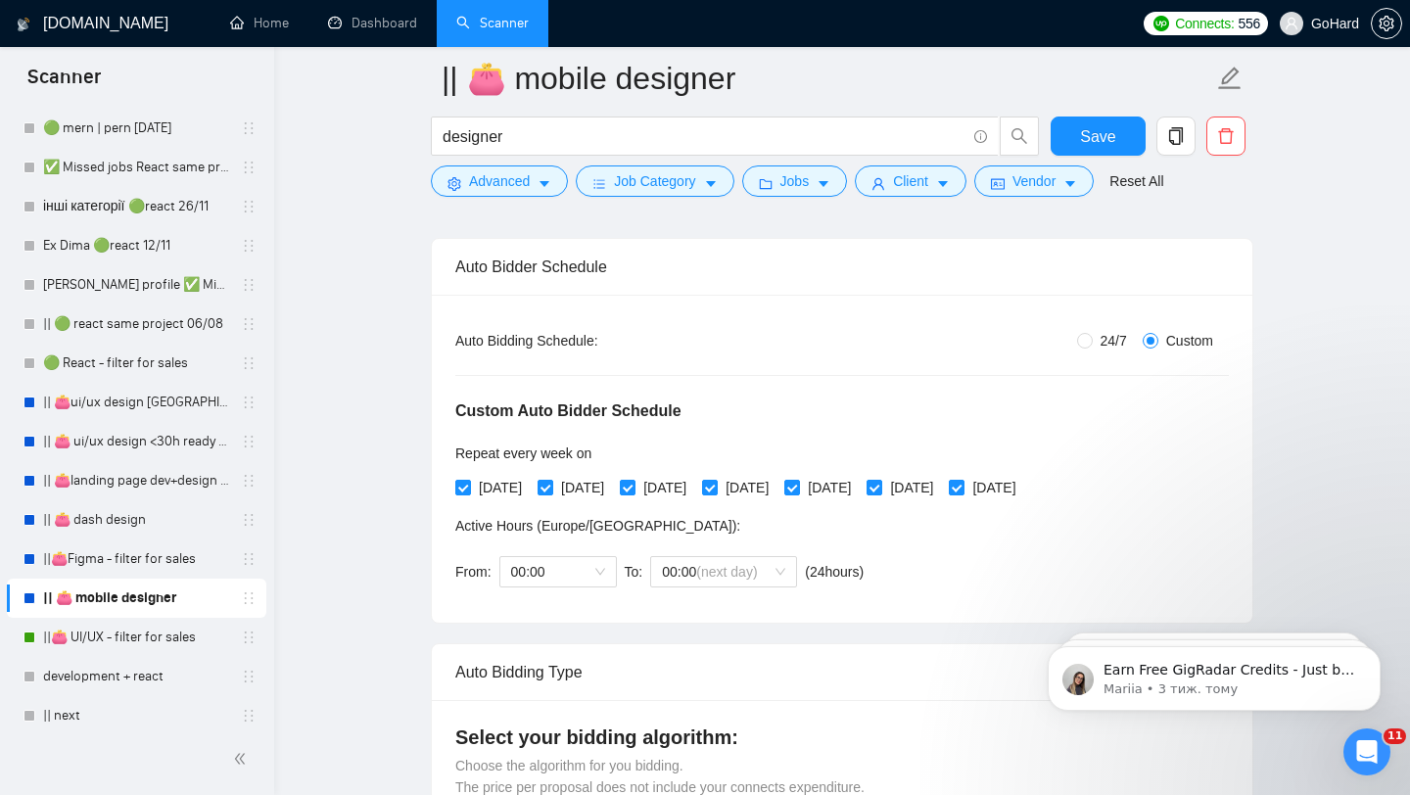
click at [889, 443] on div "Repeat every week on" at bounding box center [739, 453] width 569 height 22
click at [1092, 340] on span "24/7" at bounding box center [1113, 341] width 42 height 22
click at [1089, 340] on input "24/7" at bounding box center [1085, 341] width 16 height 16
radio input "true"
radio input "false"
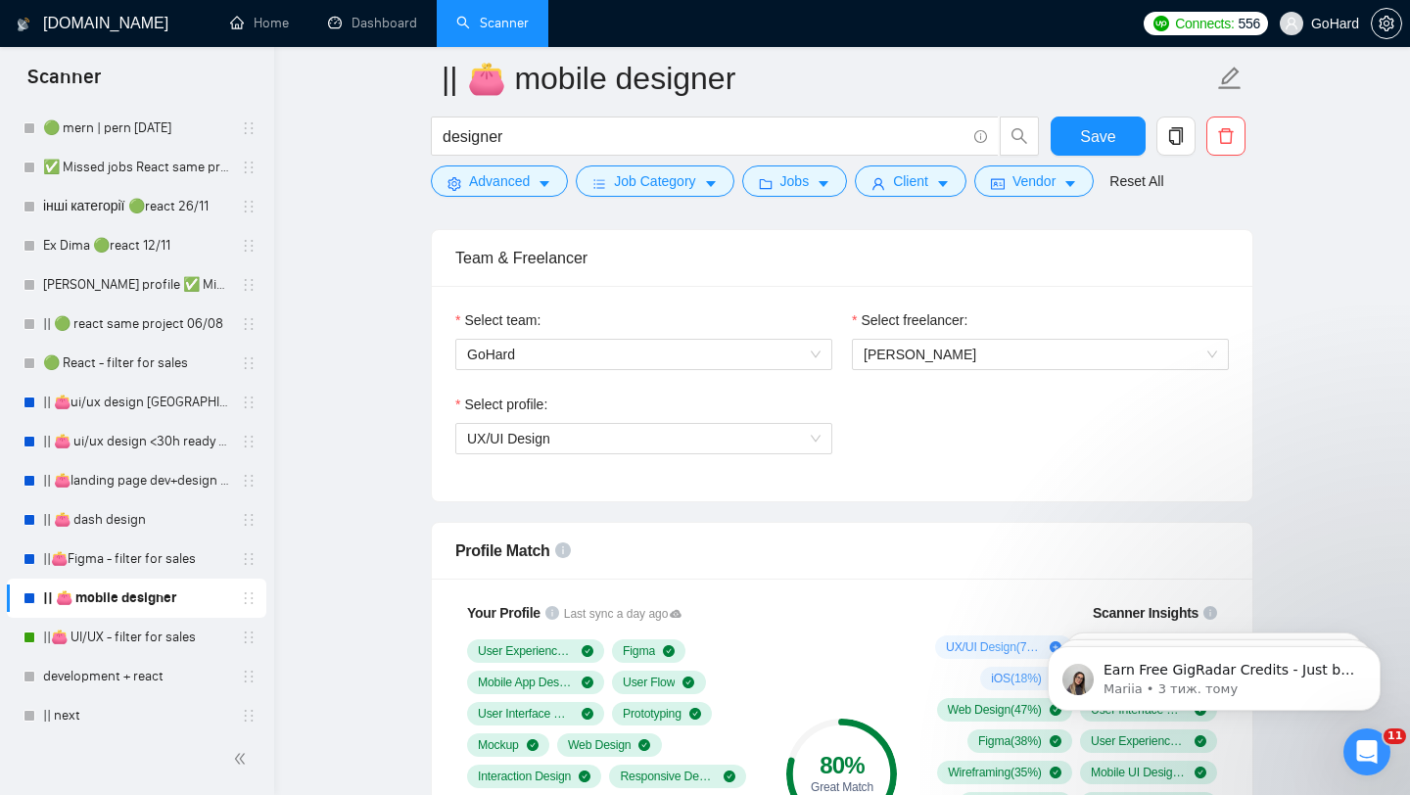
scroll to position [1043, 0]
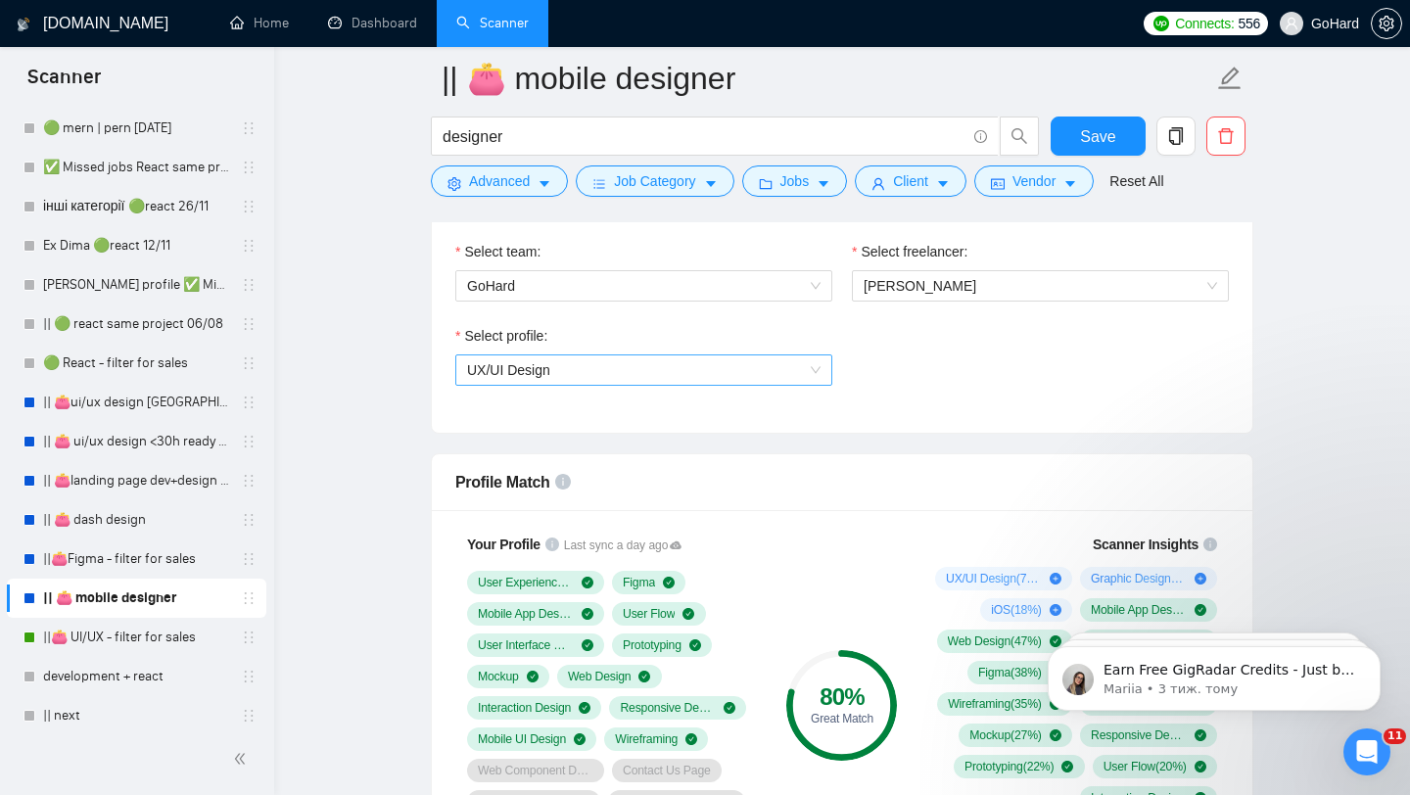
click at [819, 360] on span "UX/UI Design" at bounding box center [643, 369] width 353 height 29
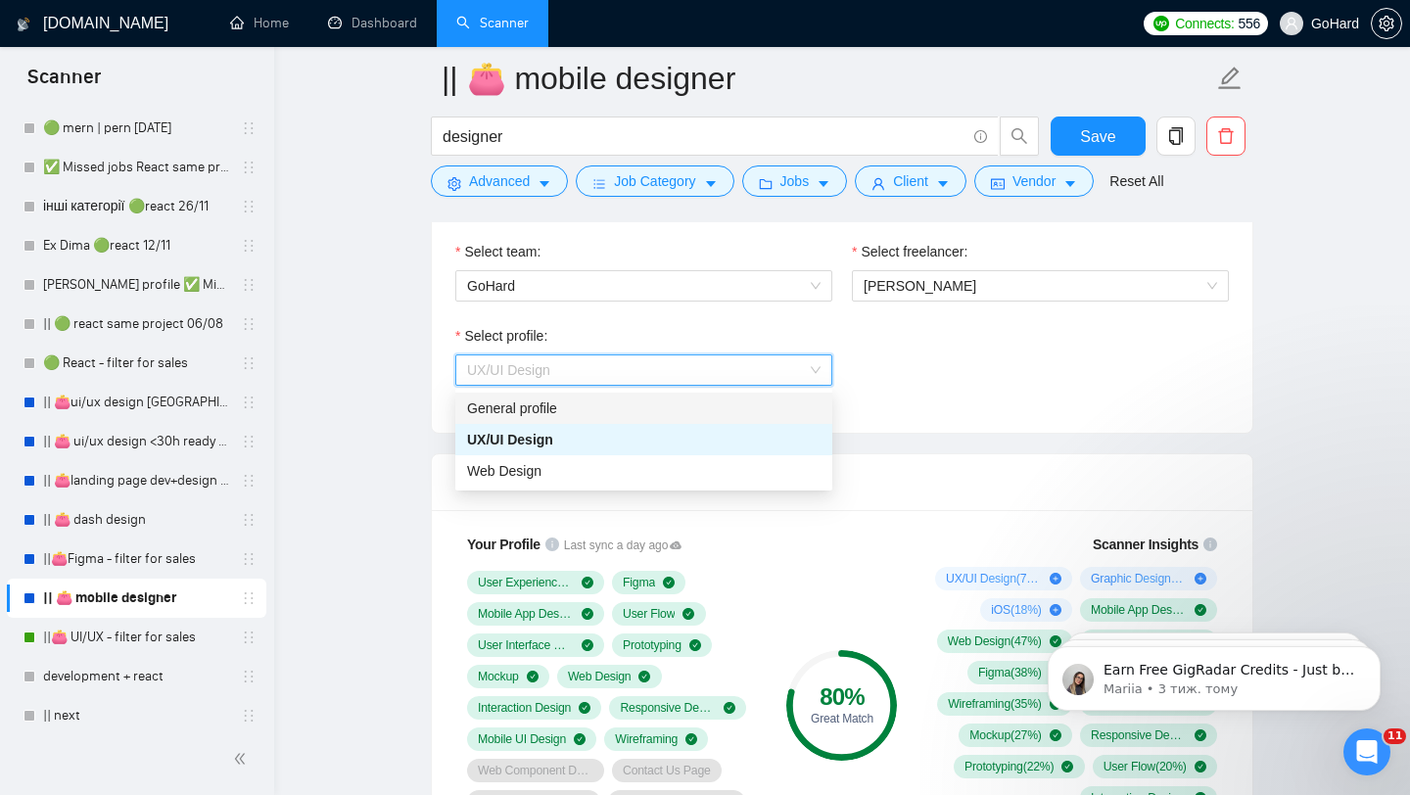
click at [620, 413] on div "General profile" at bounding box center [643, 408] width 353 height 22
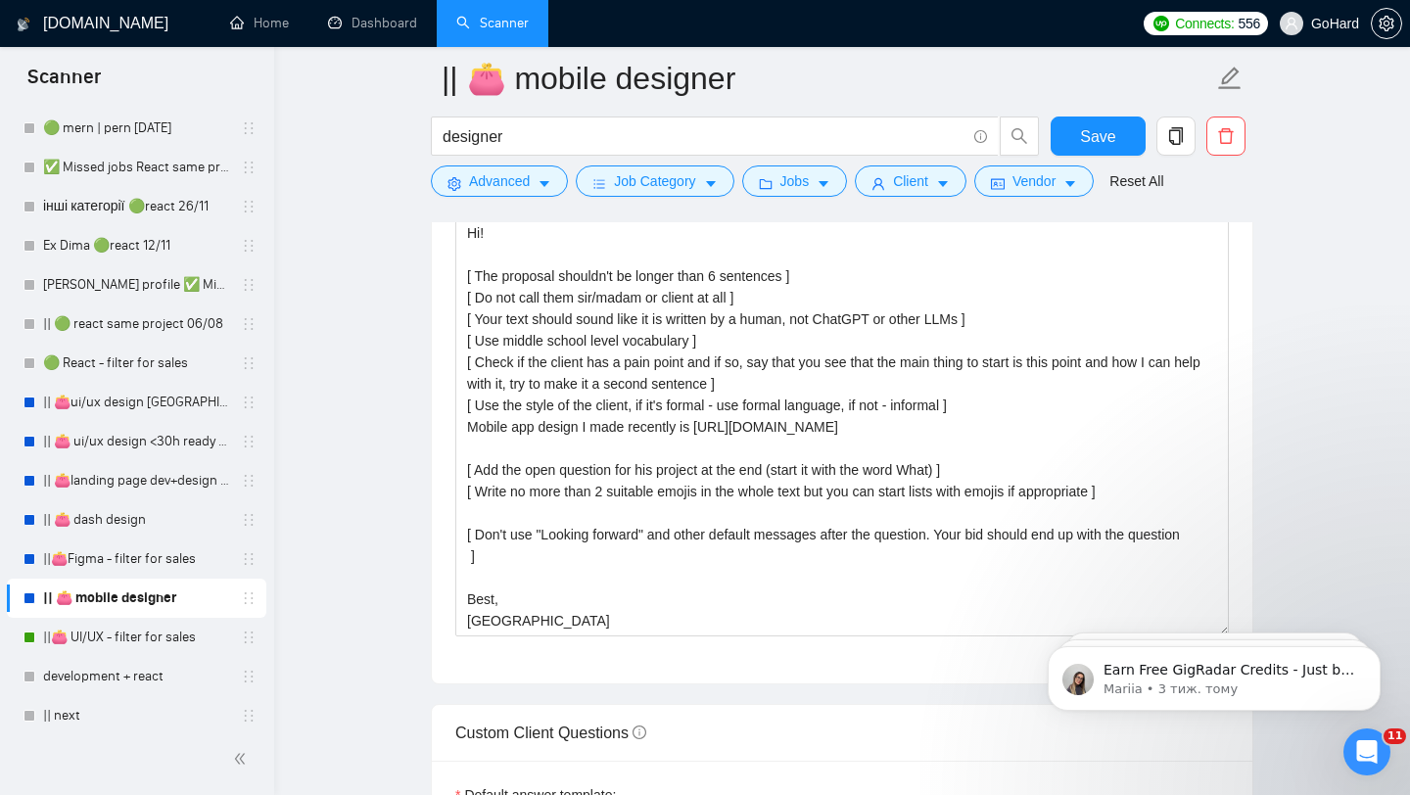
scroll to position [2220, 0]
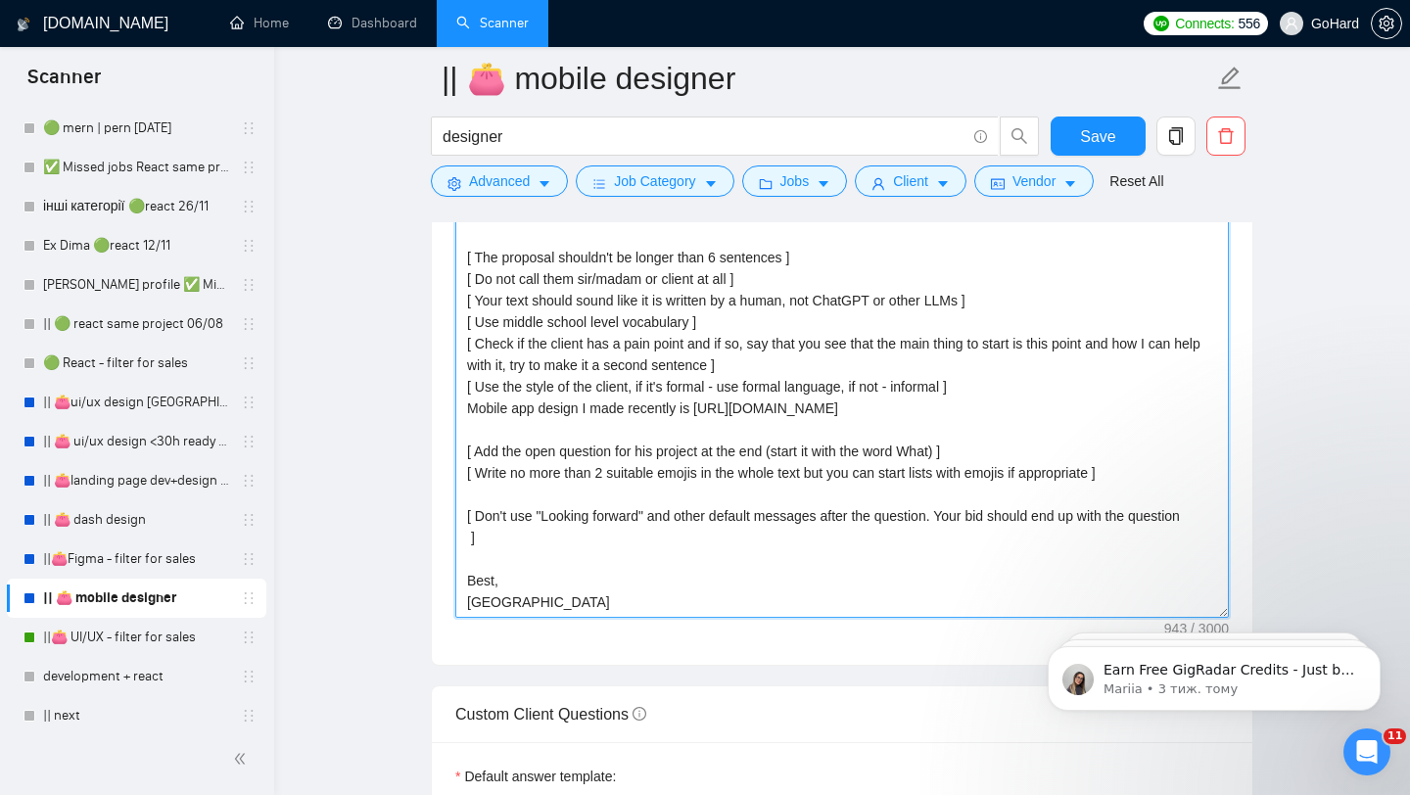
click at [730, 437] on textarea "❗ Ready to start right away Hi! [ The proposal shouldn't be longer than 6 sente…" at bounding box center [841, 397] width 773 height 440
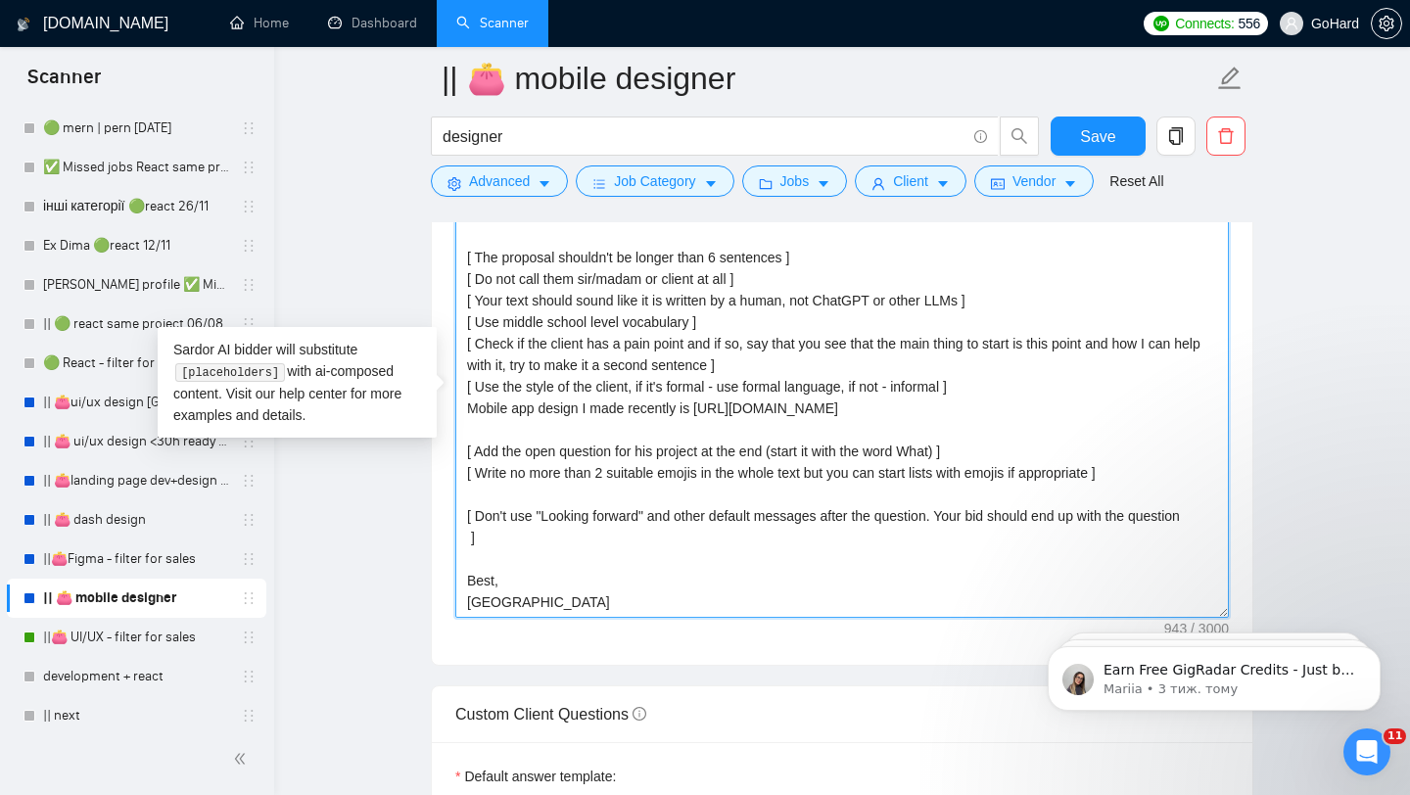
paste textarea "Lorem, ip dolo si Ametco adi E se doeiusmodte IN\UT laboreet dolo 6+ magna al e…"
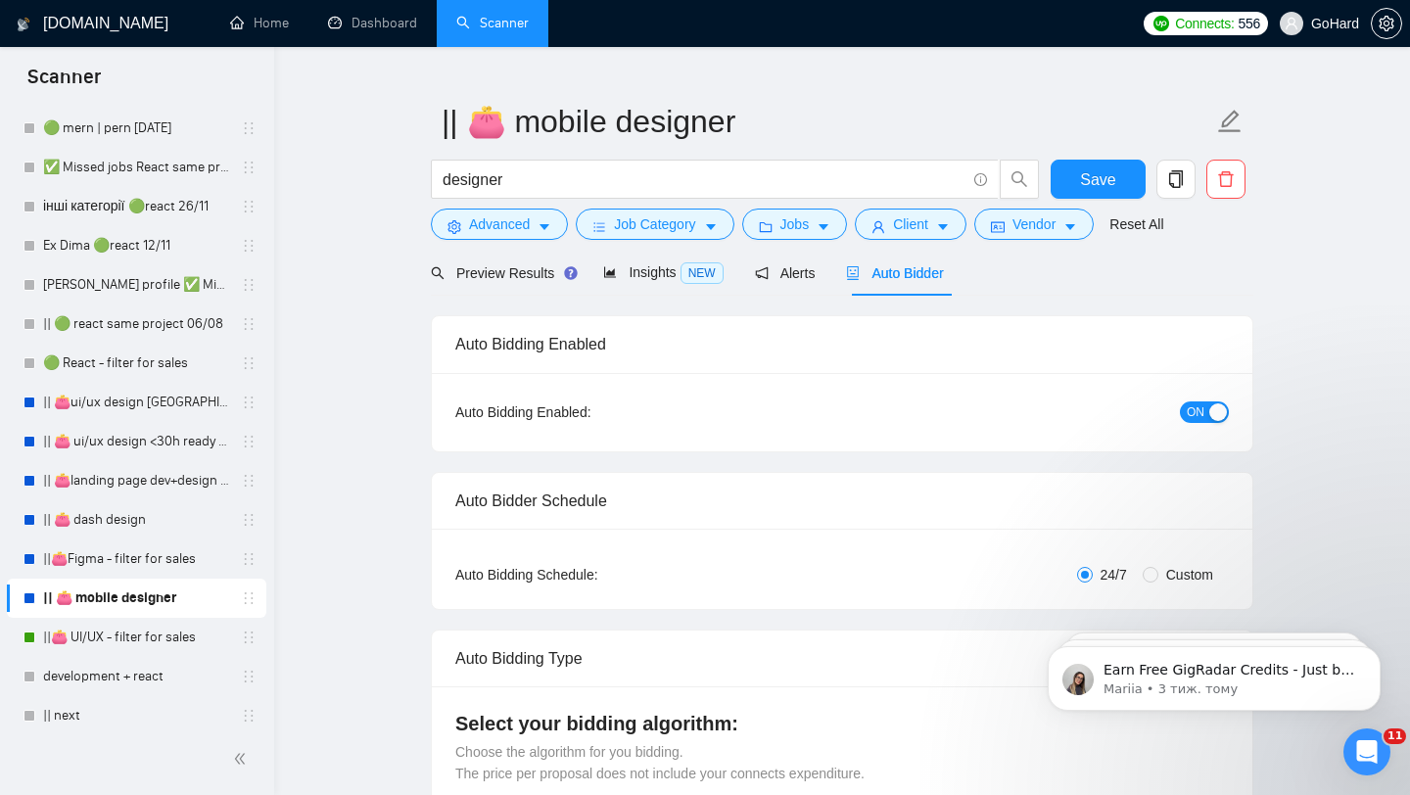
scroll to position [0, 0]
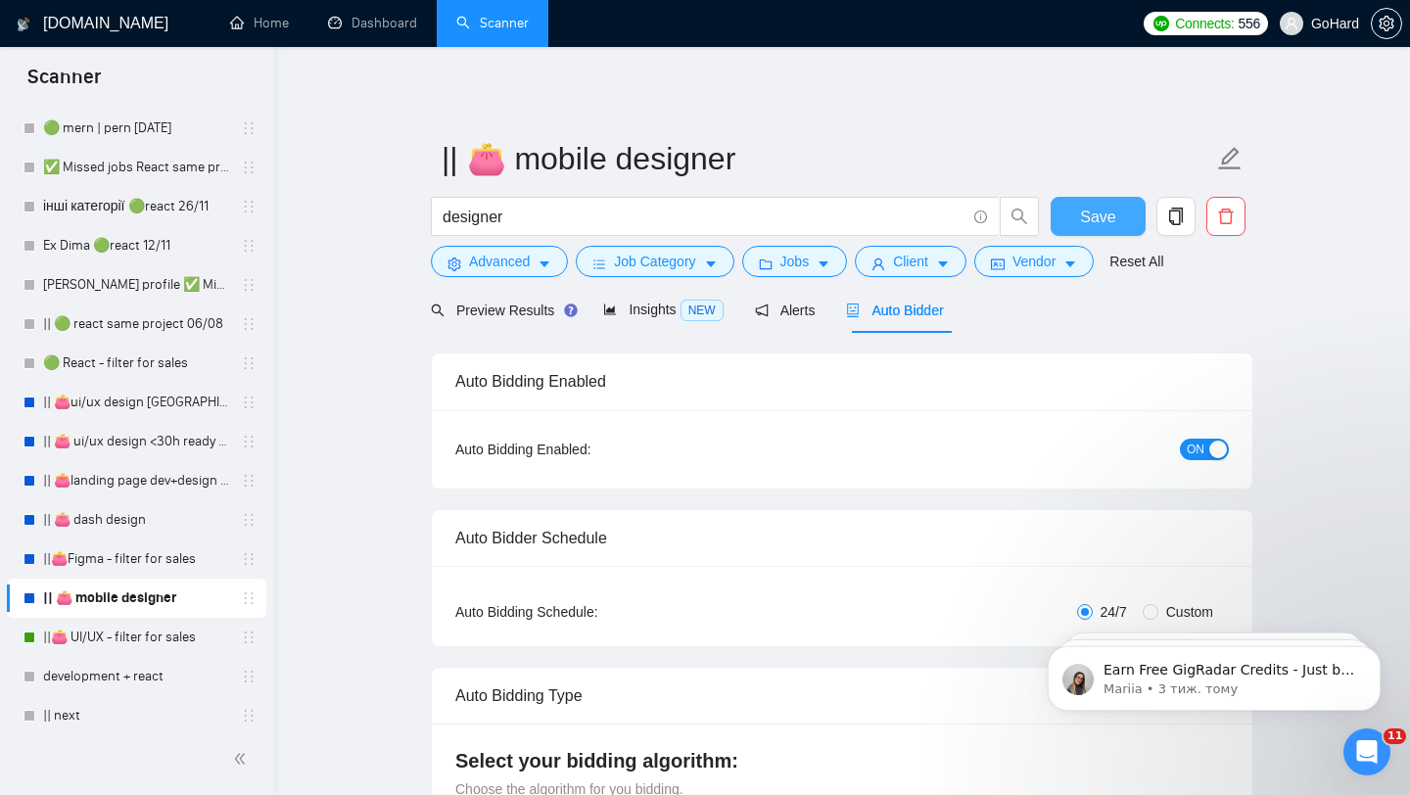
type textarea "Lorem, ip dolo si Ametco adi E se doeiusmodte IN\UT laboreet dolo 6+ magna al e…"
click at [1077, 213] on button "Save" at bounding box center [1097, 216] width 95 height 39
click at [130, 564] on link "||👛Figma - filter for sales" at bounding box center [136, 558] width 186 height 39
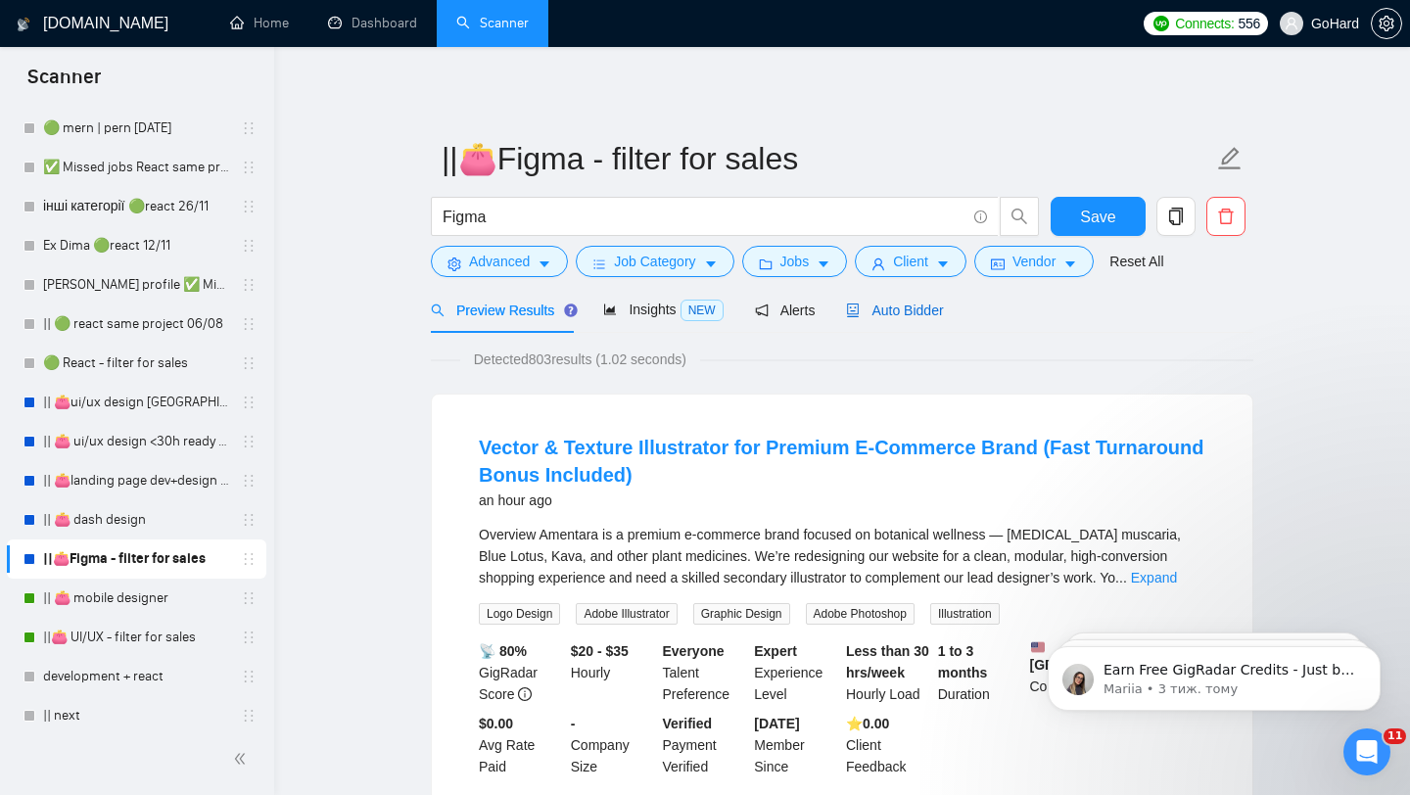
click at [916, 309] on span "Auto Bidder" at bounding box center [894, 310] width 97 height 16
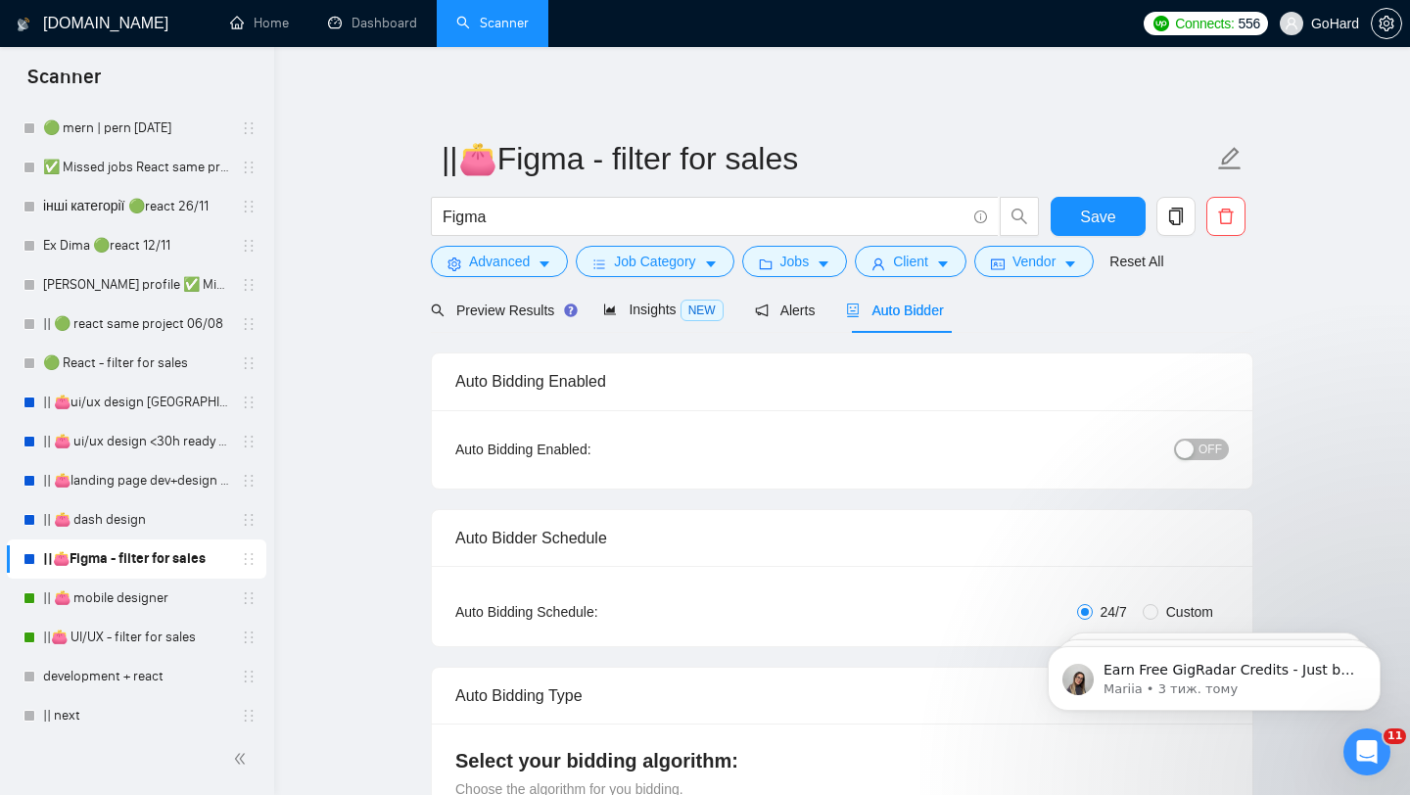
click at [1180, 450] on div "button" at bounding box center [1185, 449] width 18 height 18
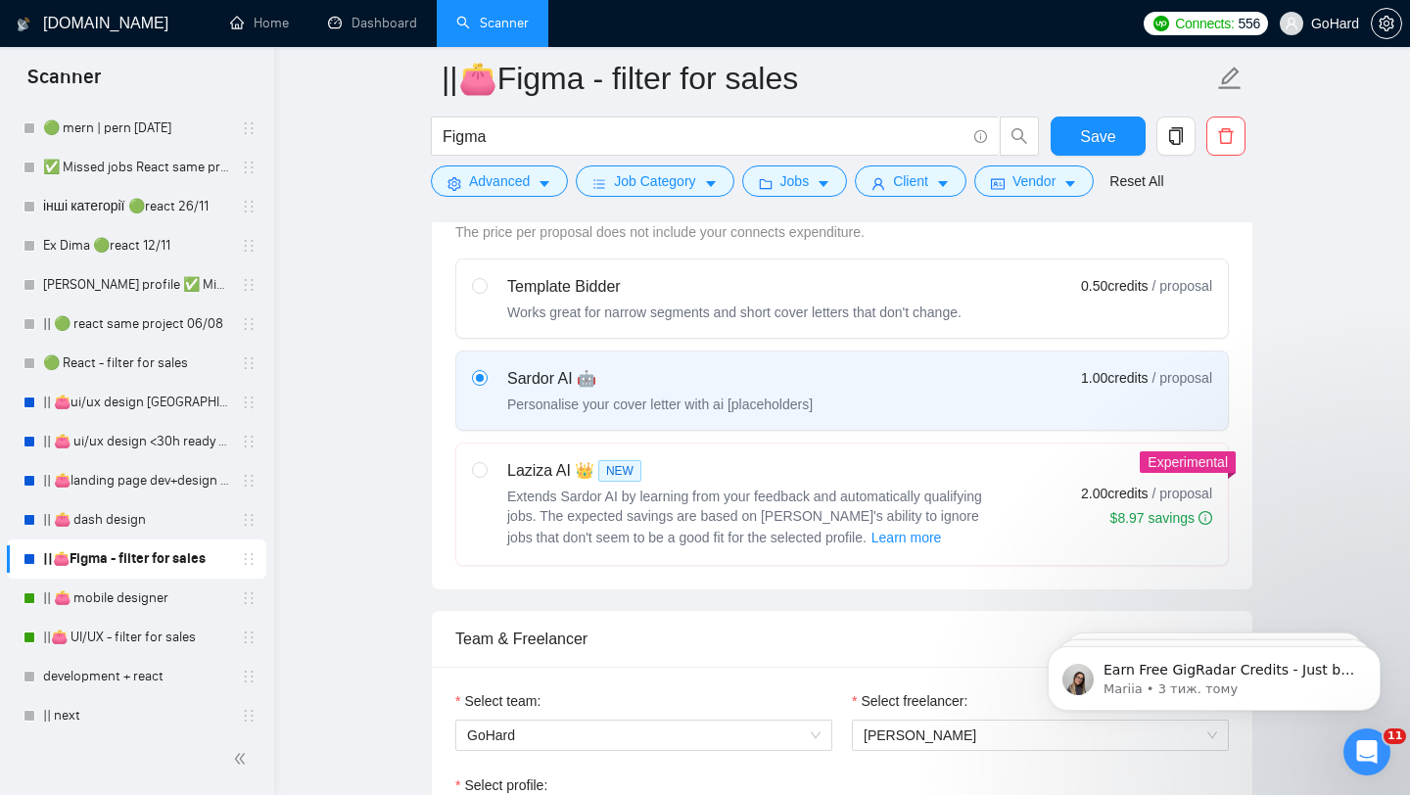
scroll to position [579, 0]
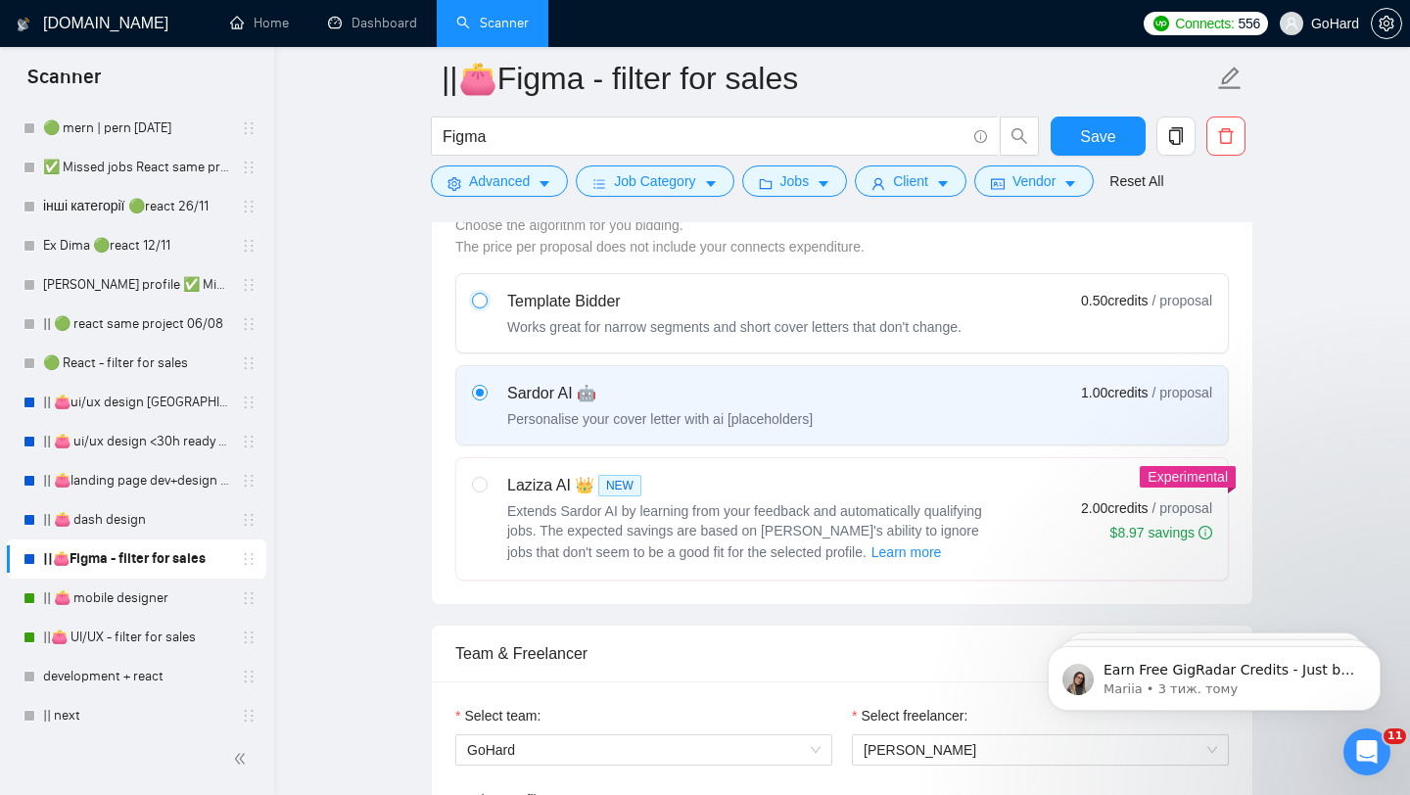
click at [481, 301] on input "radio" at bounding box center [479, 300] width 14 height 14
radio input "true"
radio input "false"
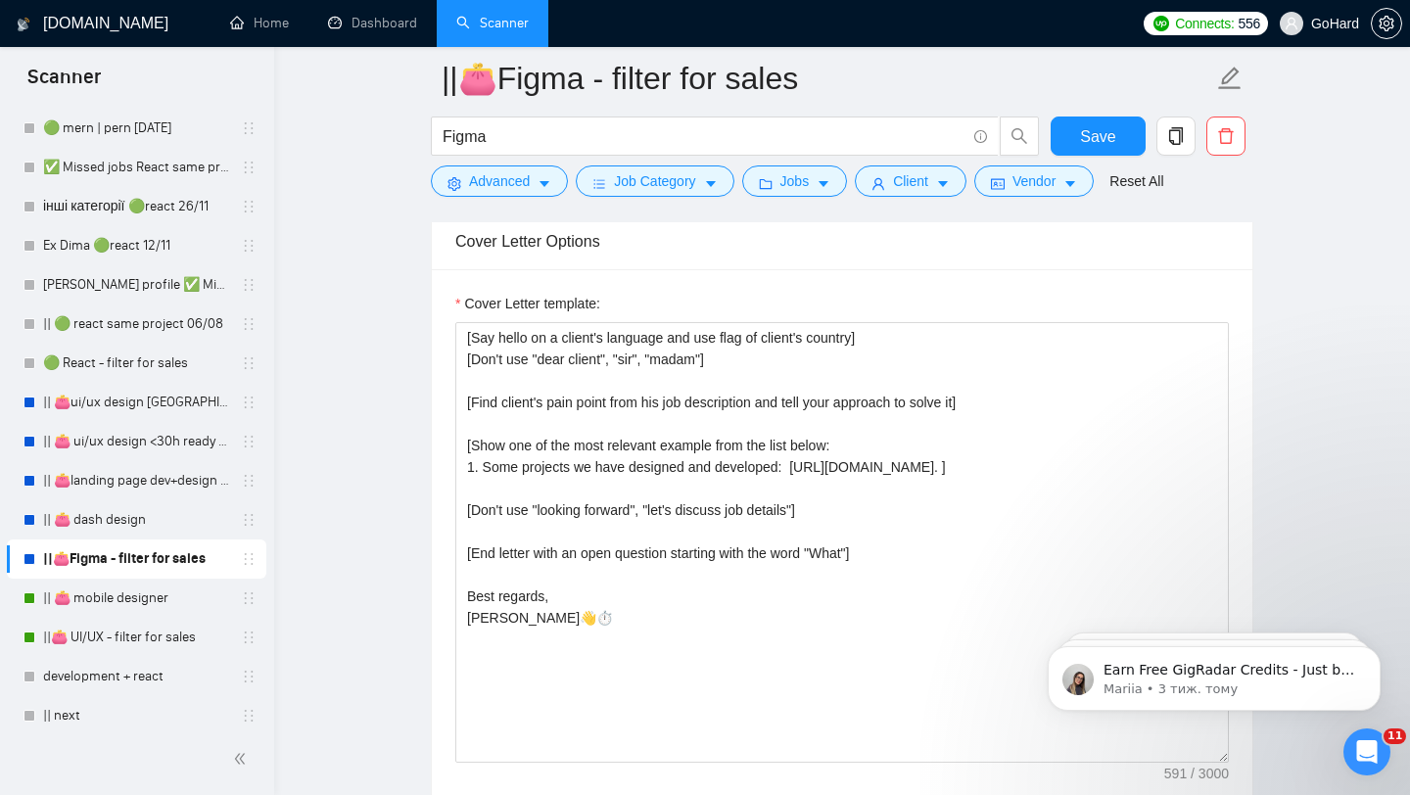
scroll to position [1289, 0]
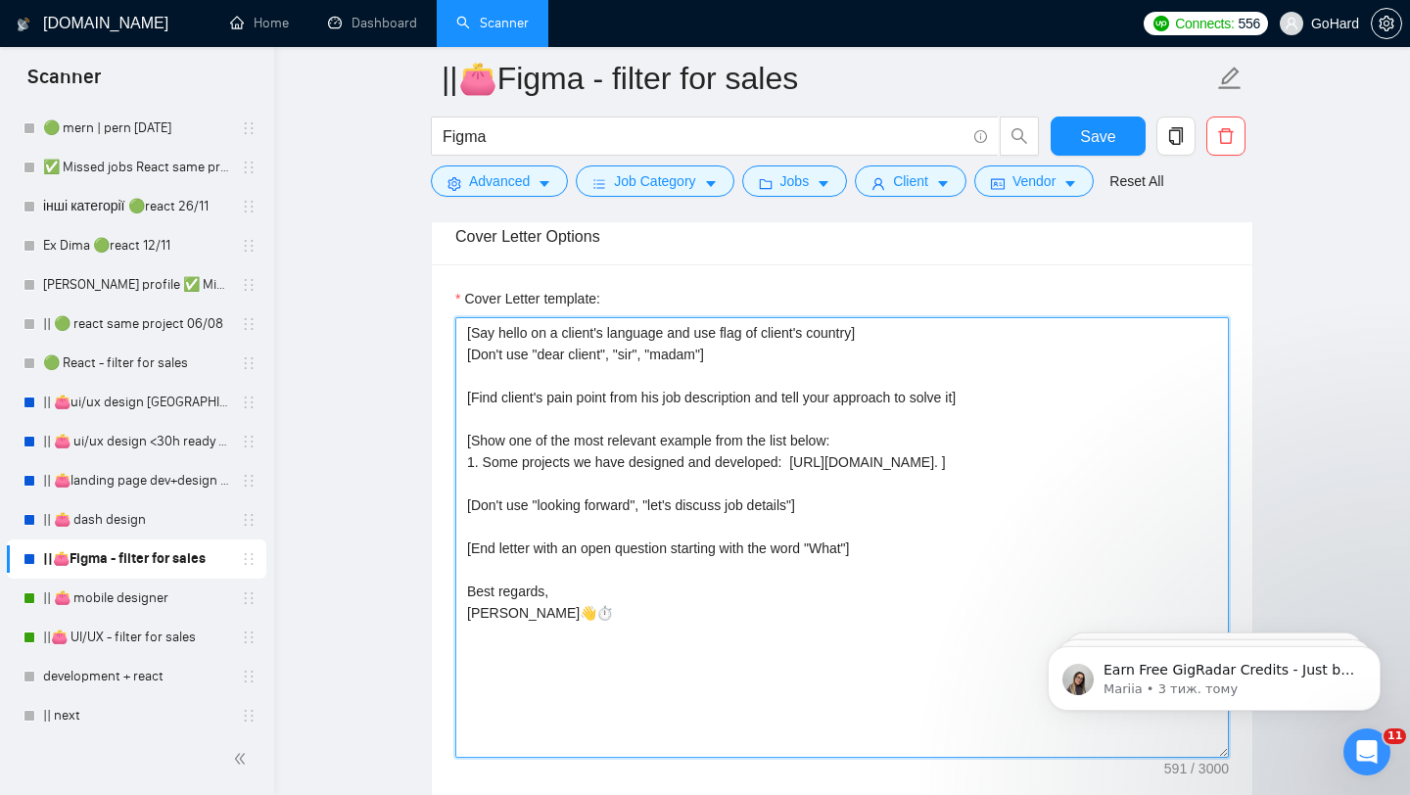
click at [656, 432] on textarea "[Say hello on a client's language and use flag of client's country] [Don't use …" at bounding box center [841, 537] width 773 height 440
paste textarea "Lorem, ip dolo si Ametco adi E se doeiusmodte IN\UT laboreet dolo 6+ magna al e…"
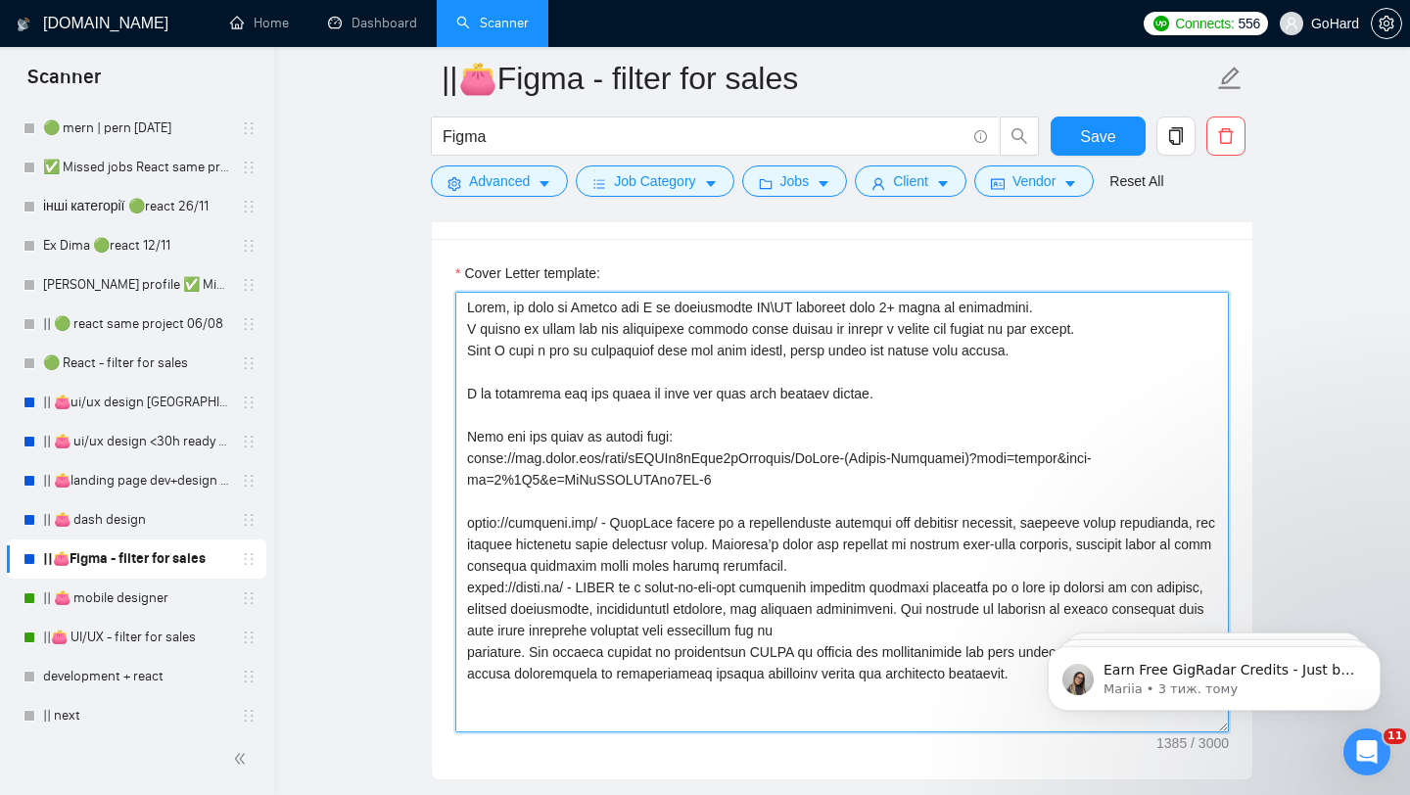
scroll to position [1325, 0]
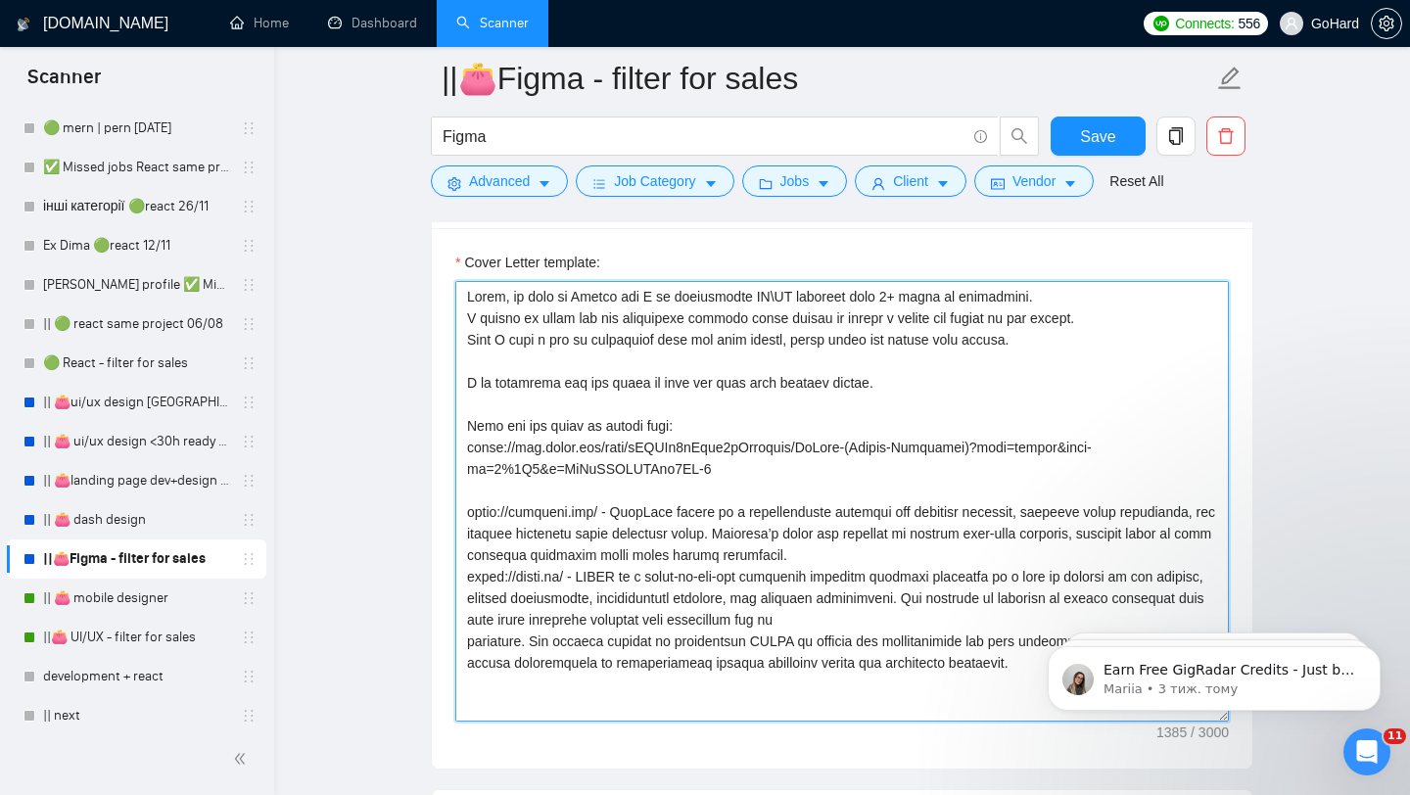
click at [809, 296] on textarea "Cover Letter template:" at bounding box center [841, 501] width 773 height 440
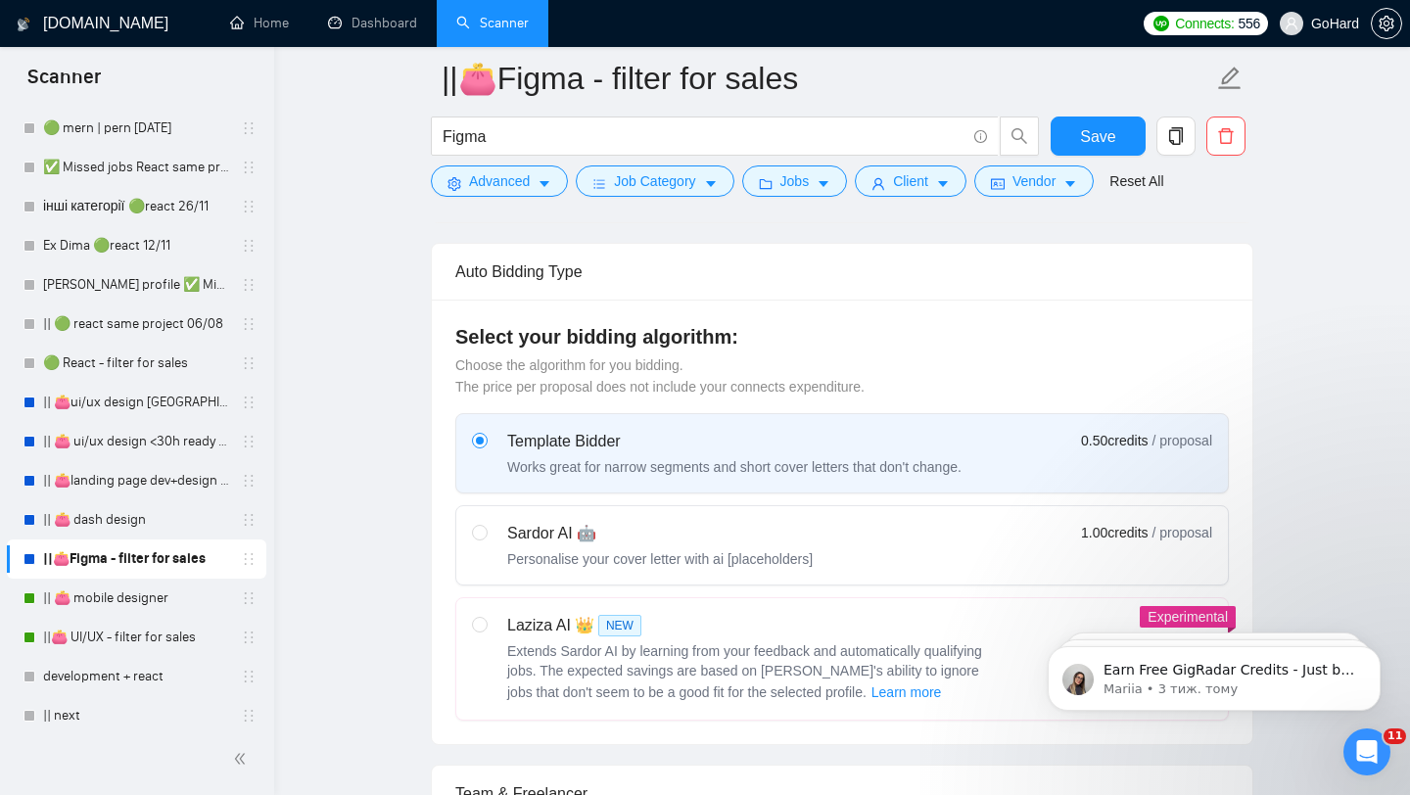
scroll to position [0, 0]
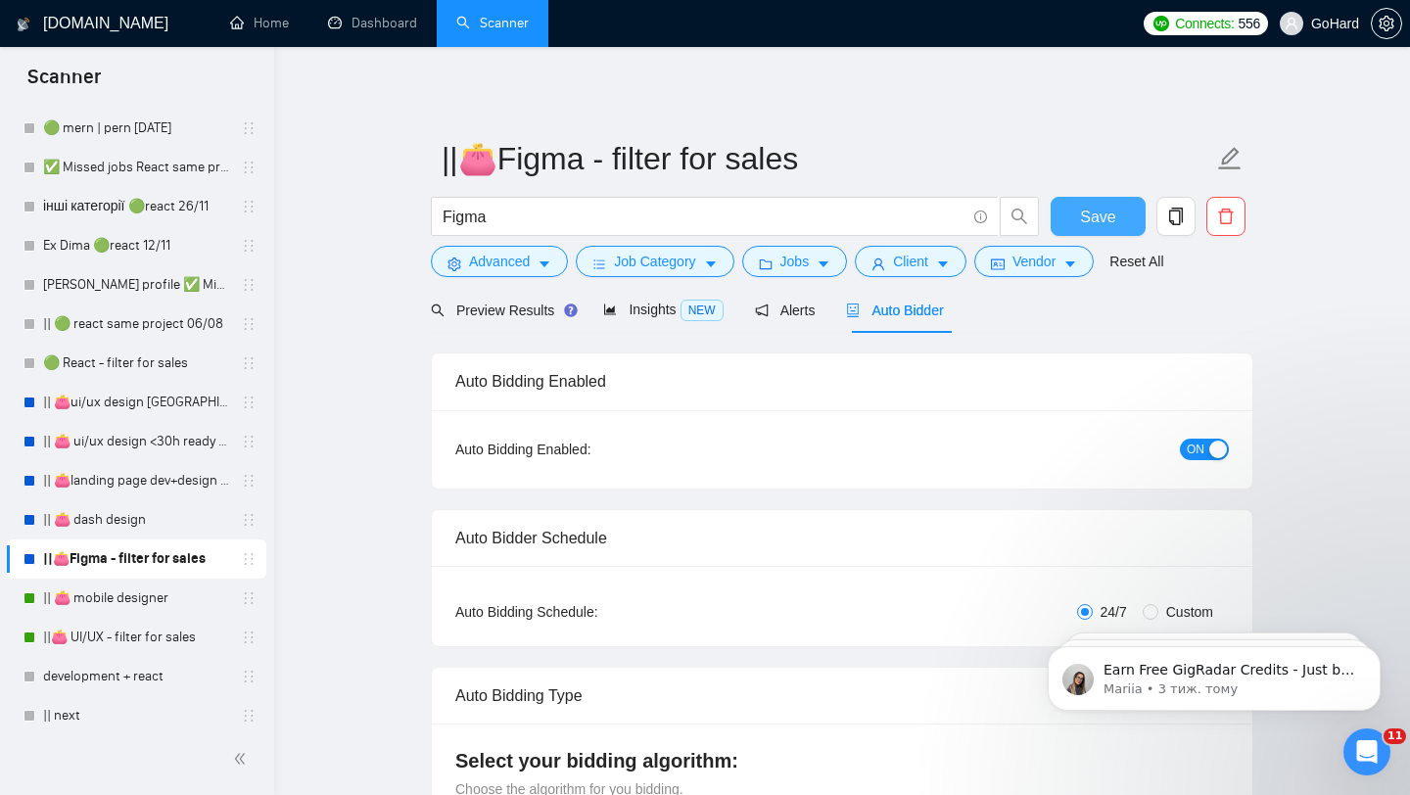
type textarea "Lorem, ip dolo si Ametco adi E se doeiusmodte IN\UT LABOR etdolore magn 6+ aliq…"
click at [1090, 210] on span "Save" at bounding box center [1097, 217] width 35 height 24
click at [113, 523] on link "|| 👛 dash design" at bounding box center [136, 519] width 186 height 39
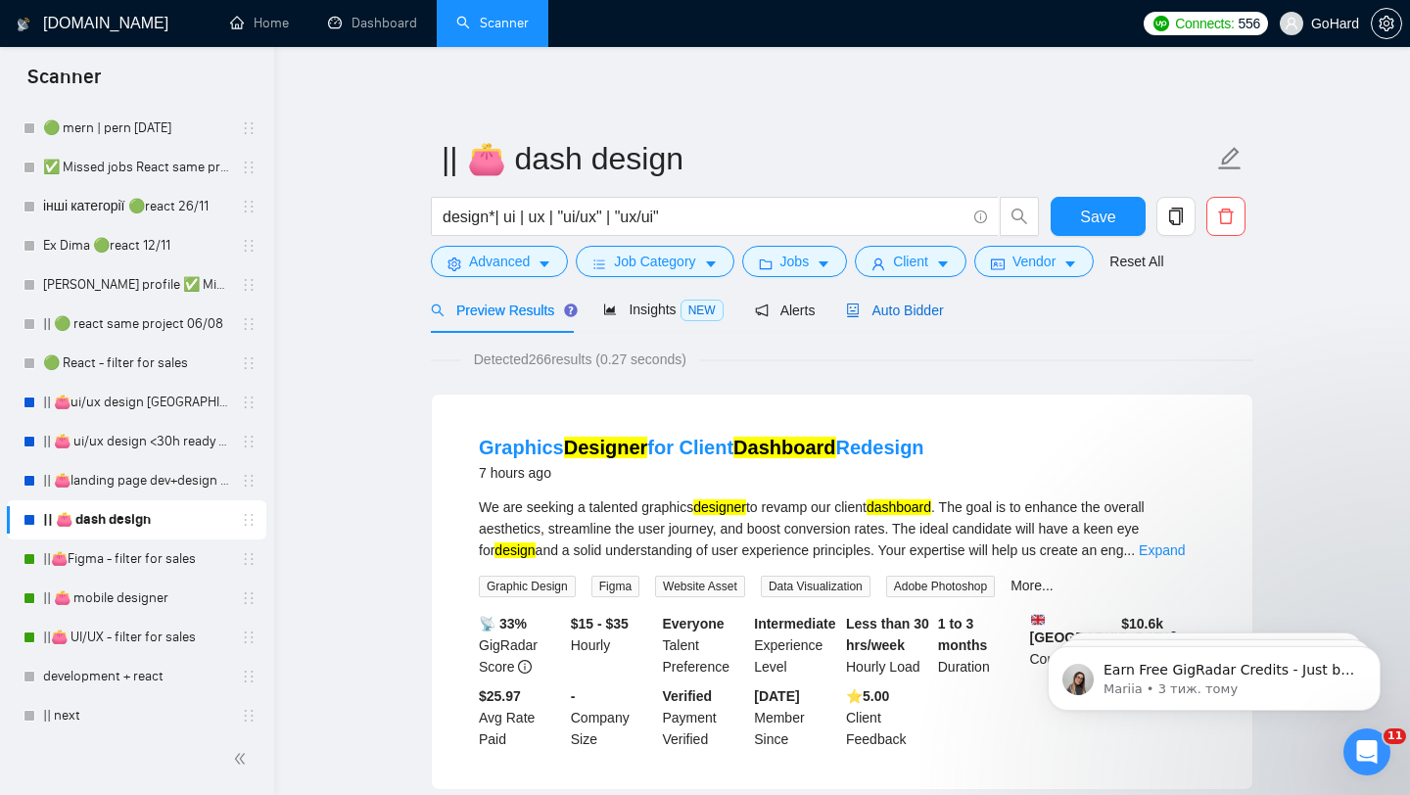
click at [899, 302] on span "Auto Bidder" at bounding box center [894, 310] width 97 height 16
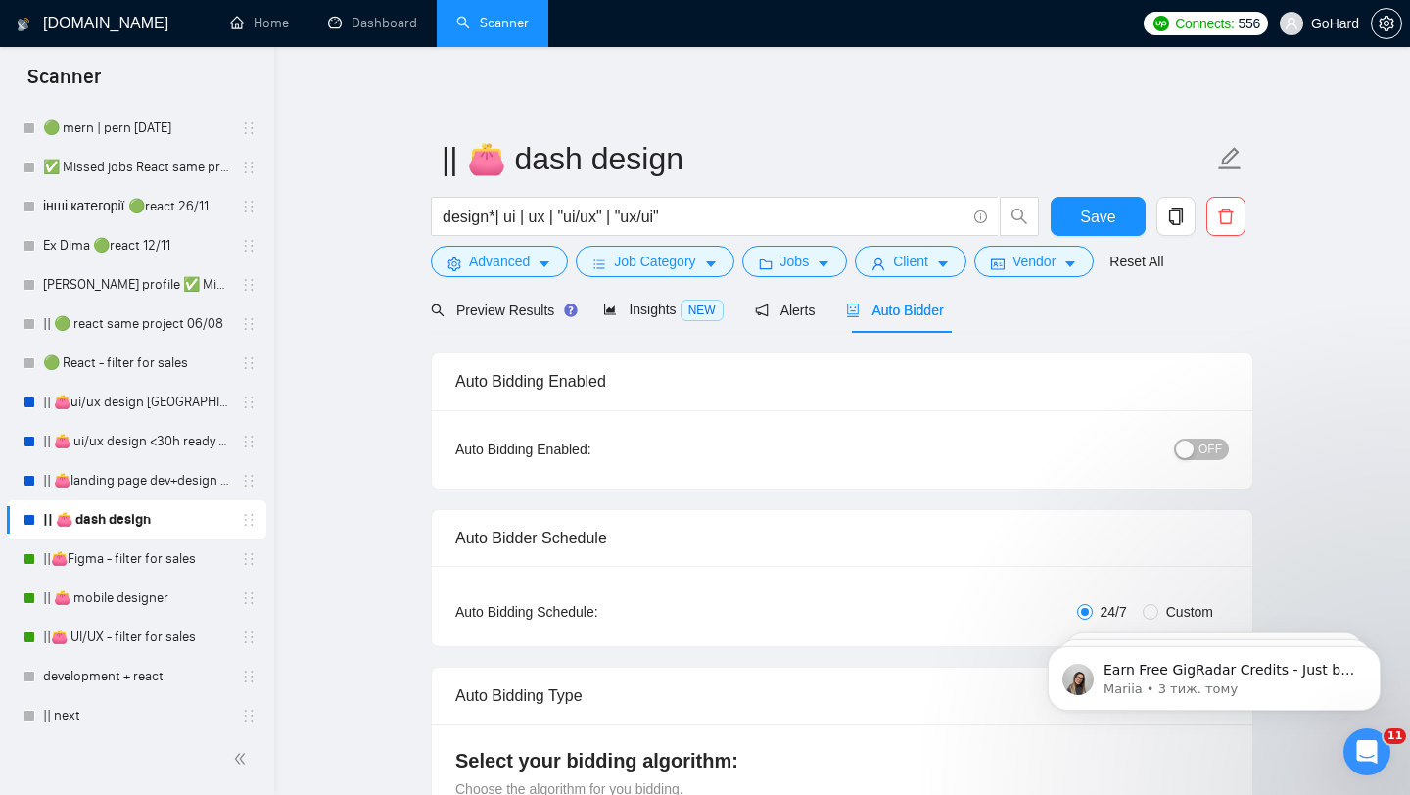
click at [1186, 449] on div "button" at bounding box center [1185, 449] width 18 height 18
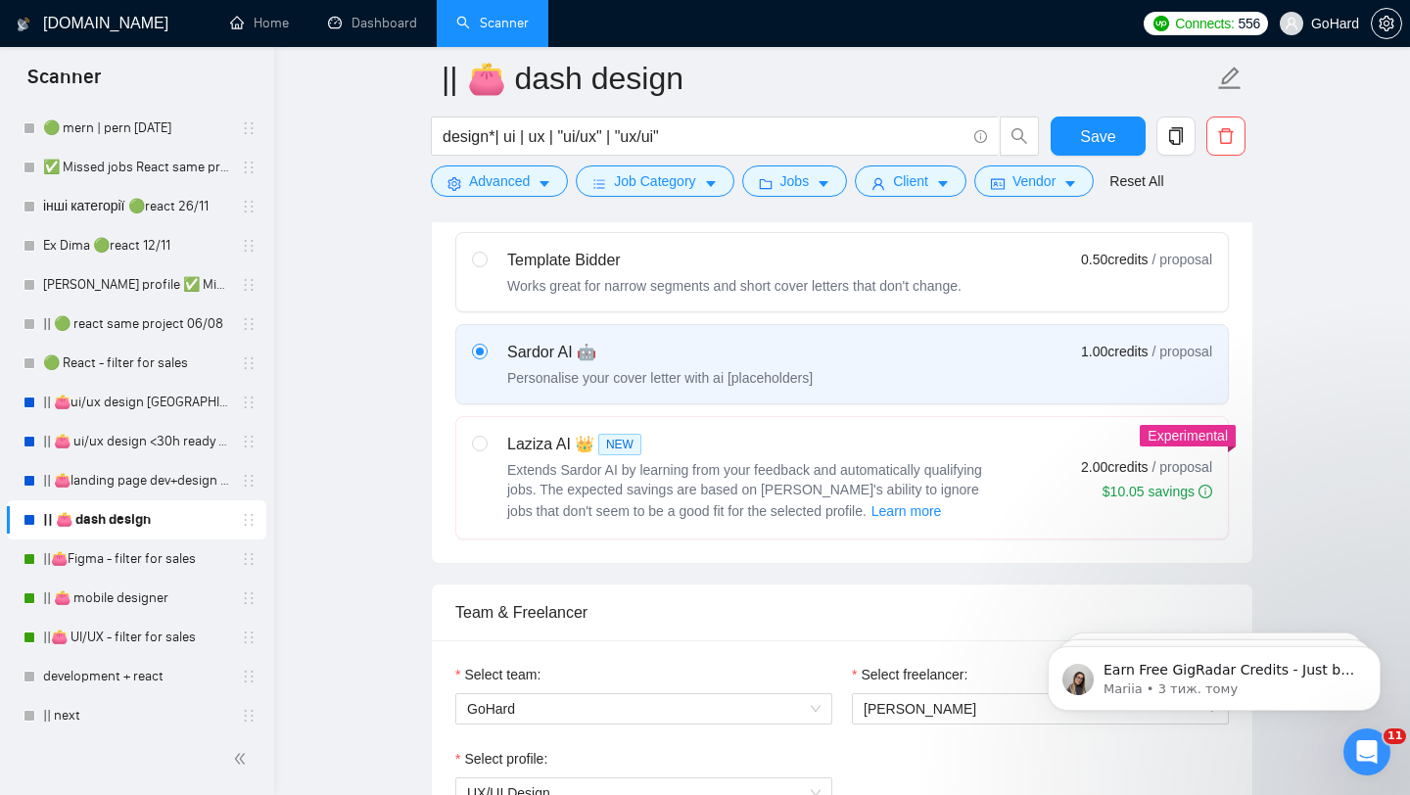
scroll to position [606, 0]
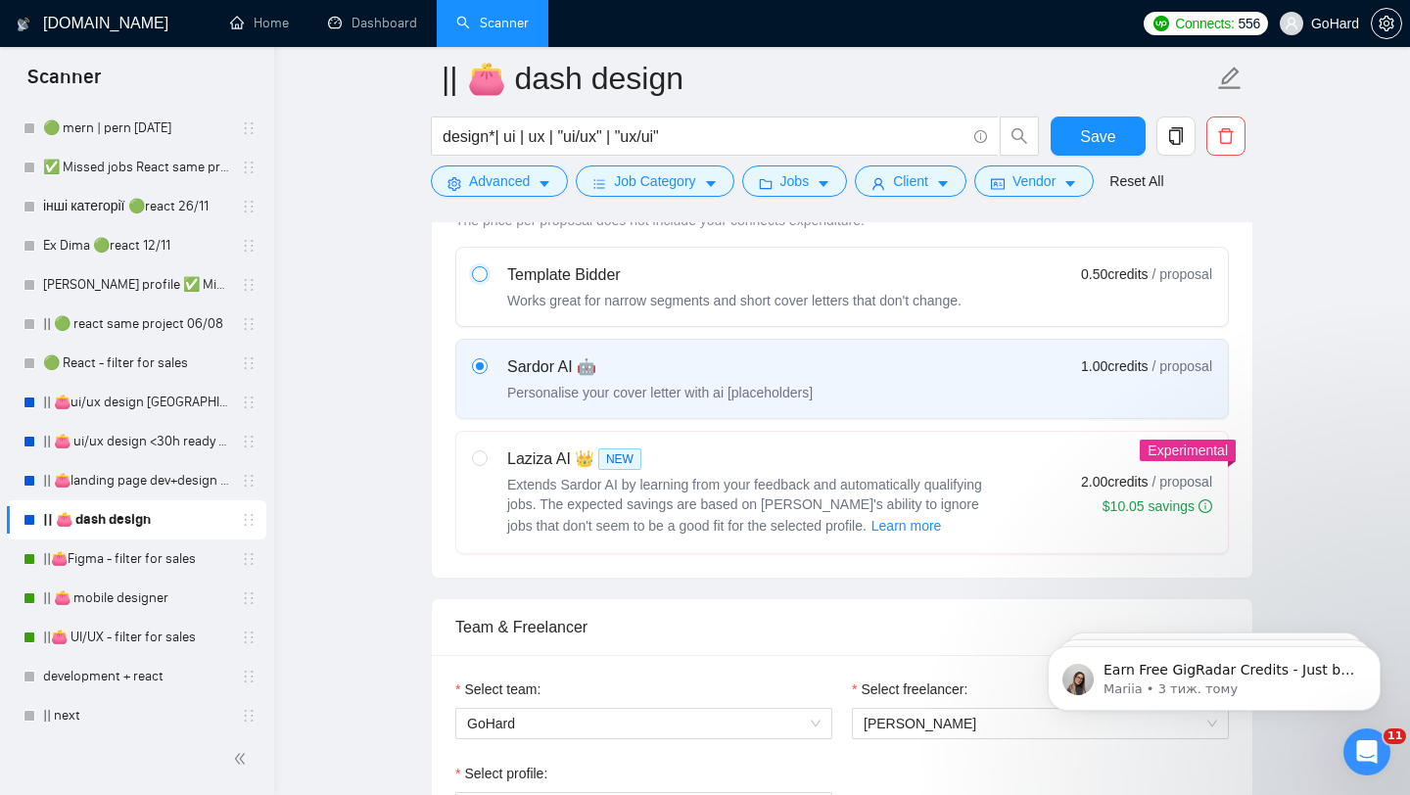
click at [479, 269] on input "radio" at bounding box center [479, 273] width 14 height 14
radio input "true"
radio input "false"
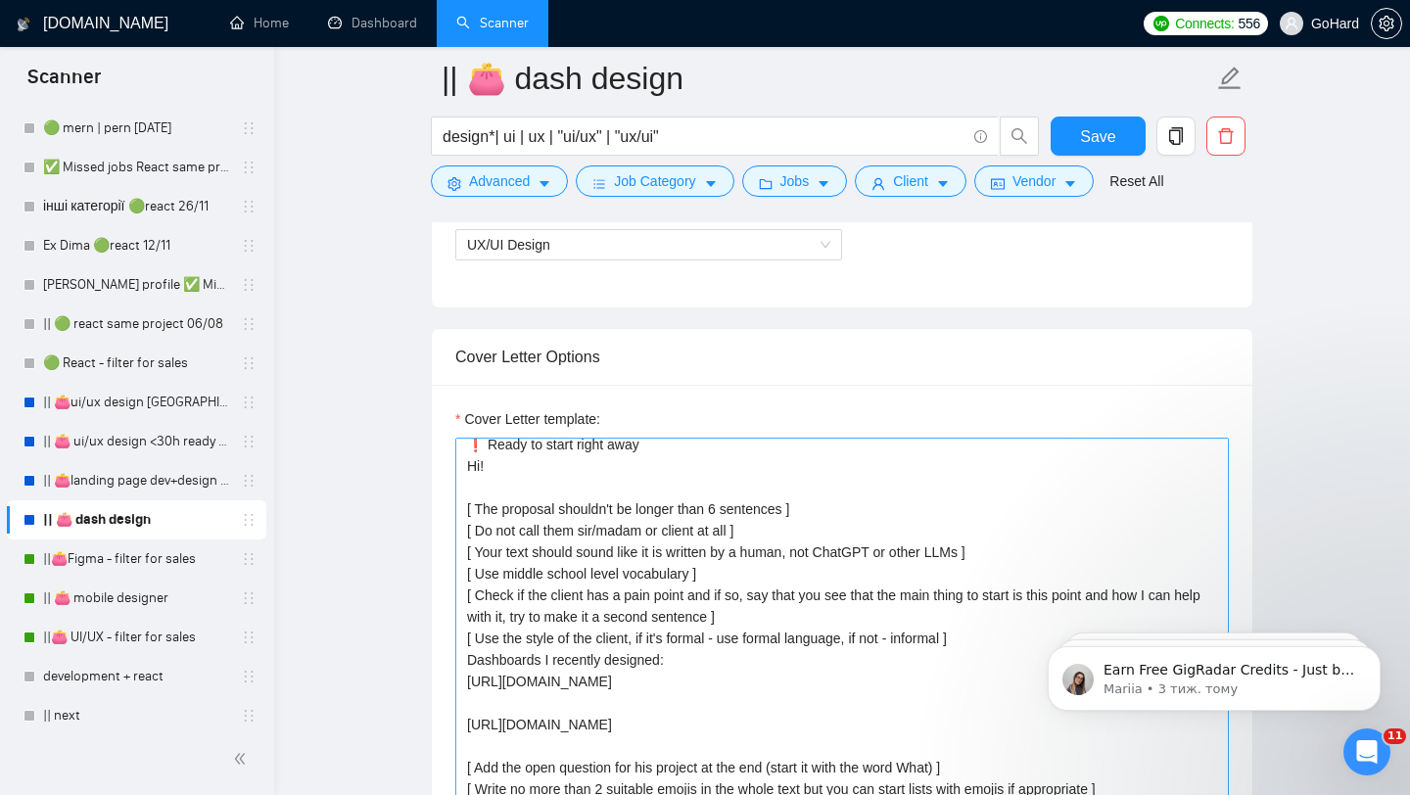
scroll to position [21, 0]
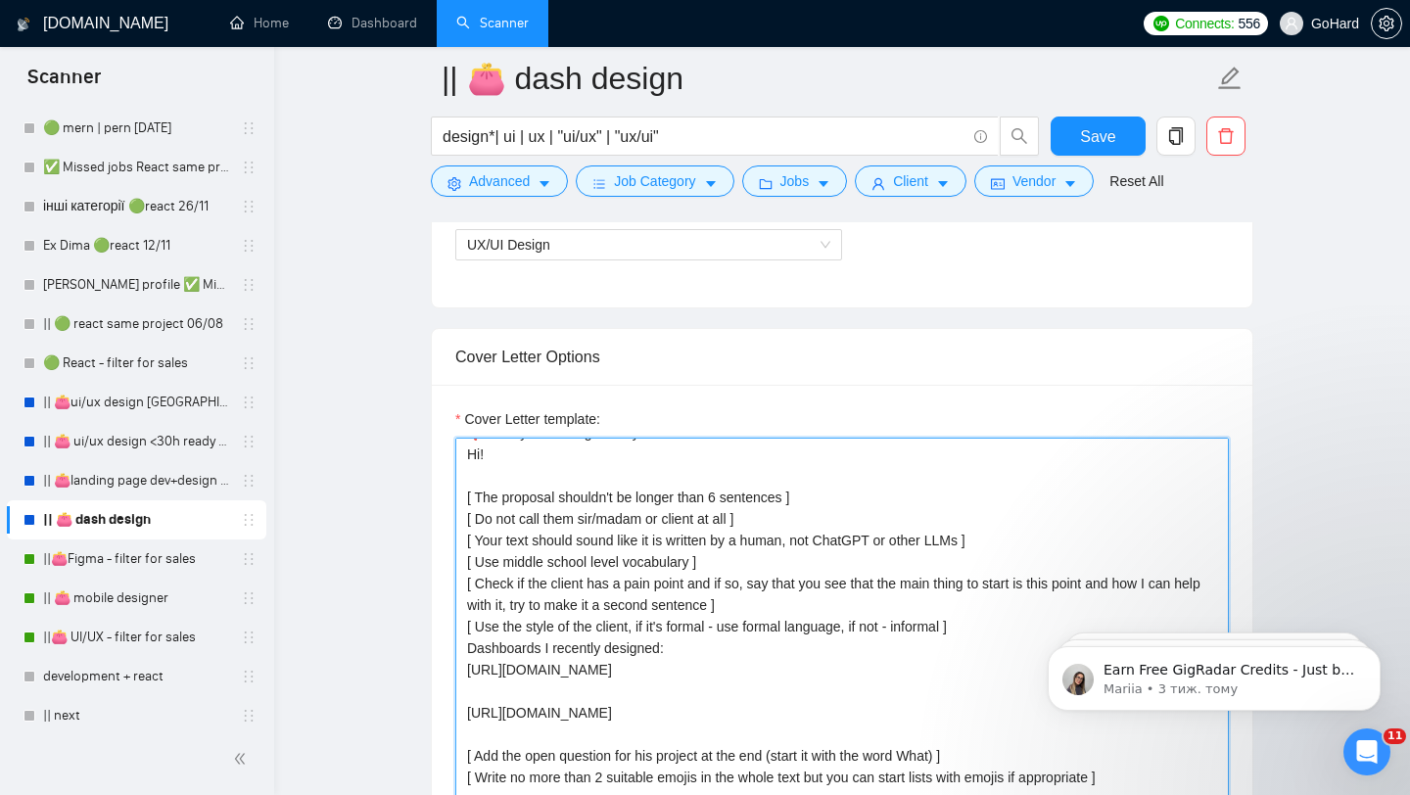
click at [544, 515] on textarea "❗ Ready to start right away Hi! [ The proposal shouldn't be longer than 6 sente…" at bounding box center [841, 658] width 773 height 440
paste textarea "Lorem, ip dolo si Ametco adi E se doeiusmodte IN\UT laboreet dolo 6+ magna al e…"
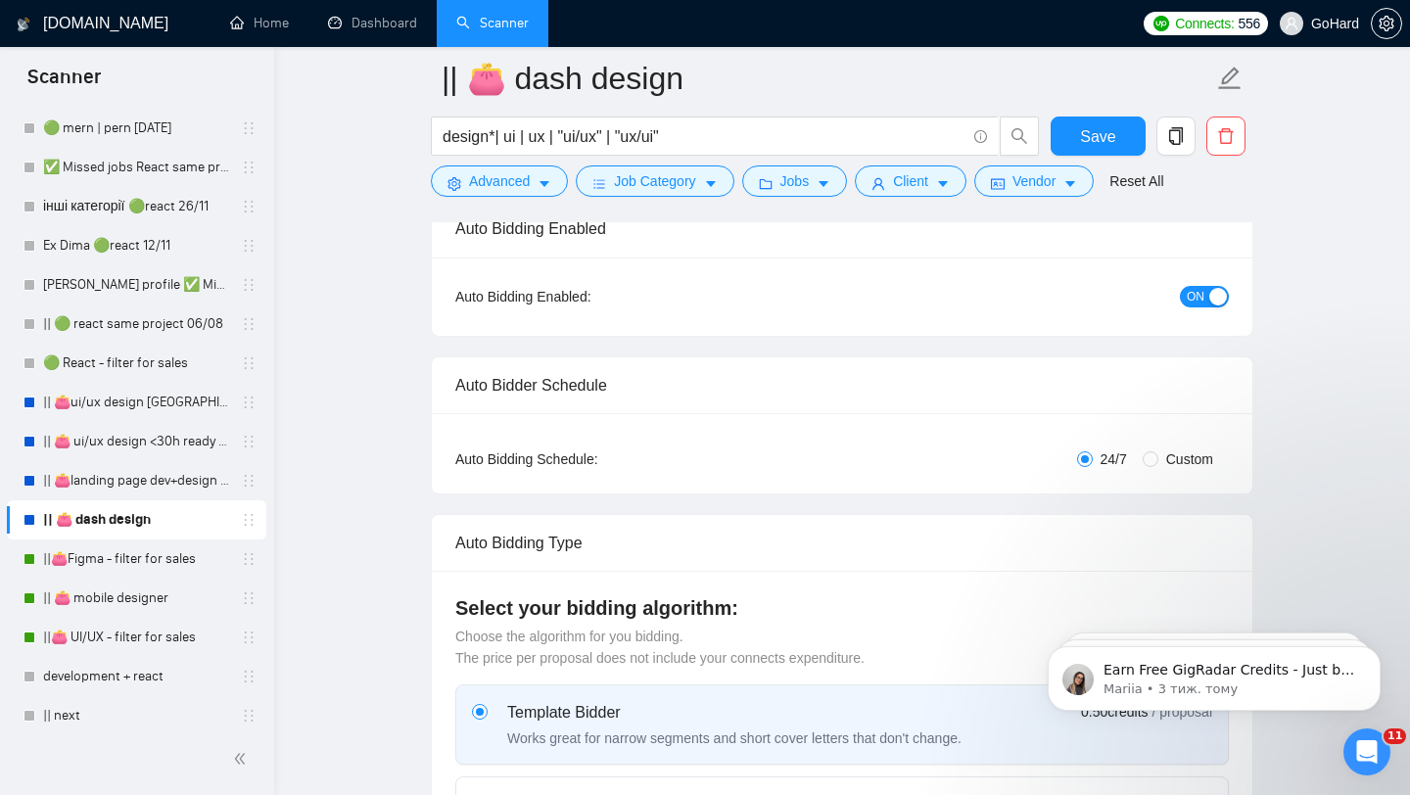
scroll to position [0, 0]
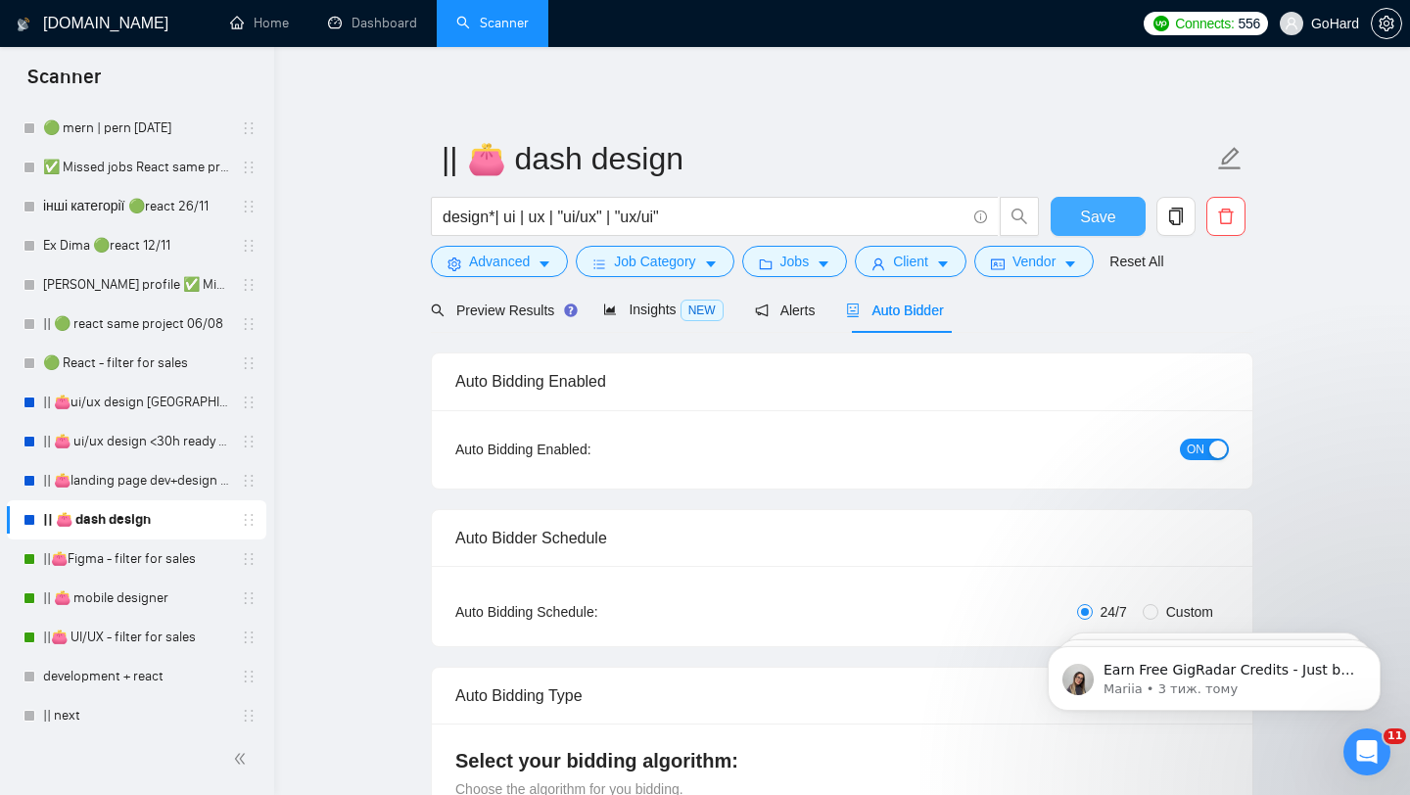
type textarea "Lorem, ip dolo si Ametco adi E se doeiusmodte IN\UT laboreet dolo 6+ magna al e…"
click at [1091, 221] on span "Save" at bounding box center [1097, 217] width 35 height 24
click at [126, 445] on link "|| 👛 ui/ux design <30h ready to start 23/07" at bounding box center [136, 441] width 186 height 39
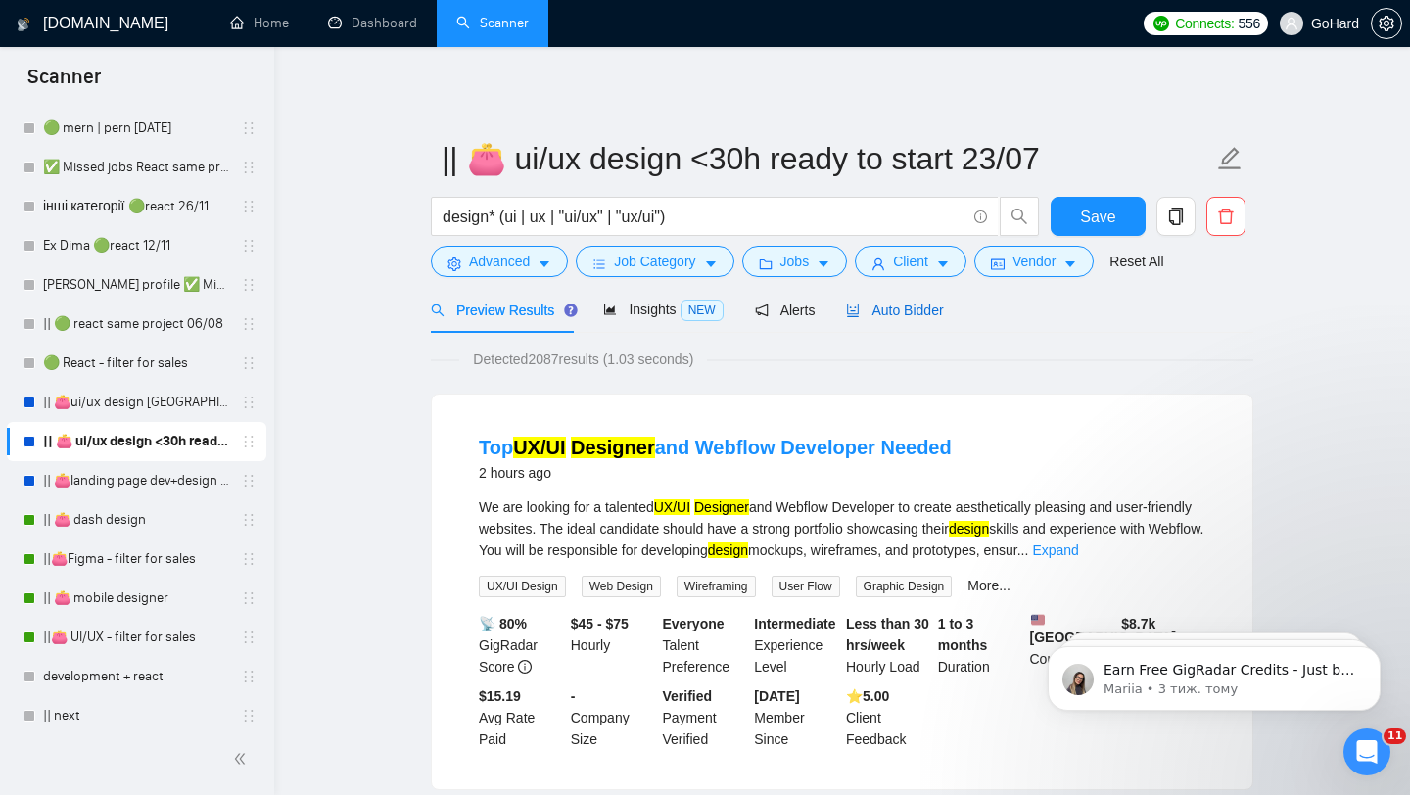
click at [897, 306] on span "Auto Bidder" at bounding box center [894, 310] width 97 height 16
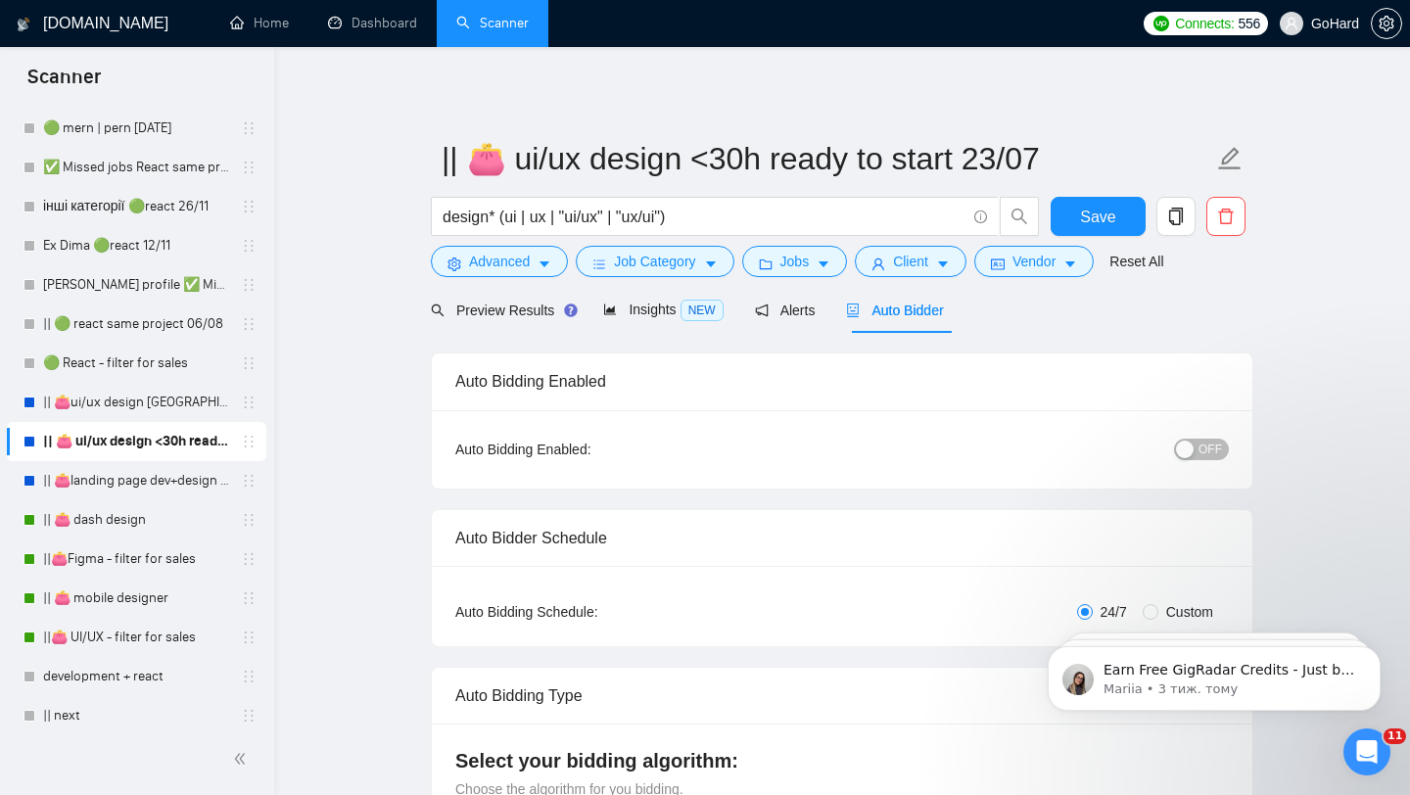
click at [1189, 450] on div "button" at bounding box center [1185, 449] width 18 height 18
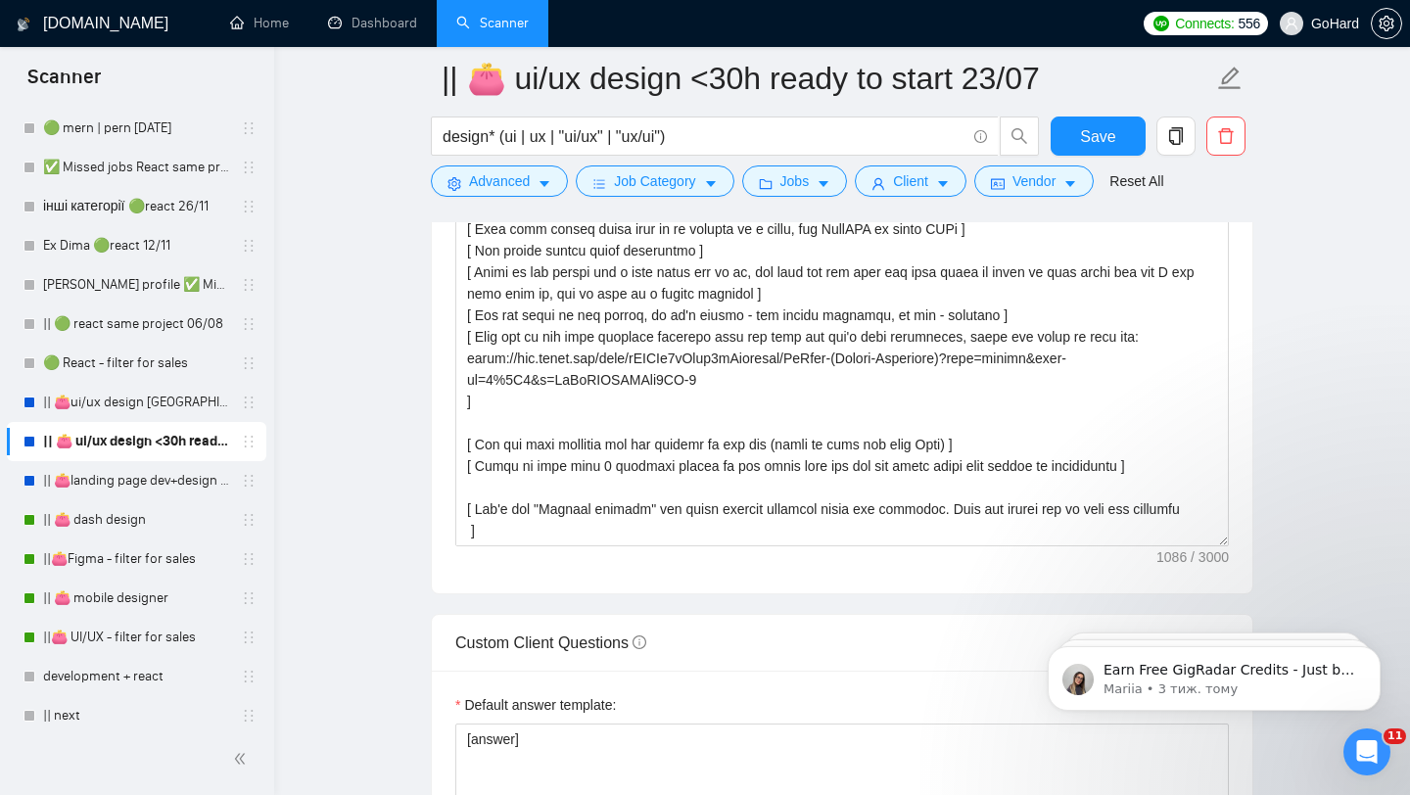
scroll to position [2361, 0]
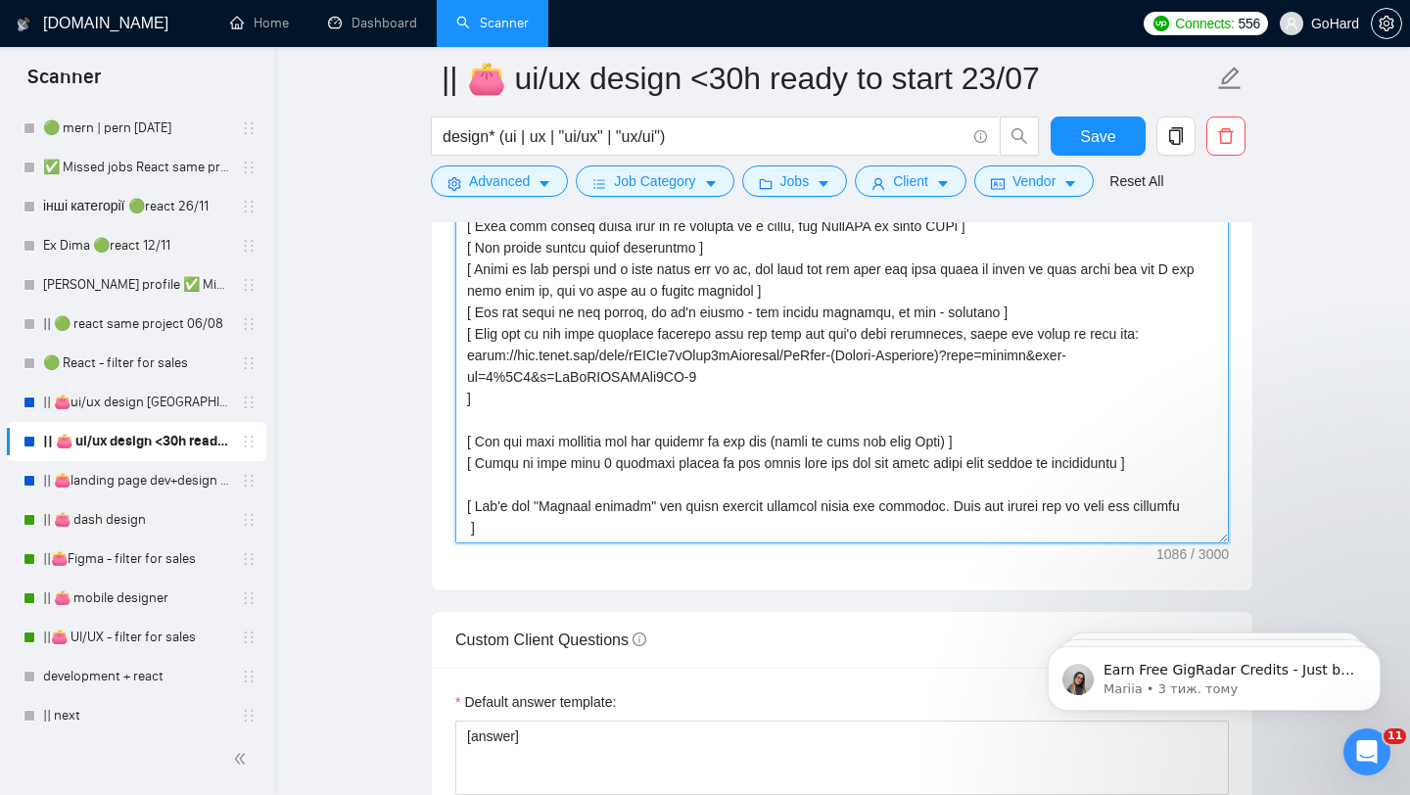
click at [749, 386] on textarea "Cover letter template:" at bounding box center [841, 323] width 773 height 440
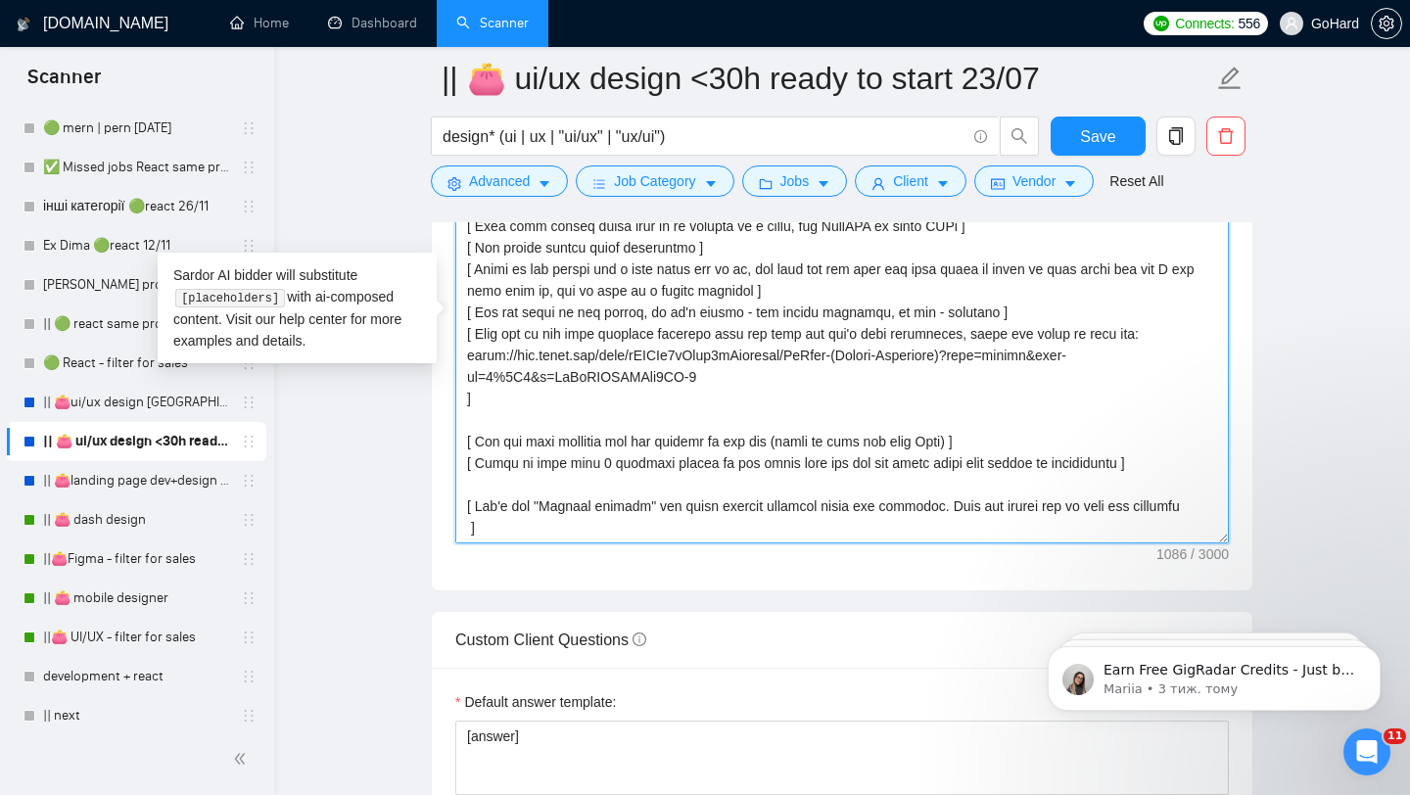
paste textarea "Lorem, ip dolo si Ametco adi E se doeiusmodte IN\UT laboreet dolo 6+ magna al e…"
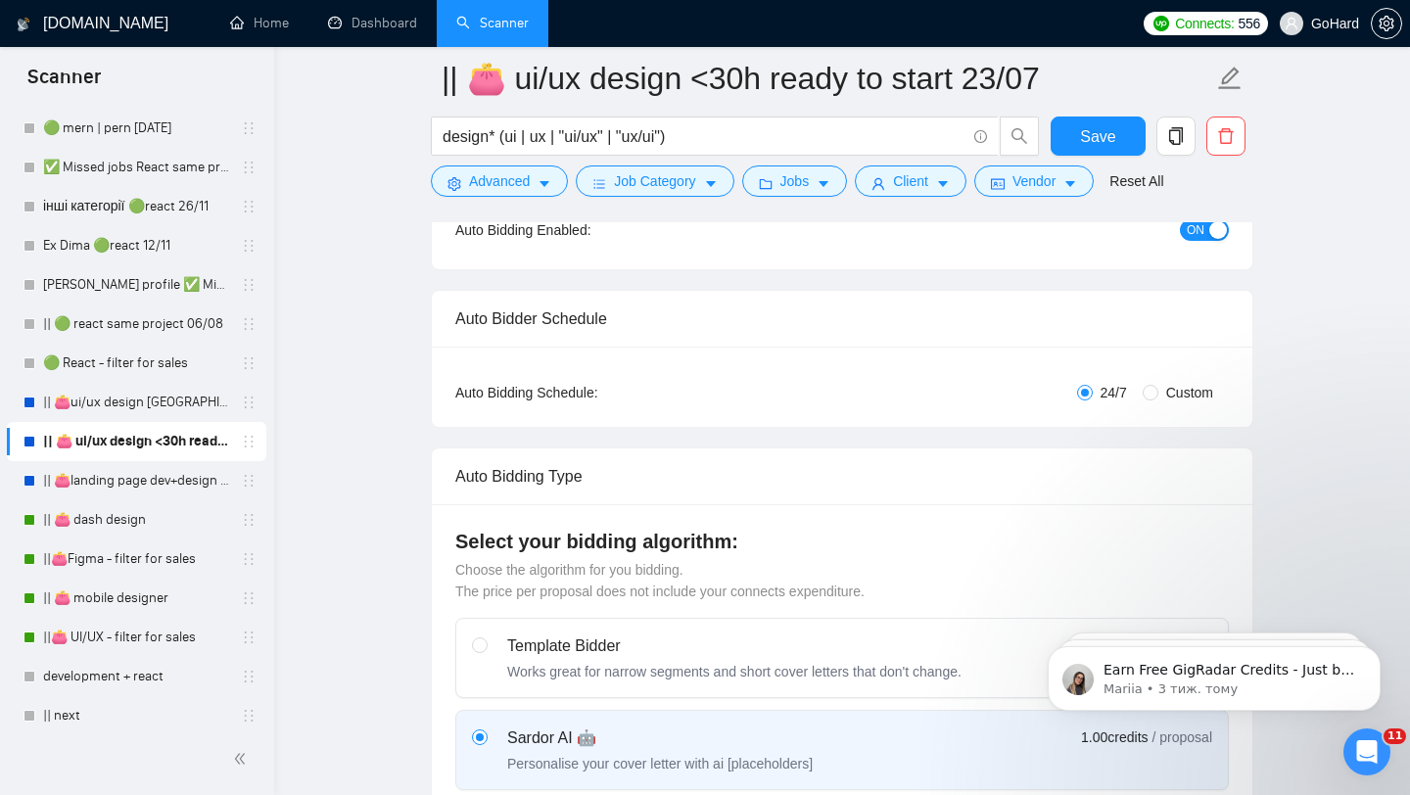
scroll to position [237, 0]
type textarea "Lorem, ip dolo si Ametco adi E se doeiusmodte IN\UT laboreet dolo 6+ magna al e…"
click at [480, 648] on input "radio" at bounding box center [479, 642] width 14 height 14
radio input "true"
radio input "false"
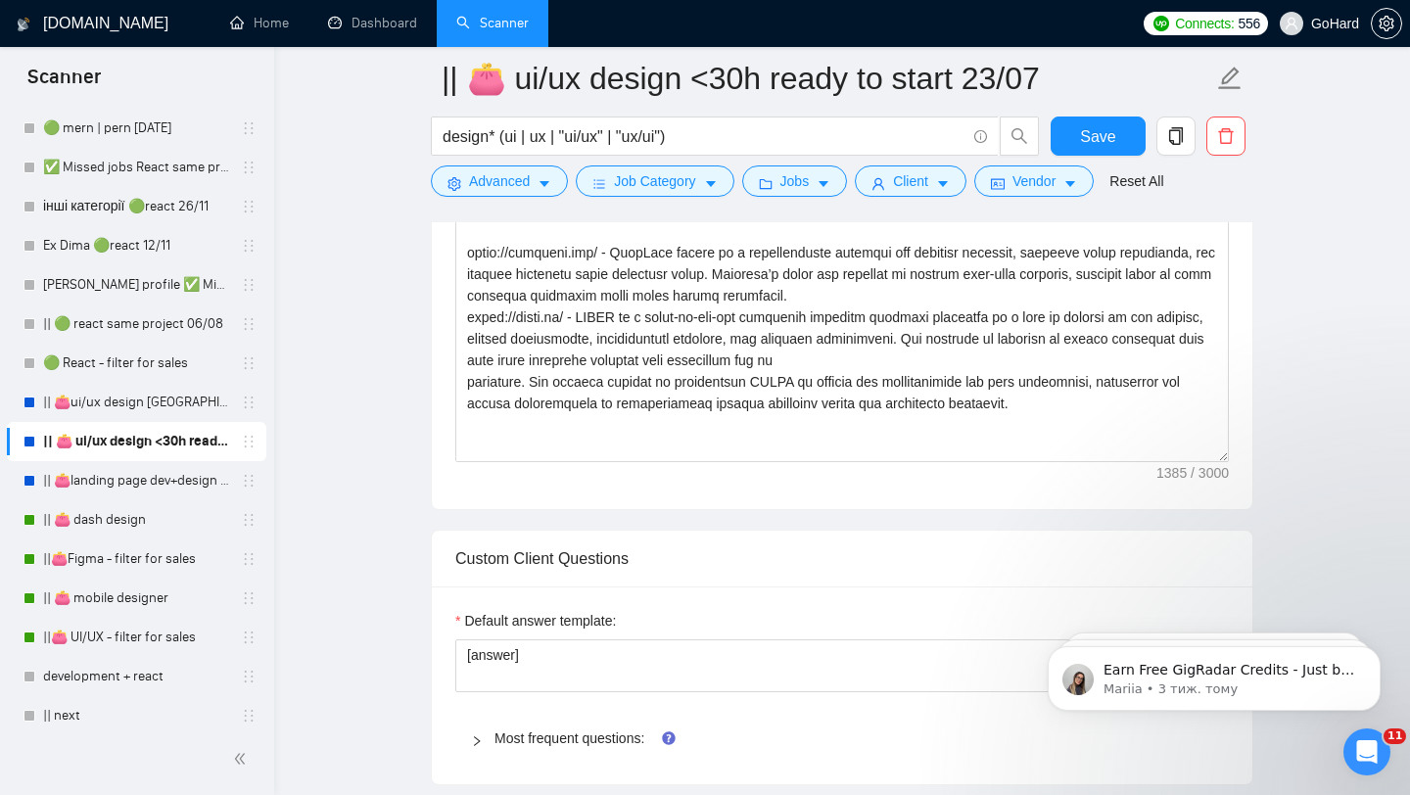
scroll to position [1599, 0]
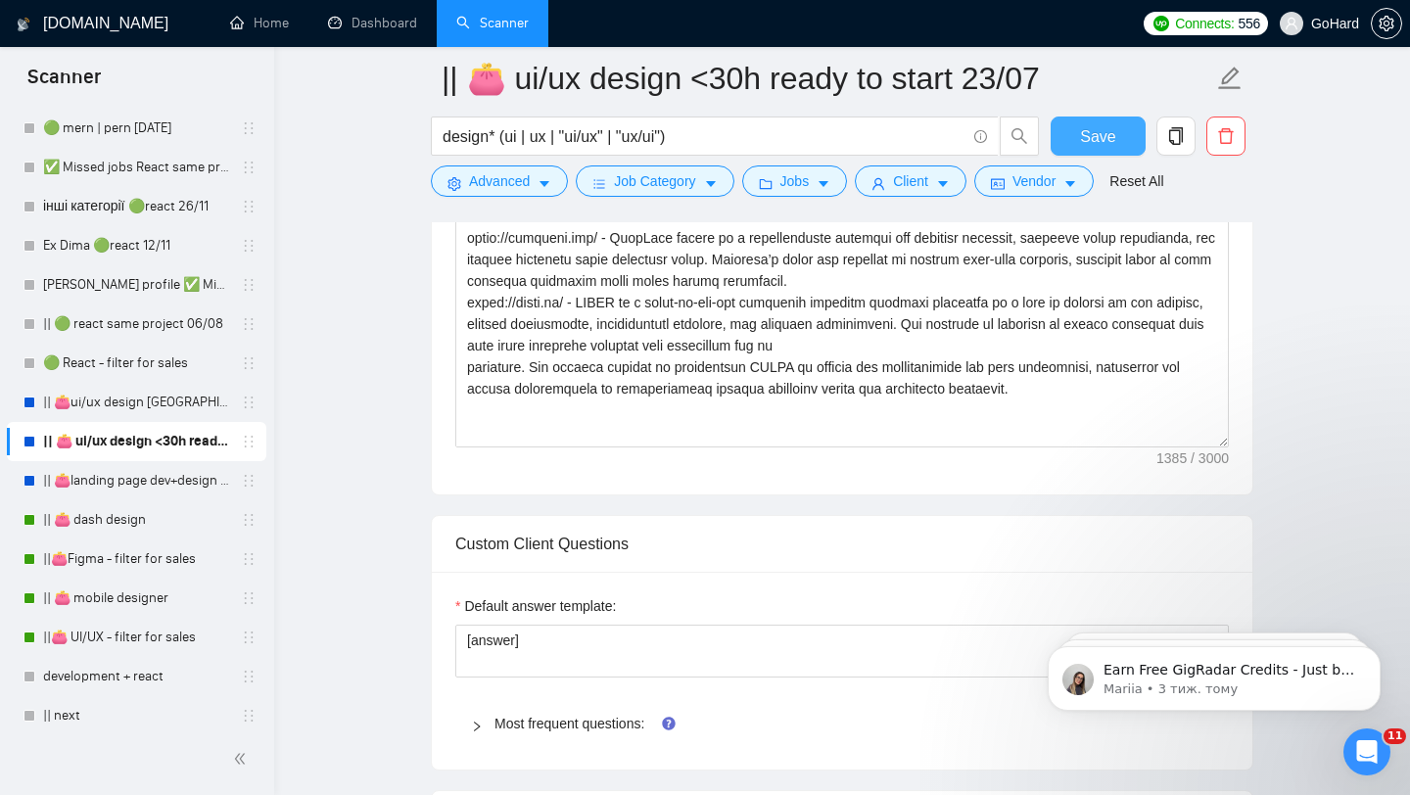
click at [1088, 140] on span "Save" at bounding box center [1097, 136] width 35 height 24
